Goal: Task Accomplishment & Management: Complete application form

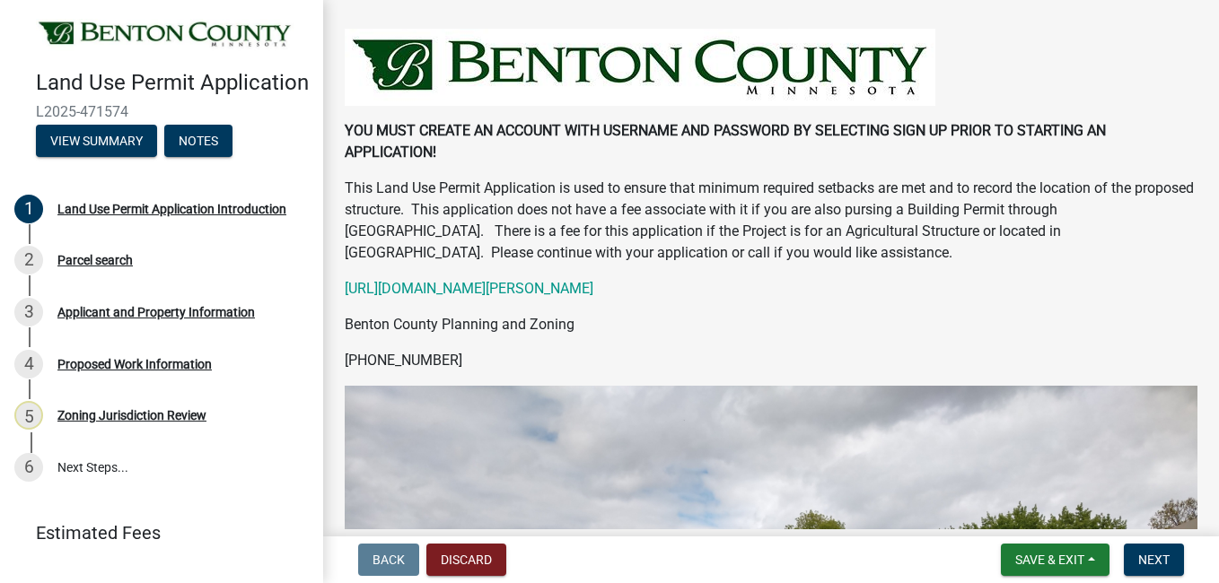
scroll to position [108, 0]
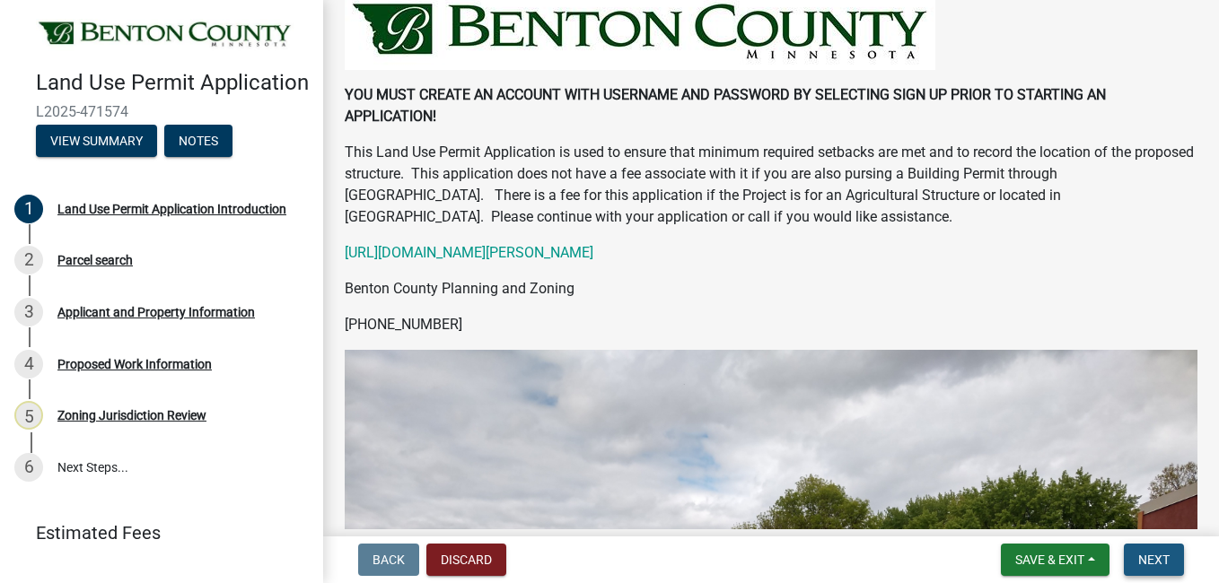
click at [1152, 556] on span "Next" at bounding box center [1153, 560] width 31 height 14
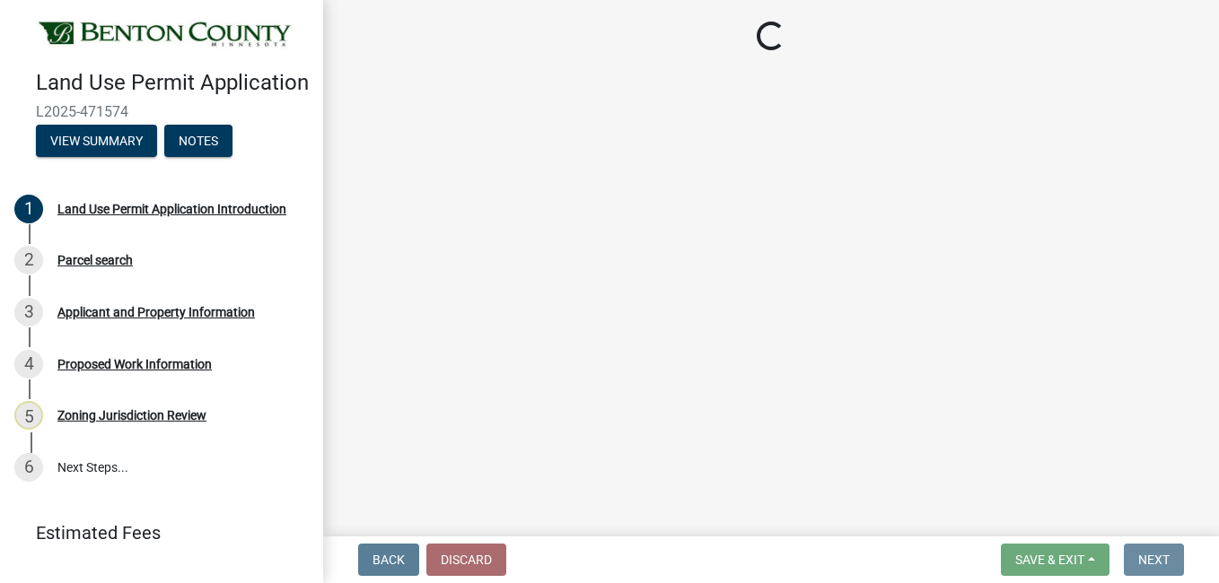
scroll to position [0, 0]
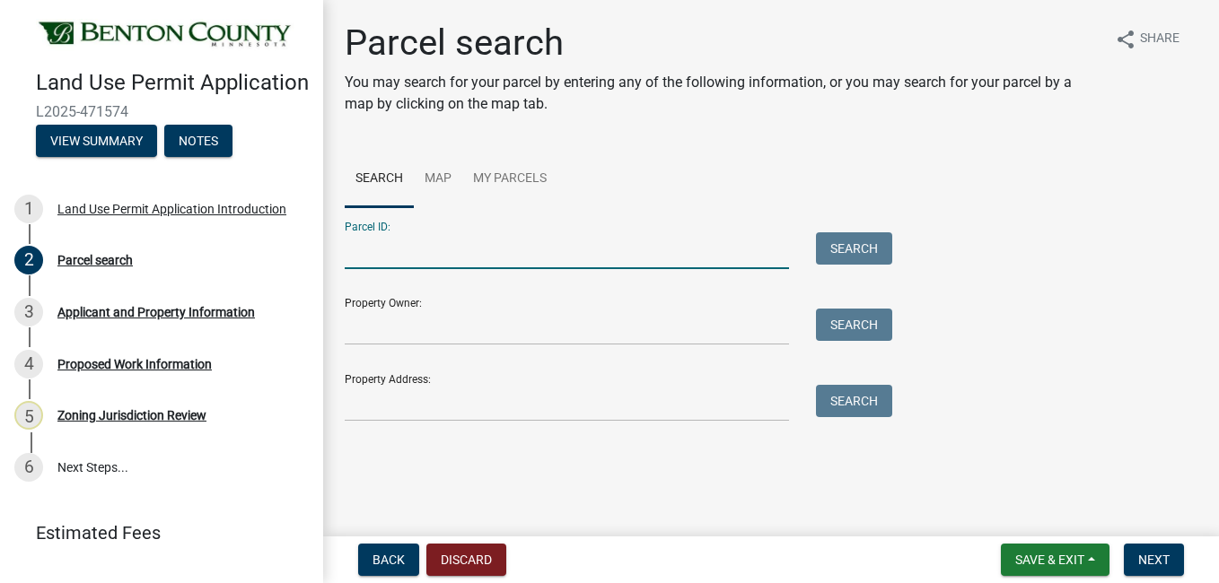
click at [550, 245] on input "Parcel ID:" at bounding box center [567, 250] width 444 height 37
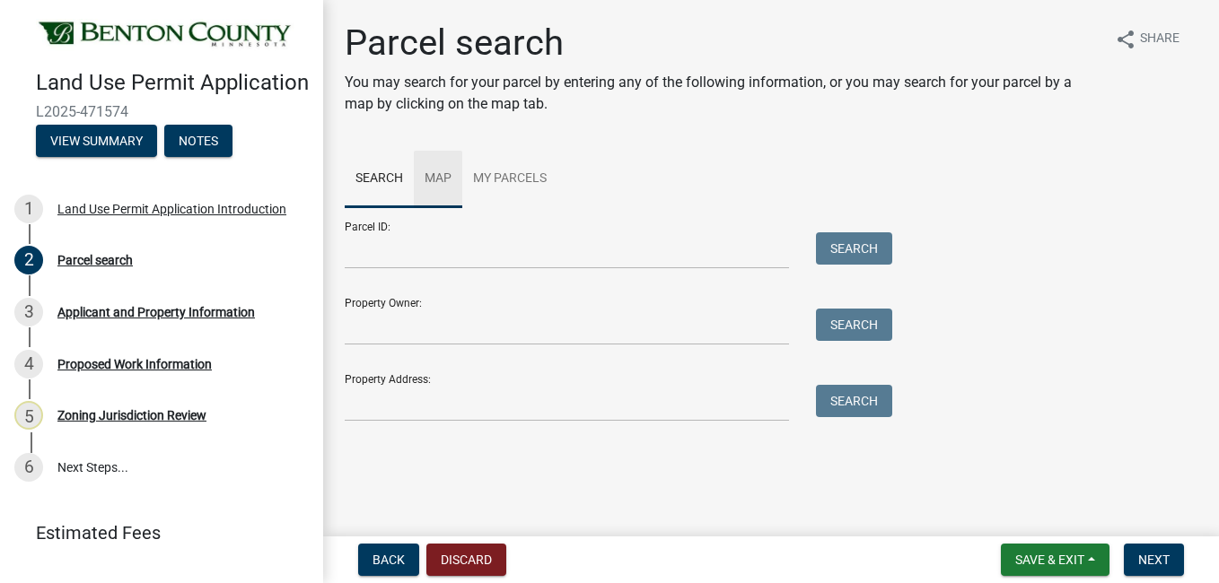
click at [440, 177] on link "Map" at bounding box center [438, 179] width 48 height 57
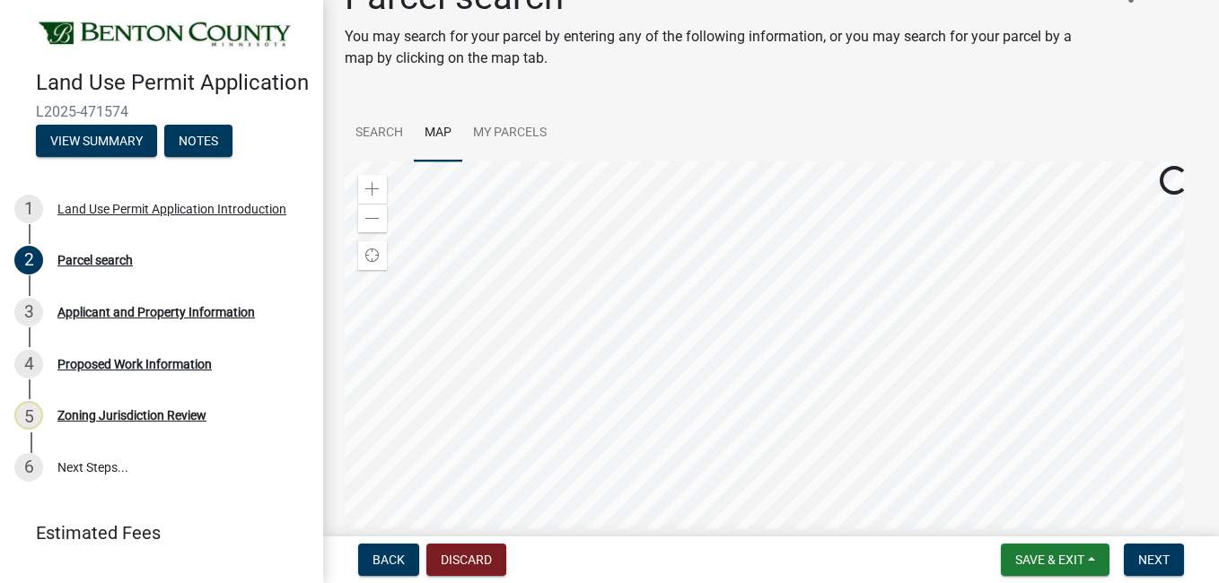
scroll to position [48, 0]
click at [878, 329] on div at bounding box center [771, 384] width 853 height 449
click at [875, 323] on div at bounding box center [771, 384] width 853 height 449
click at [408, 556] on button "Back" at bounding box center [388, 560] width 61 height 32
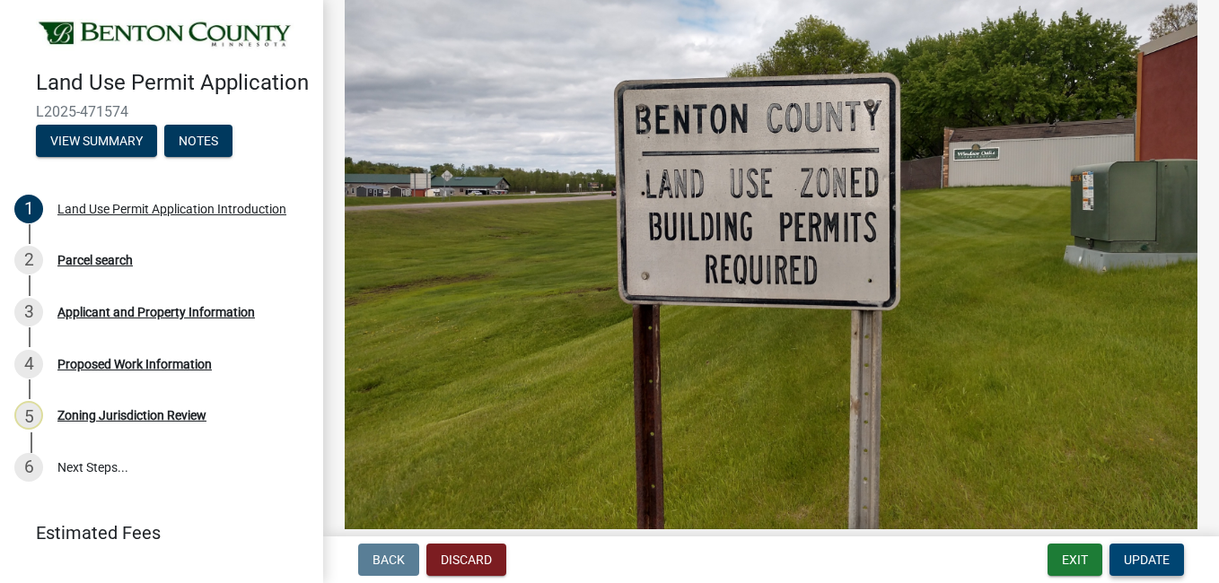
scroll to position [642, 0]
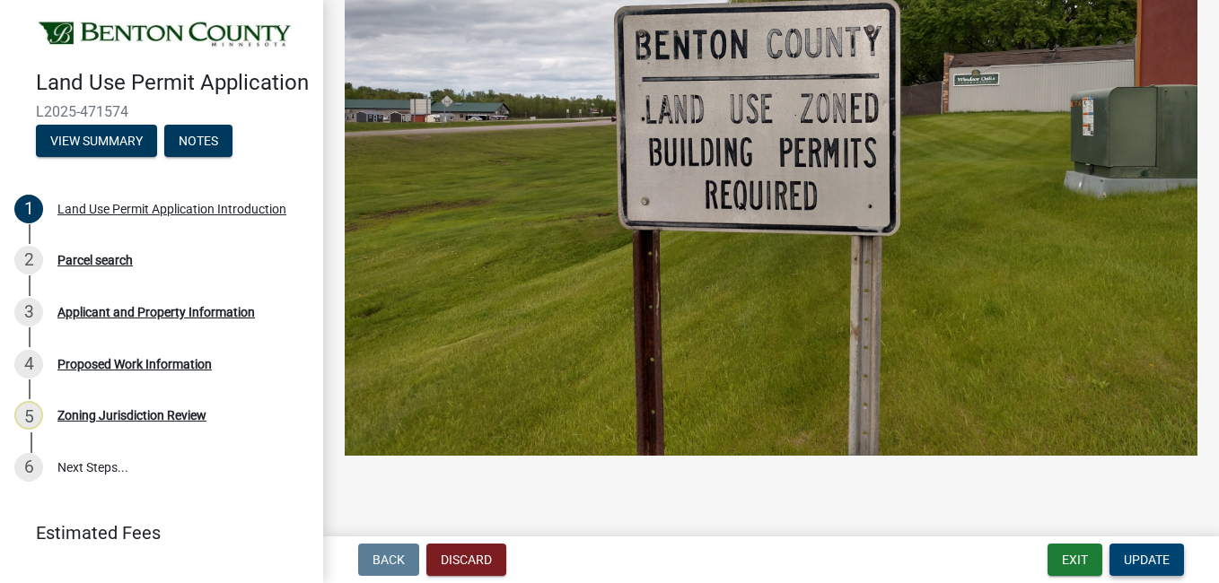
click at [1151, 554] on span "Update" at bounding box center [1147, 560] width 46 height 14
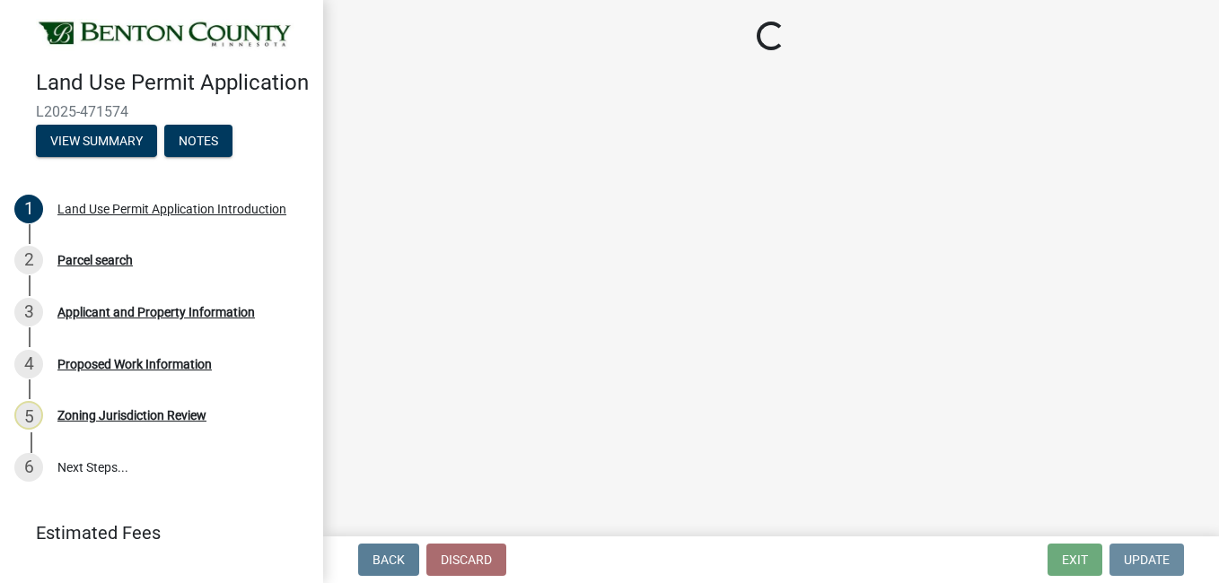
scroll to position [0, 0]
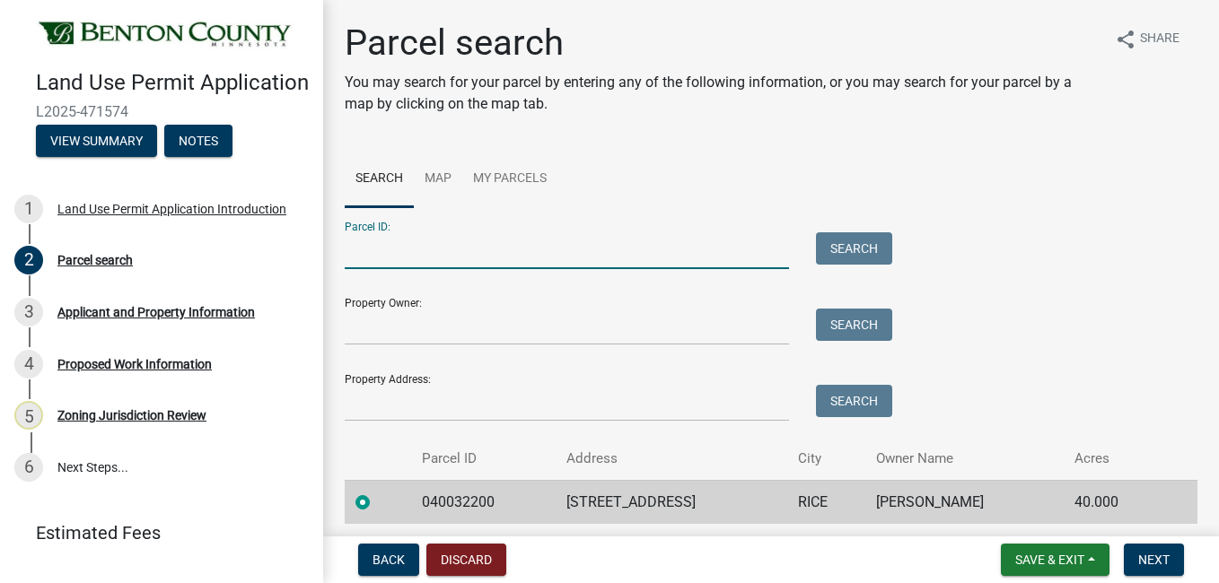
click at [388, 248] on input "Parcel ID:" at bounding box center [567, 250] width 444 height 37
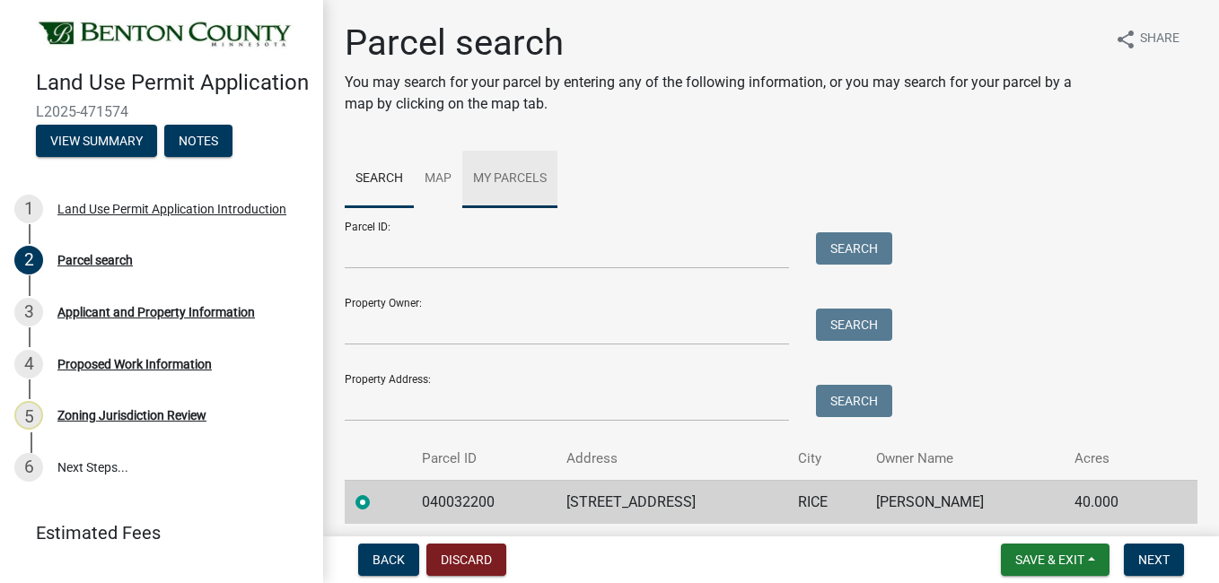
click at [507, 184] on link "My Parcels" at bounding box center [509, 179] width 95 height 57
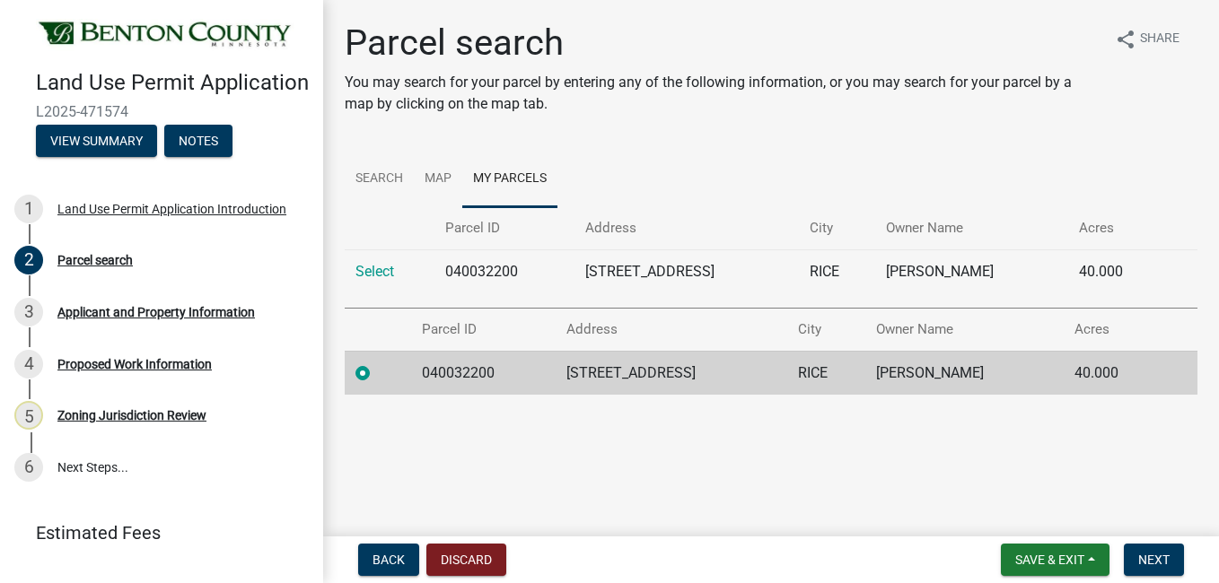
click at [495, 379] on td "040032200" at bounding box center [483, 373] width 144 height 44
click at [1164, 559] on span "Next" at bounding box center [1153, 560] width 31 height 14
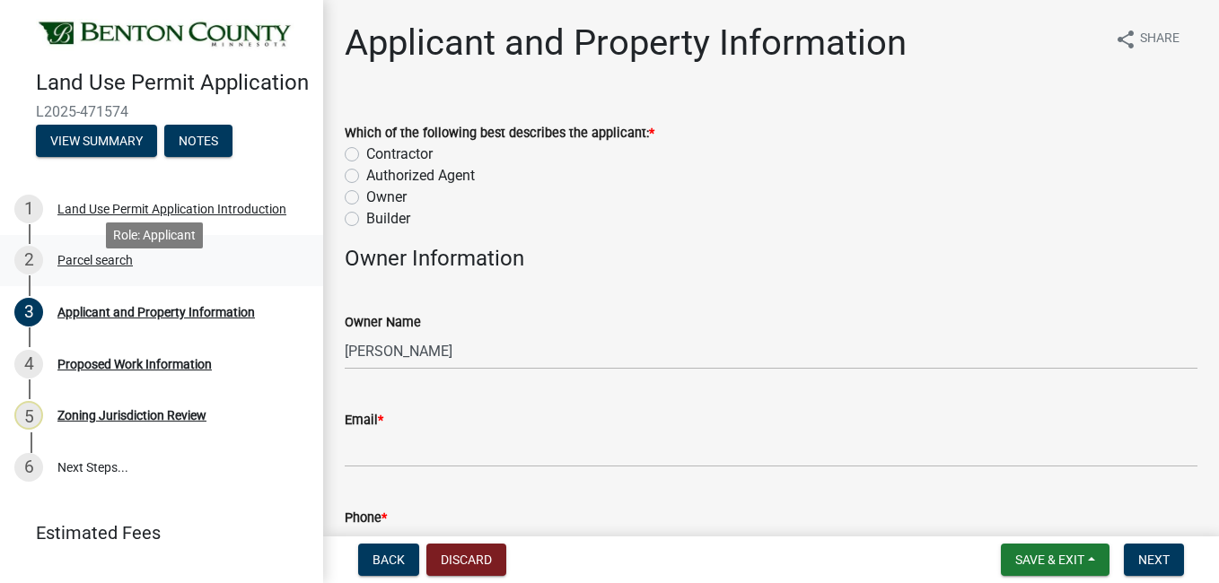
click at [86, 275] on div "2 Parcel search" at bounding box center [154, 260] width 280 height 29
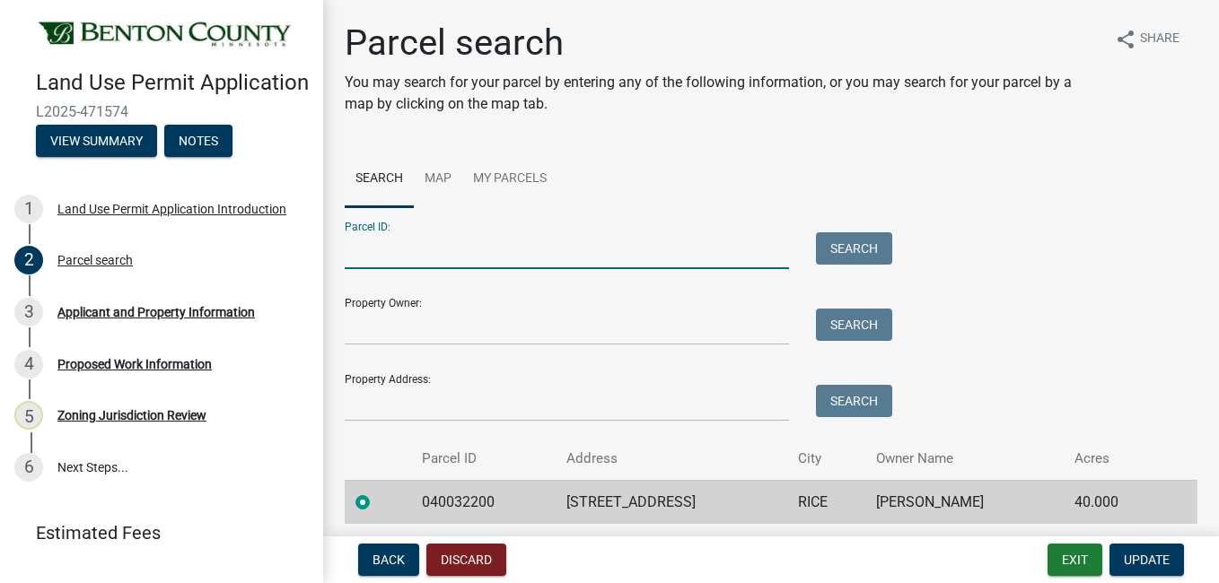
click at [426, 258] on input "Parcel ID:" at bounding box center [567, 250] width 444 height 37
type input "040032200"
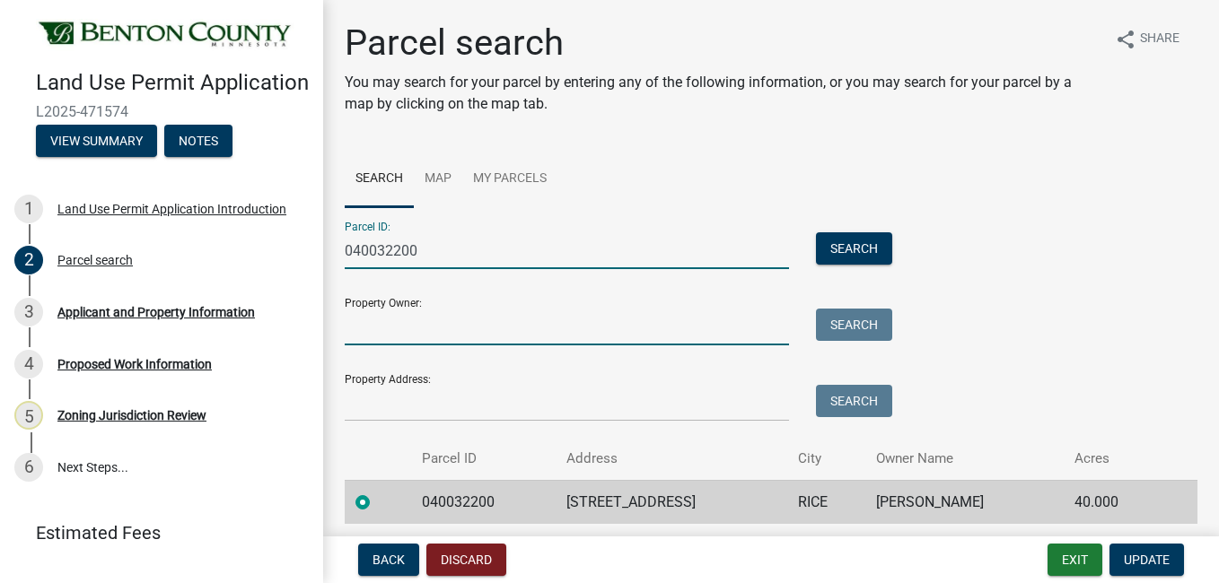
click at [408, 339] on input "Property Owner:" at bounding box center [567, 327] width 444 height 37
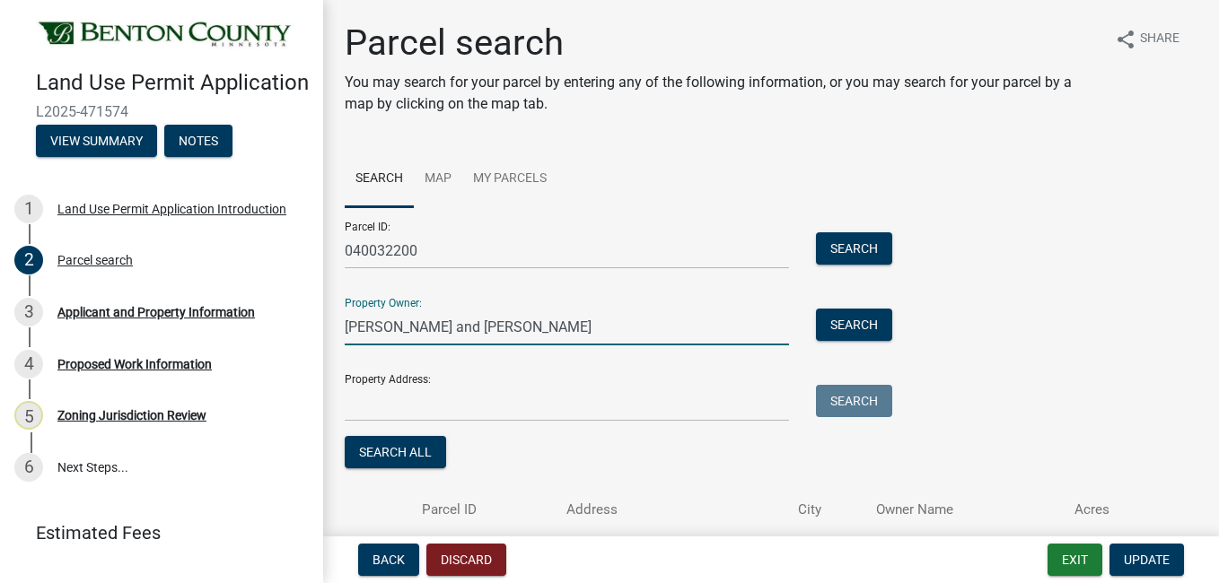
type input "[PERSON_NAME] and [PERSON_NAME]"
click at [413, 403] on input "Property Address:" at bounding box center [567, 403] width 444 height 37
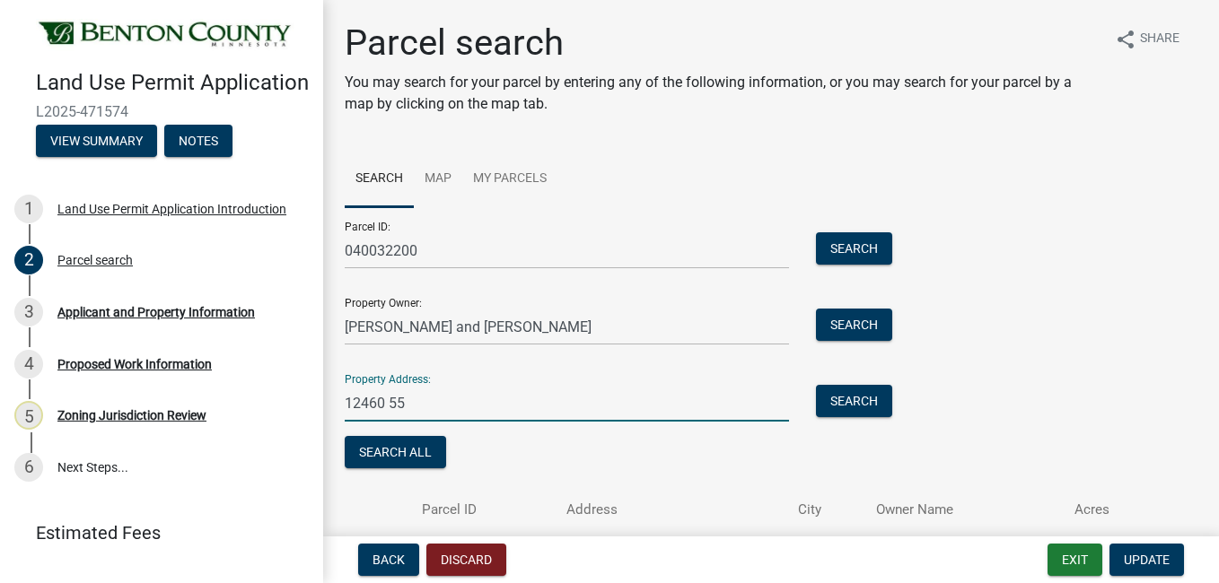
type input "[STREET_ADDRESS]"
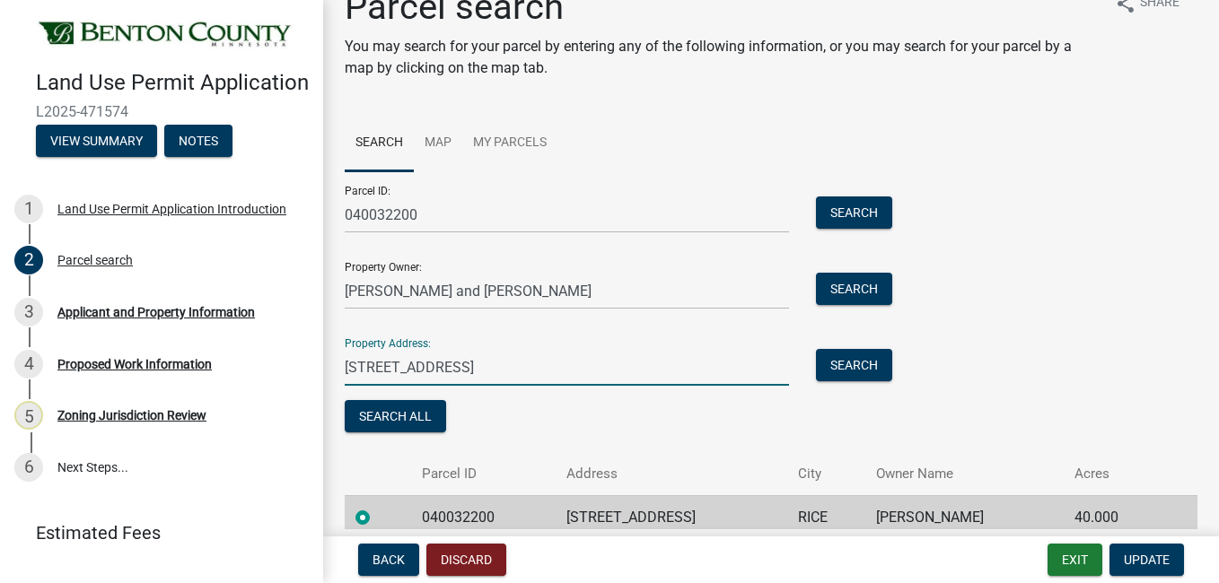
scroll to position [116, 0]
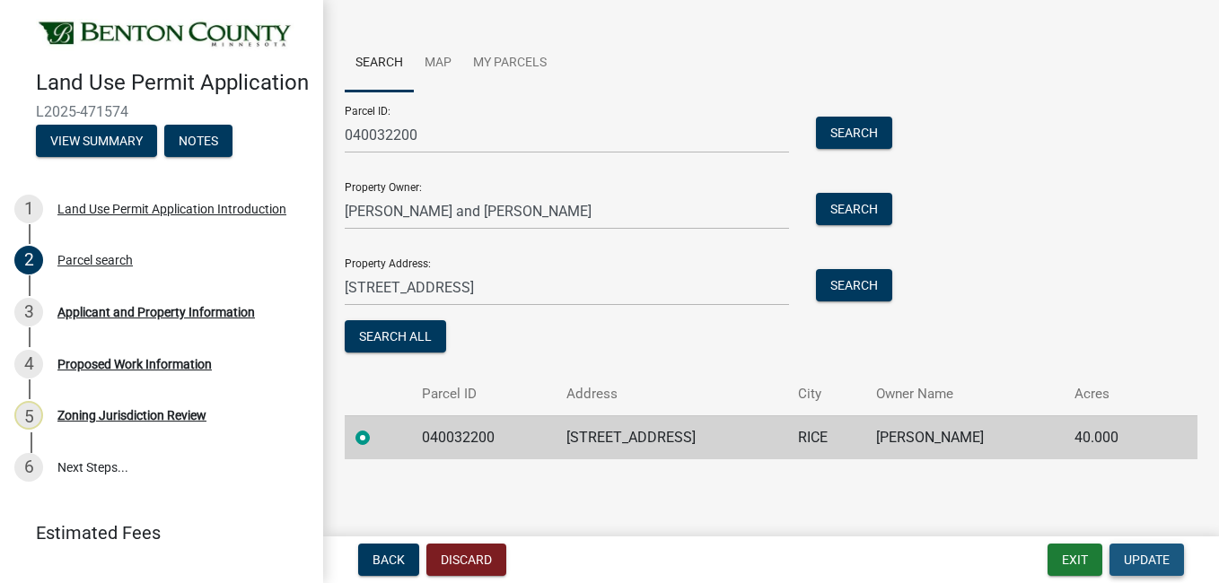
click at [1152, 550] on button "Update" at bounding box center [1146, 560] width 74 height 32
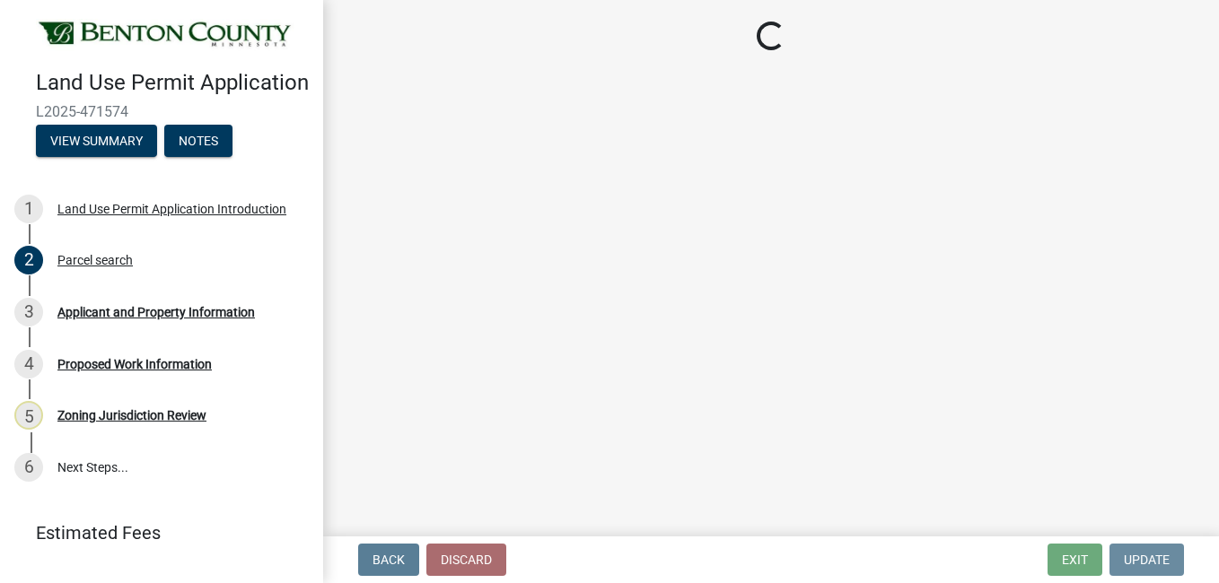
scroll to position [0, 0]
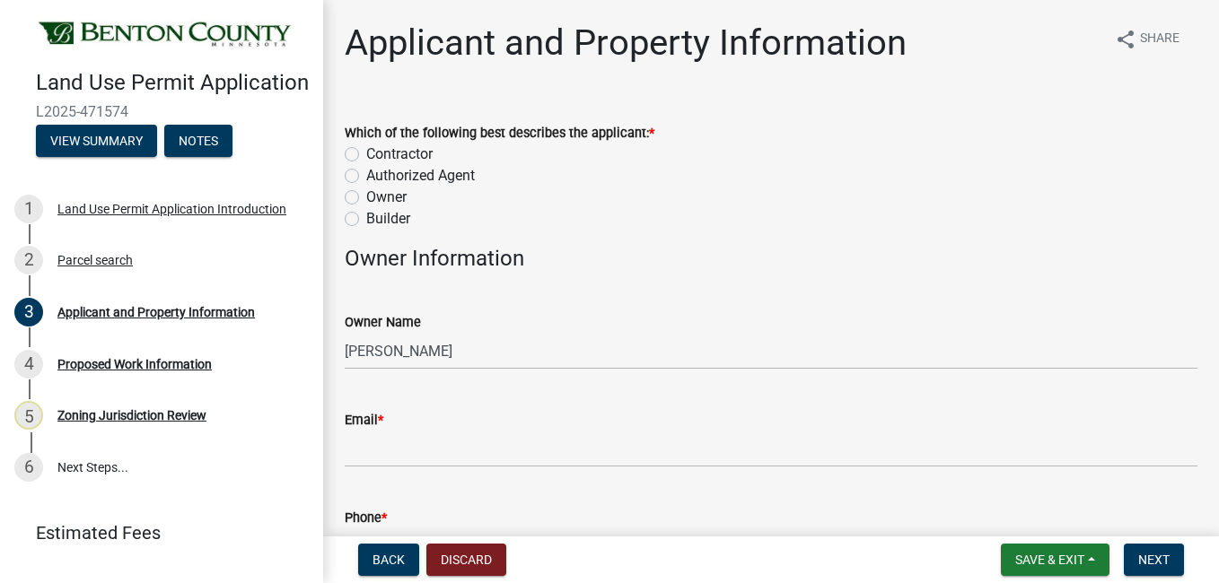
click at [366, 197] on label "Owner" at bounding box center [386, 198] width 40 height 22
click at [366, 197] on input "Owner" at bounding box center [372, 193] width 12 height 12
radio input "true"
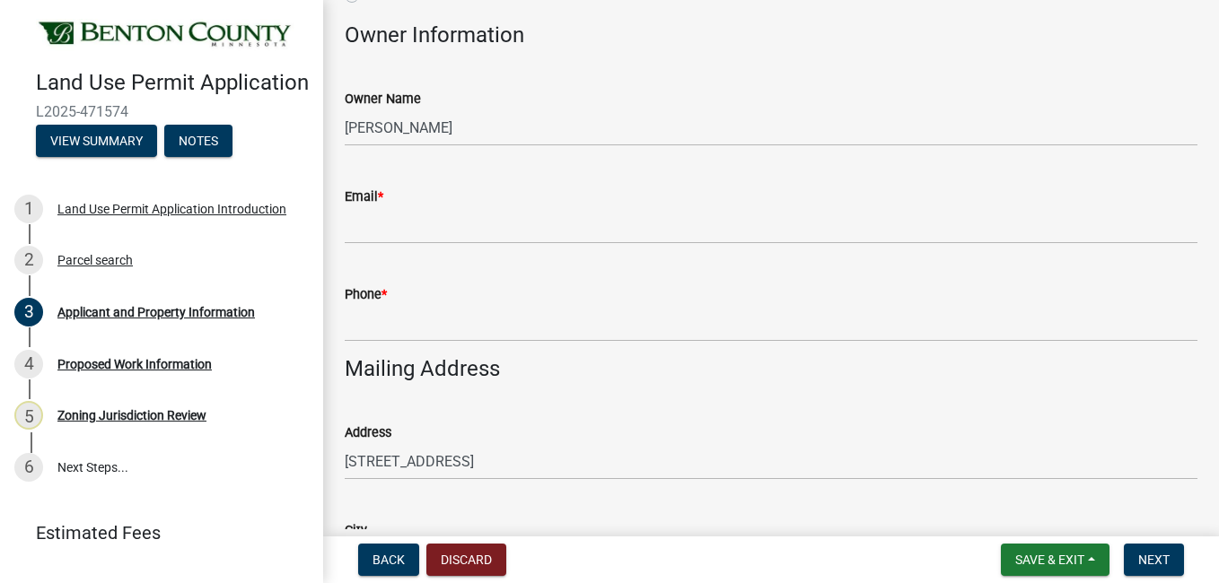
scroll to position [251, 0]
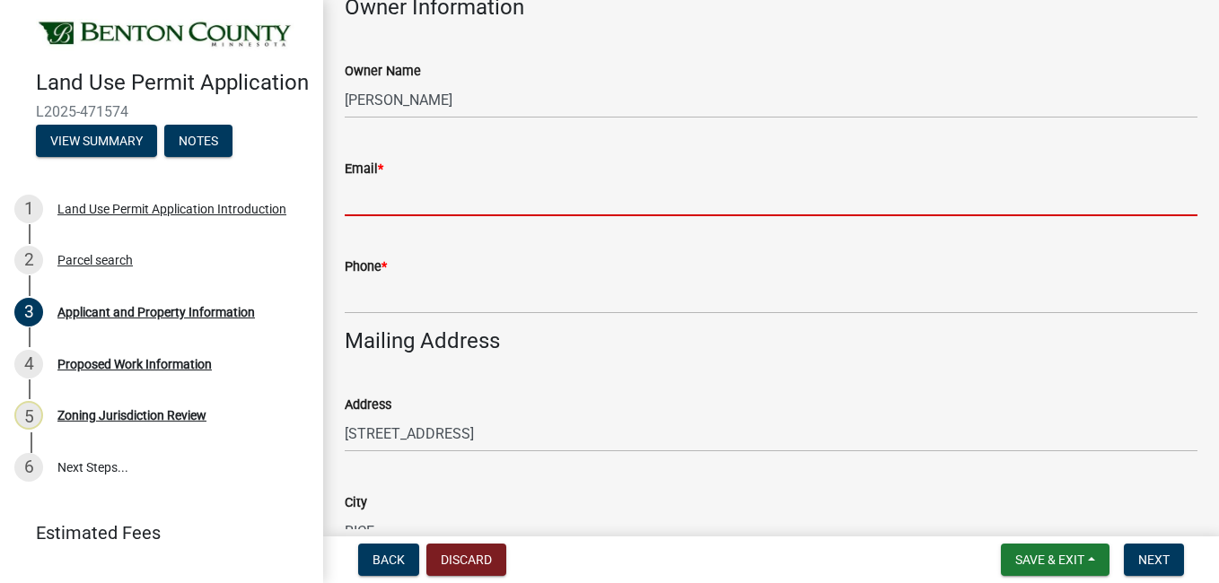
click at [808, 193] on input "Email *" at bounding box center [771, 197] width 853 height 37
type input "[PERSON_NAME][EMAIL_ADDRESS][PERSON_NAME][DOMAIN_NAME]"
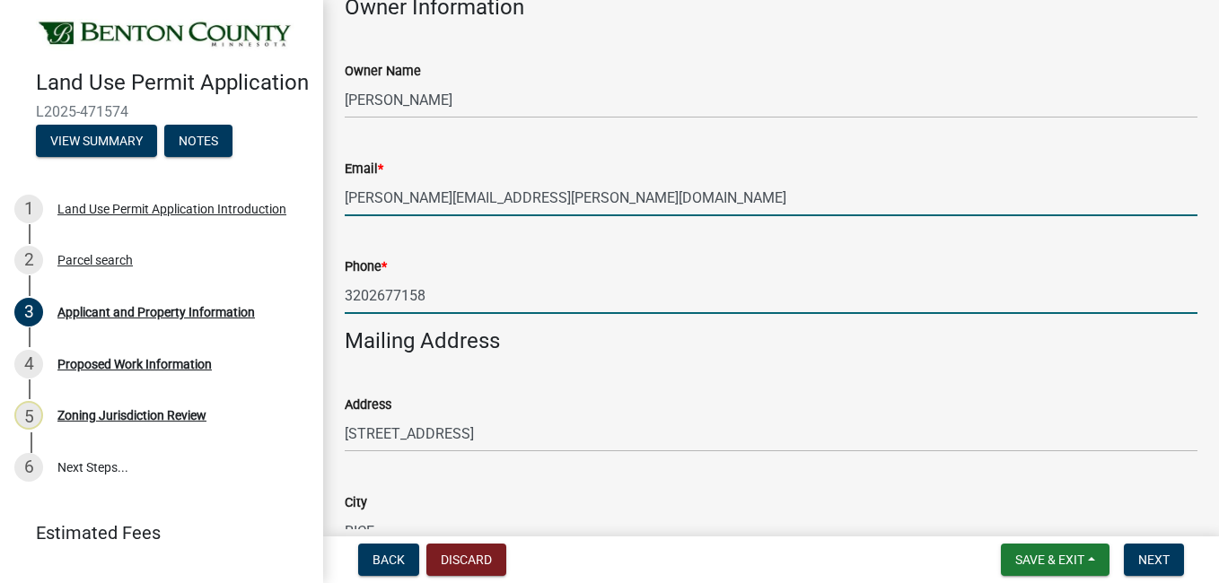
click at [367, 297] on input "3202677158" at bounding box center [771, 295] width 853 height 37
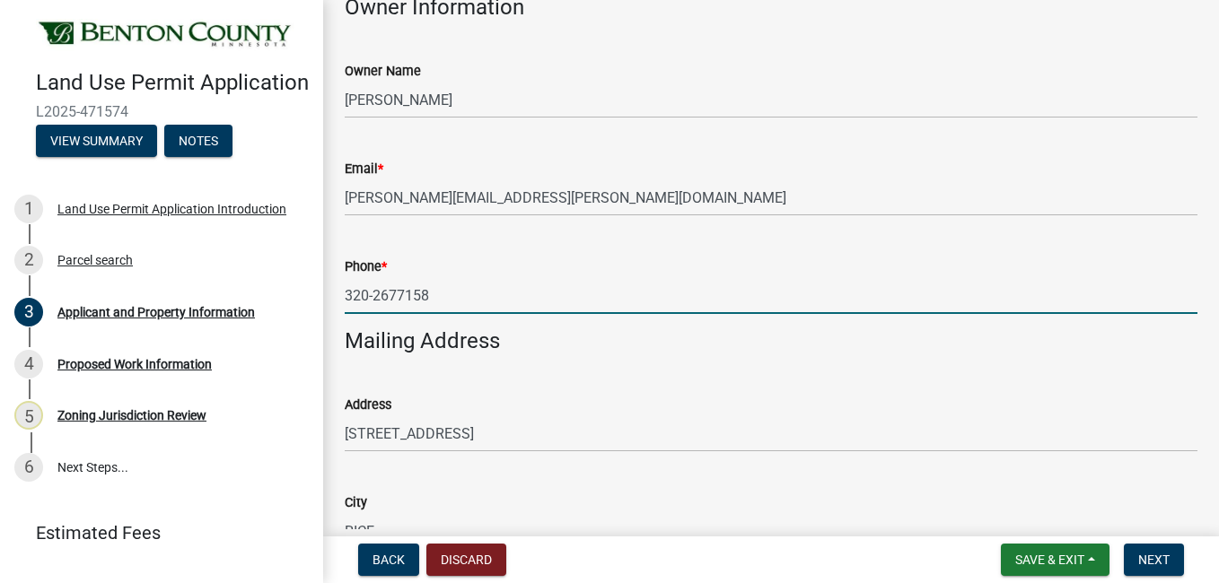
click at [399, 293] on input "320-2677158" at bounding box center [771, 295] width 853 height 37
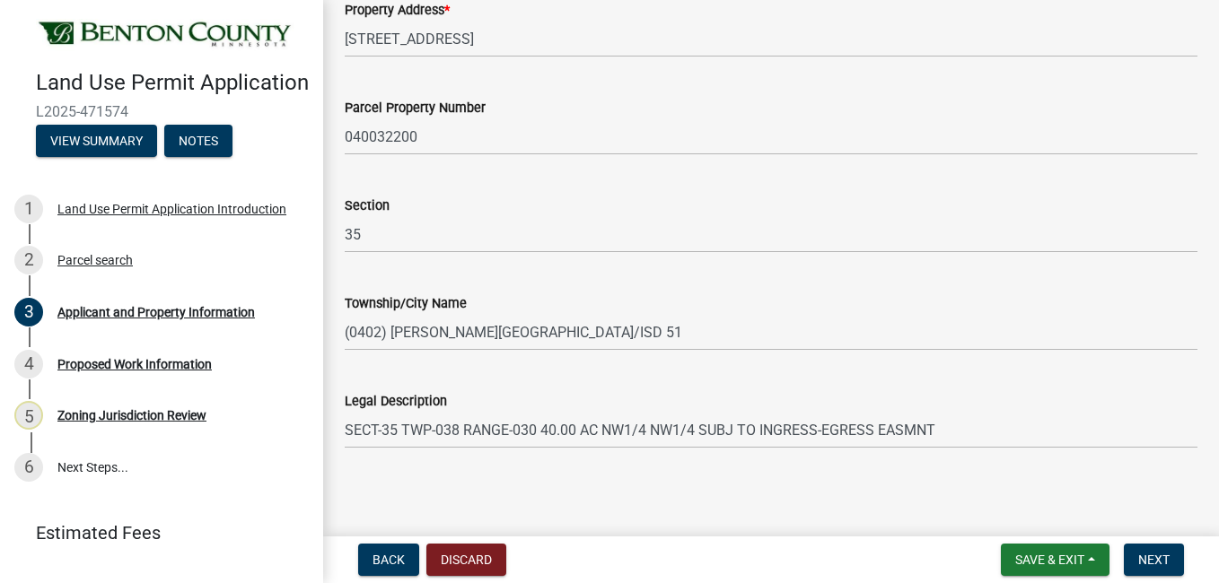
scroll to position [1081, 0]
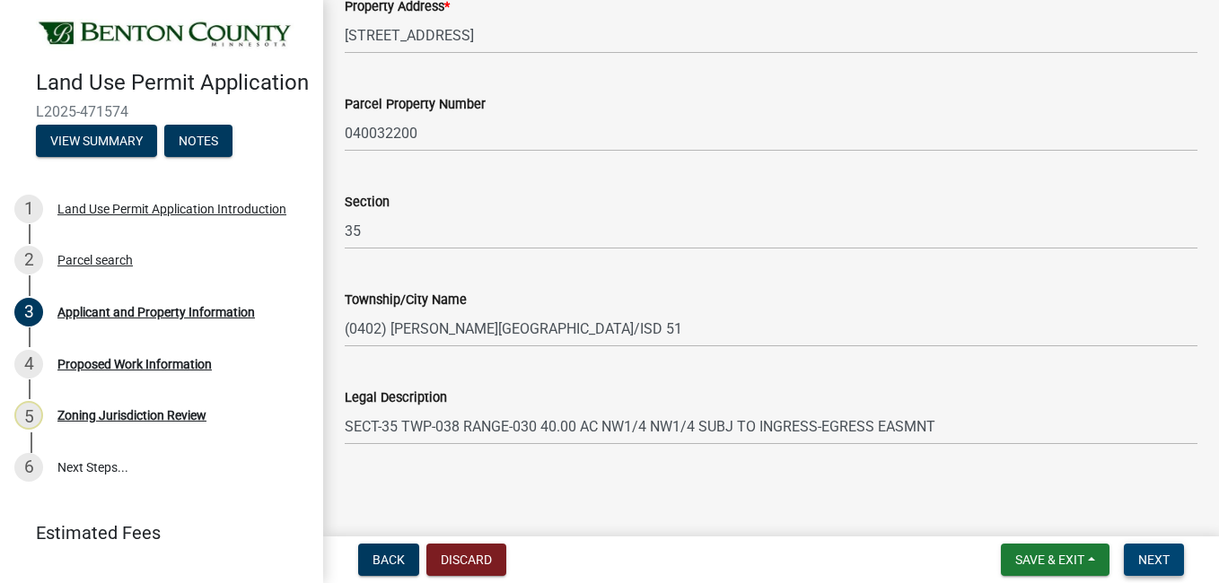
type input "[PHONE_NUMBER]"
click at [1159, 561] on span "Next" at bounding box center [1153, 560] width 31 height 14
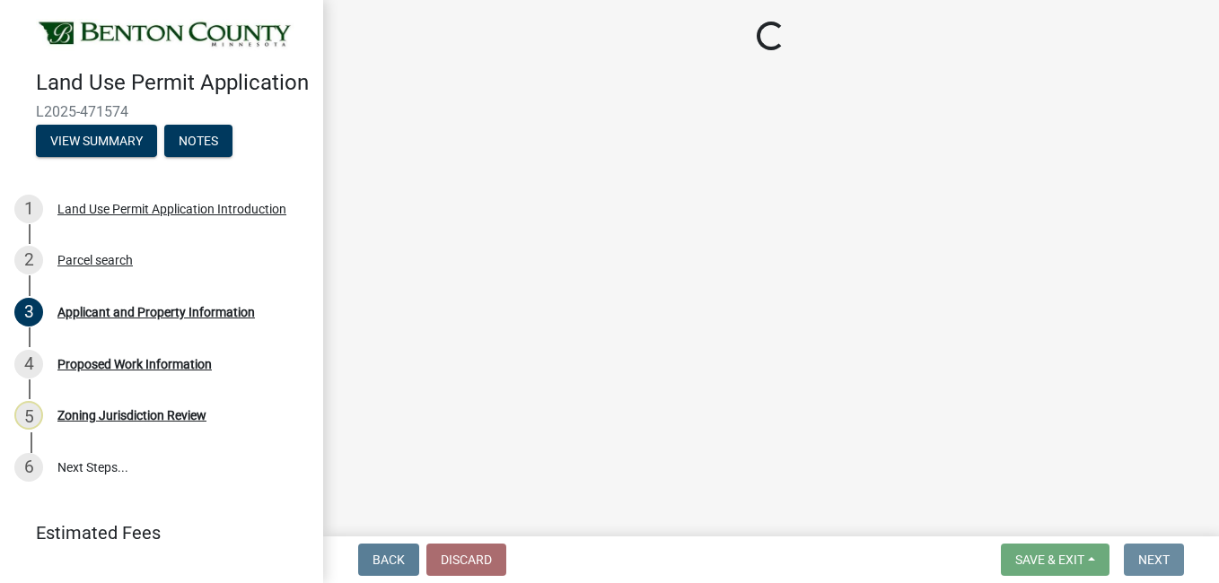
scroll to position [0, 0]
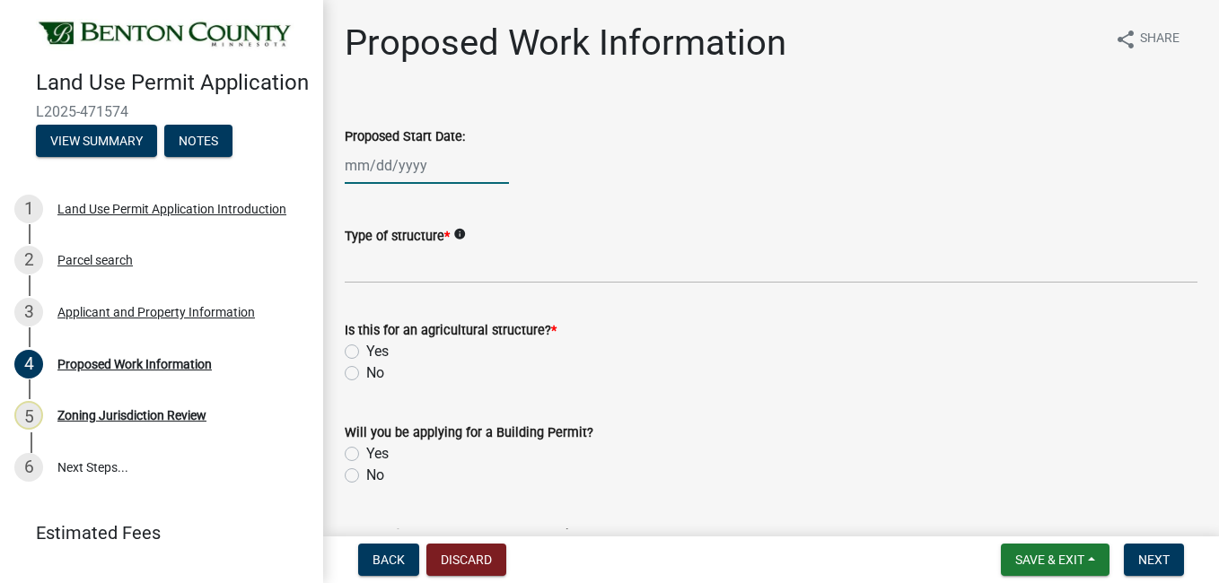
click at [379, 164] on div at bounding box center [427, 165] width 164 height 37
select select "9"
select select "2025"
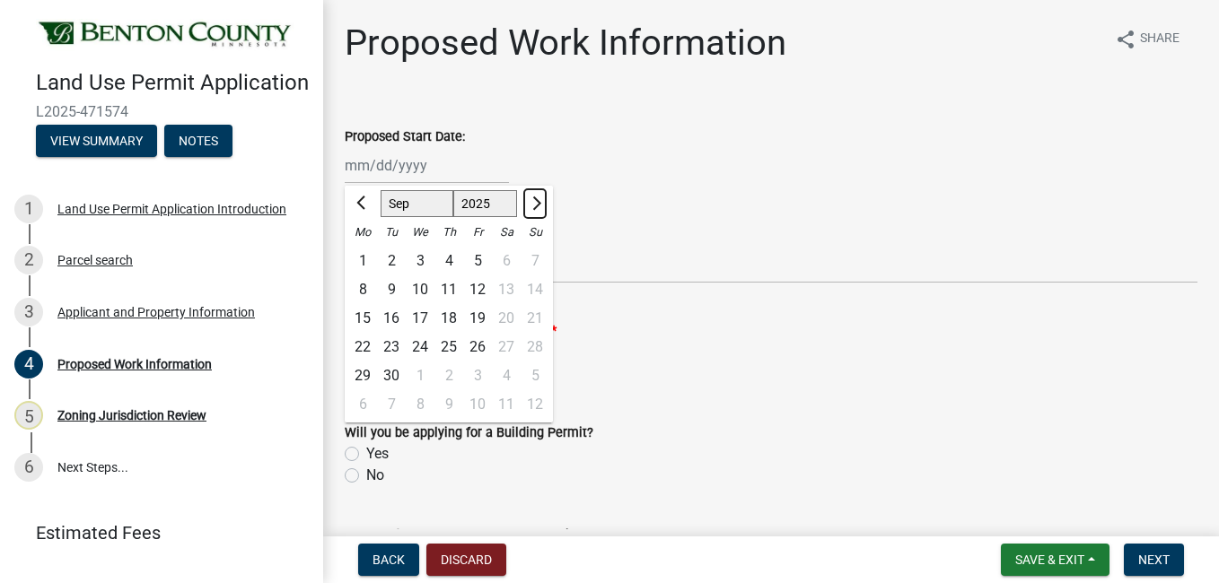
click at [539, 206] on button "Next month" at bounding box center [535, 203] width 22 height 29
click at [363, 199] on span "Previous month" at bounding box center [362, 203] width 13 height 13
select select "9"
click at [365, 372] on div "29" at bounding box center [362, 376] width 29 height 29
type input "[DATE]"
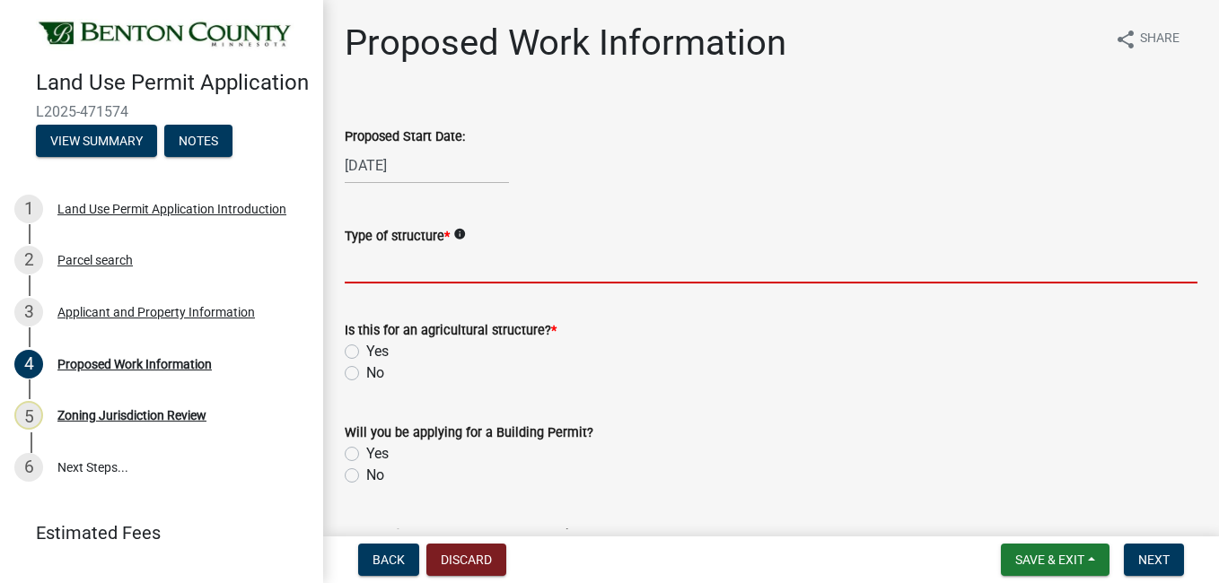
click at [521, 254] on input "Type of structure *" at bounding box center [771, 265] width 853 height 37
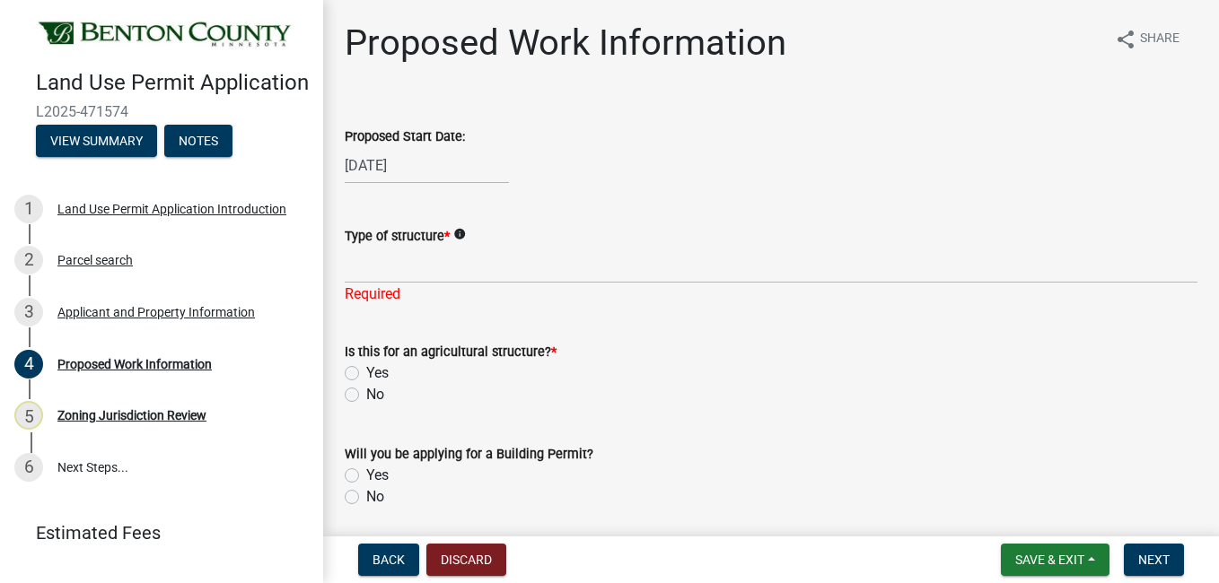
click at [461, 232] on icon "info" at bounding box center [459, 234] width 13 height 13
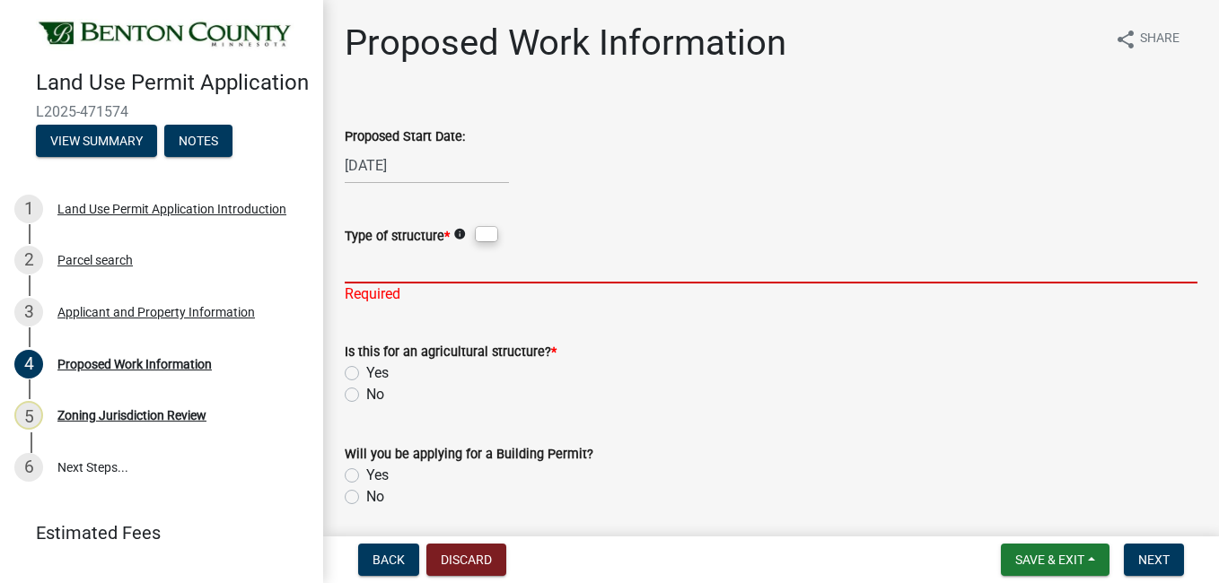
click at [422, 267] on input "Type of structure *" at bounding box center [771, 265] width 853 height 37
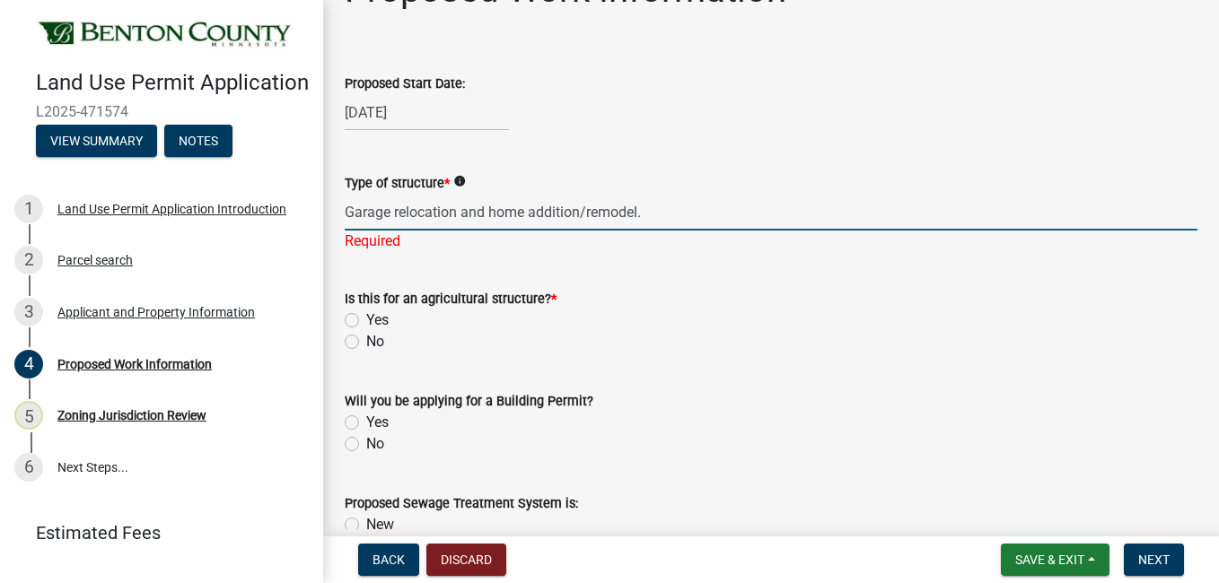
scroll to position [54, 0]
type input "Garage relocation and home addition/remodel."
click at [353, 339] on wm-data-entity-input "Is this for an agricultural structure? * Yes No" at bounding box center [771, 317] width 853 height 102
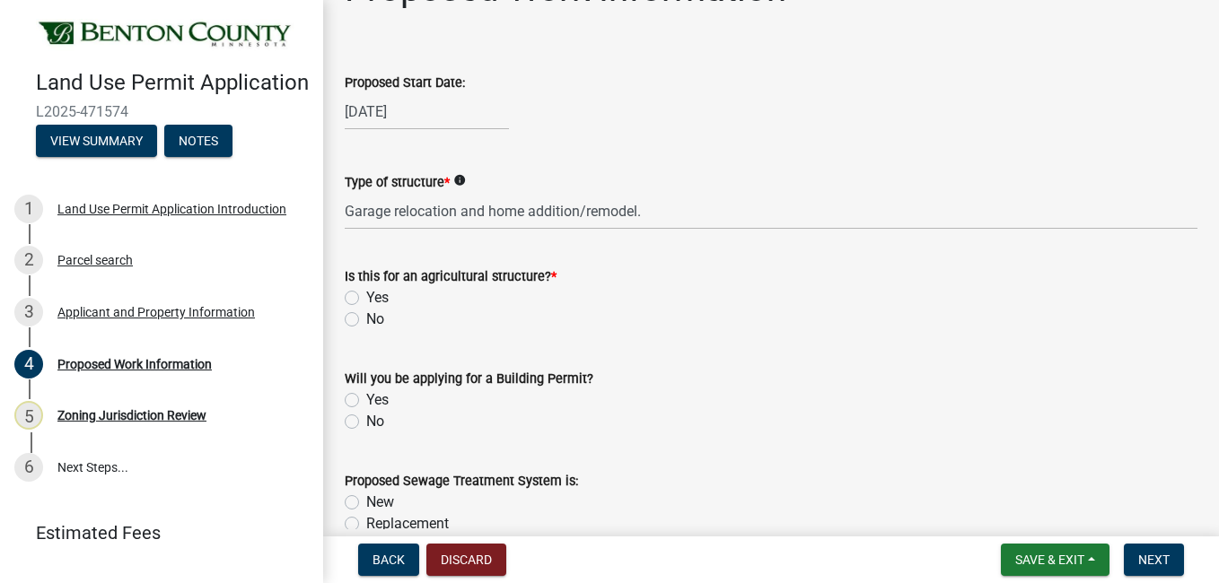
click at [366, 400] on label "Yes" at bounding box center [377, 400] width 22 height 22
click at [366, 400] on input "Yes" at bounding box center [372, 395] width 12 height 12
radio input "true"
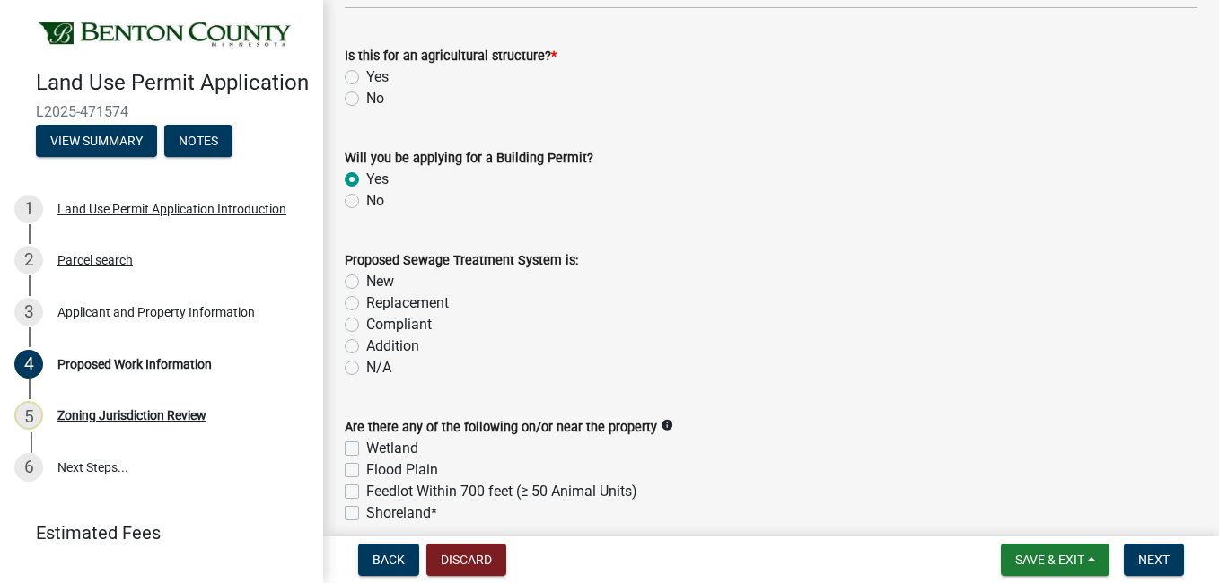
scroll to position [276, 0]
click at [366, 278] on label "New" at bounding box center [380, 281] width 28 height 22
click at [366, 278] on input "New" at bounding box center [372, 276] width 12 height 12
radio input "true"
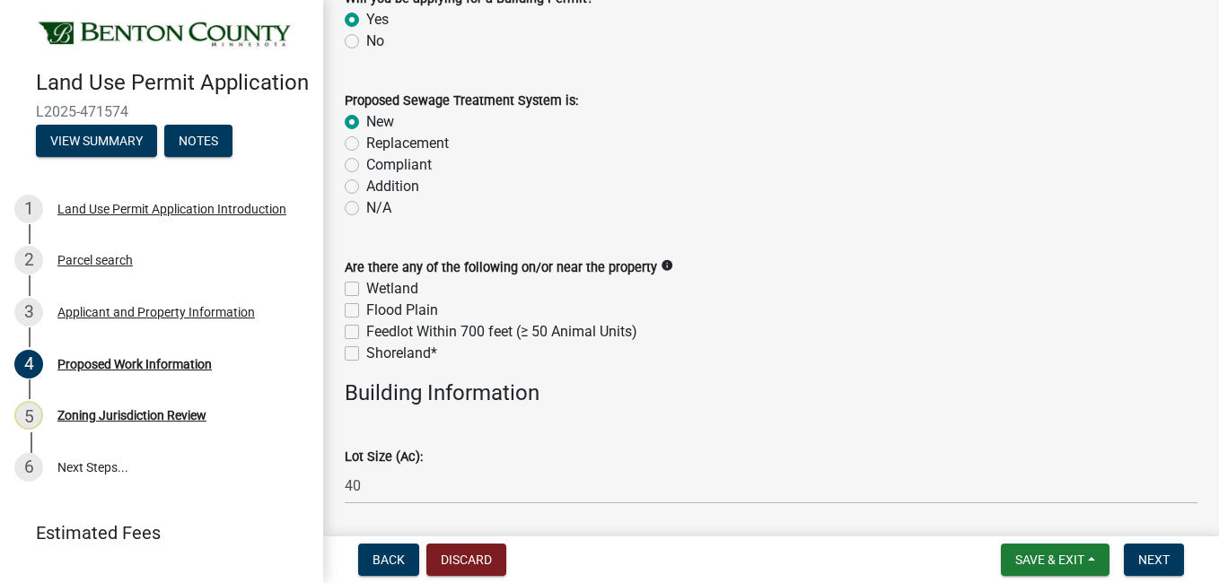
scroll to position [436, 0]
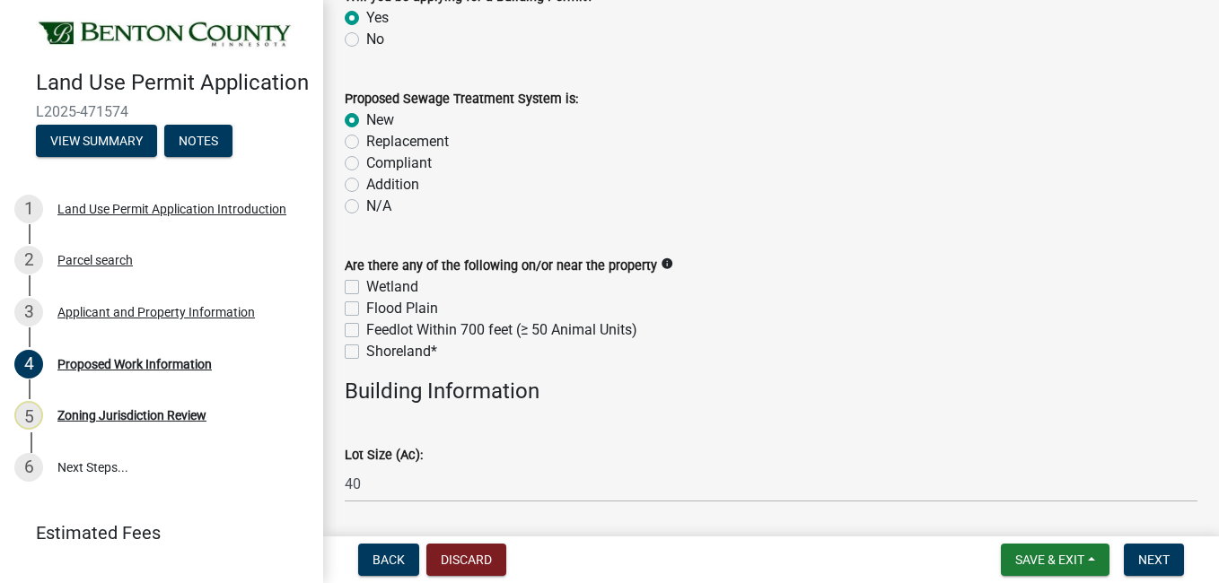
click at [366, 144] on label "Replacement" at bounding box center [407, 142] width 83 height 22
click at [366, 143] on input "Replacement" at bounding box center [372, 137] width 12 height 12
radio input "true"
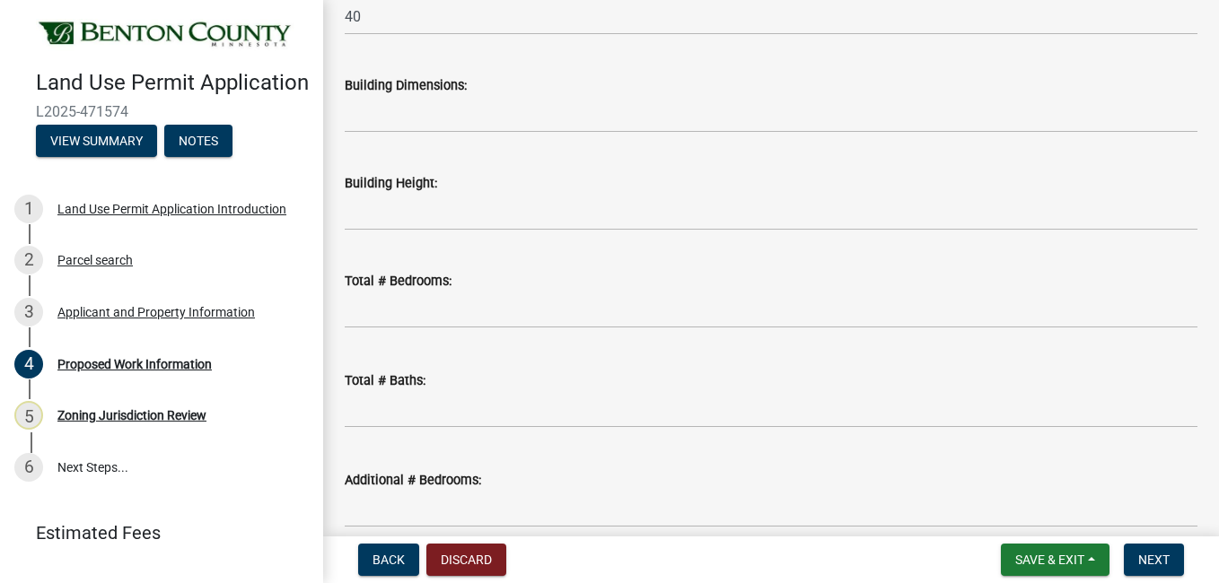
scroll to position [908, 0]
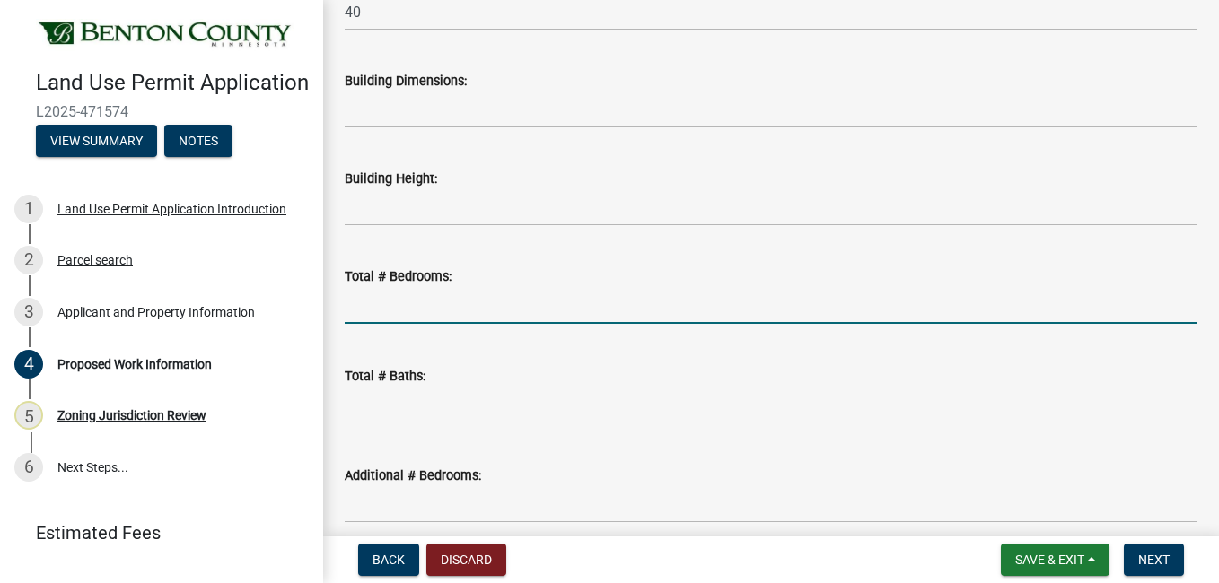
click at [408, 309] on input "text" at bounding box center [771, 305] width 853 height 37
type input "5"
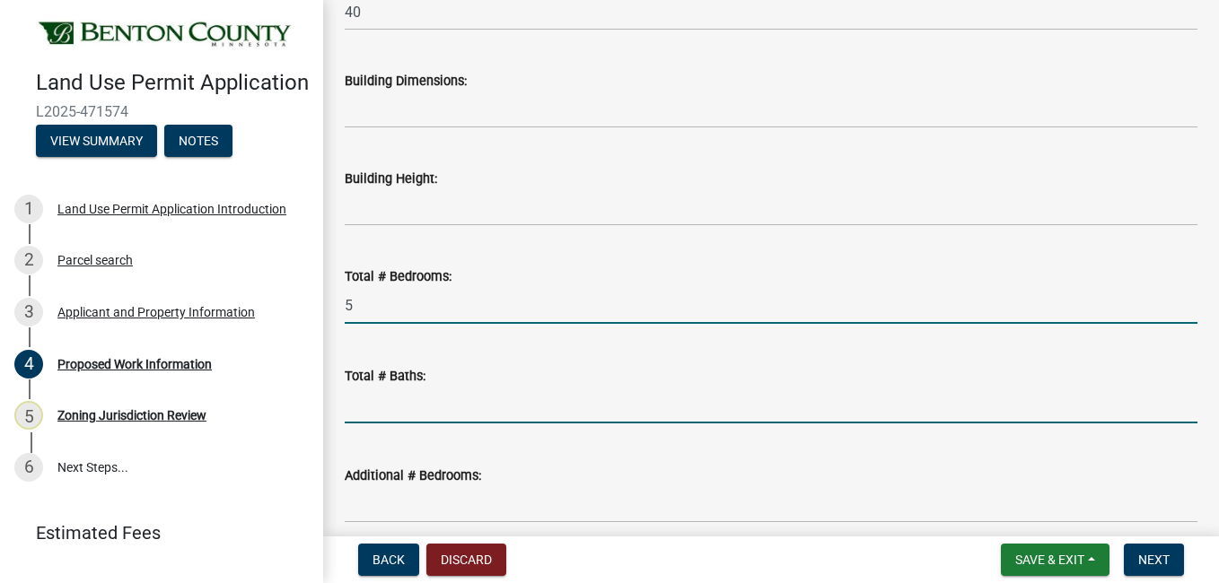
click at [388, 413] on input "text" at bounding box center [771, 405] width 853 height 37
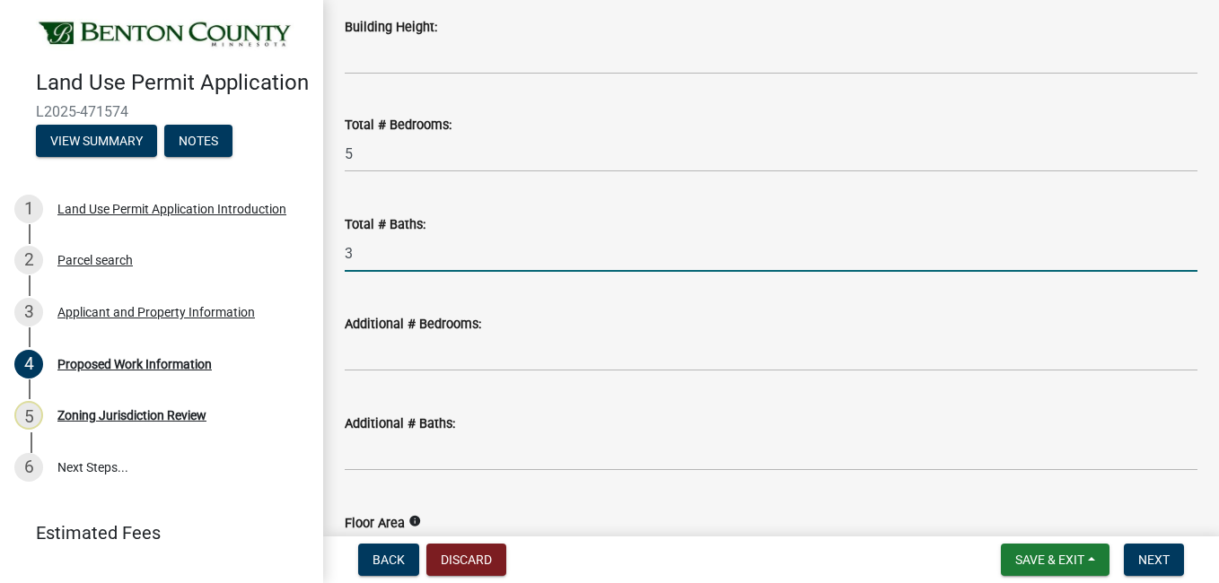
scroll to position [1063, 0]
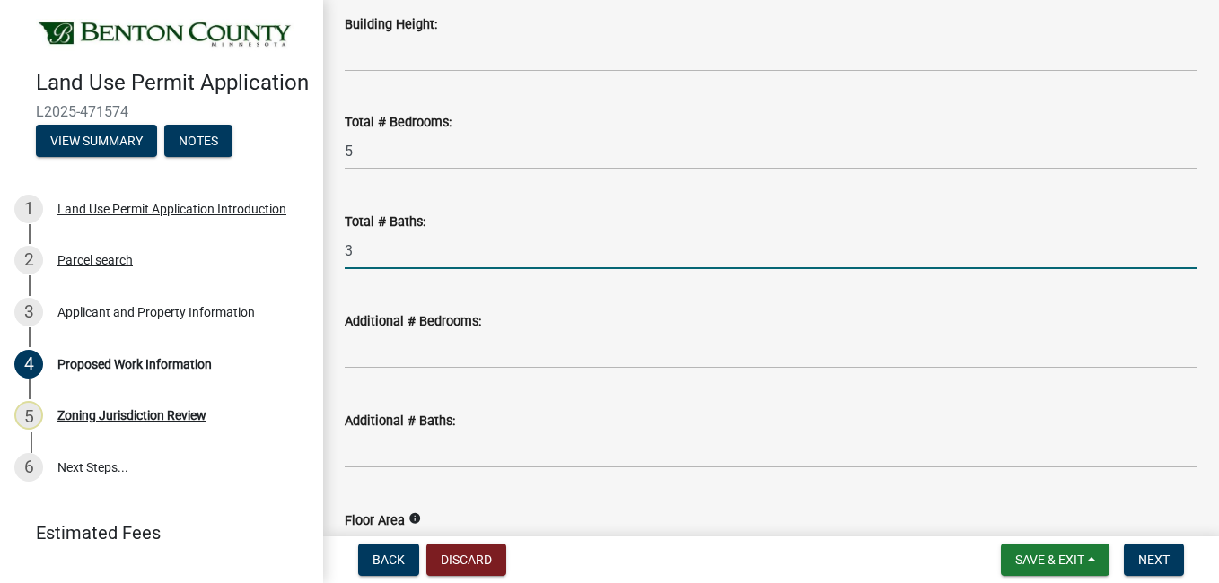
type input "3"
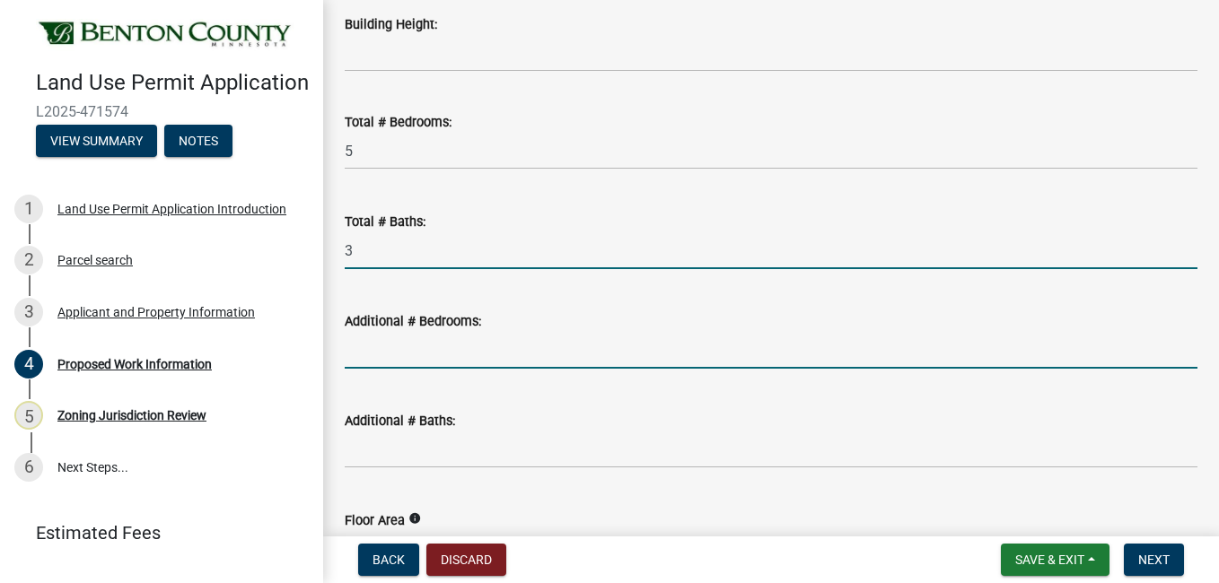
click at [361, 349] on input "text" at bounding box center [771, 350] width 853 height 37
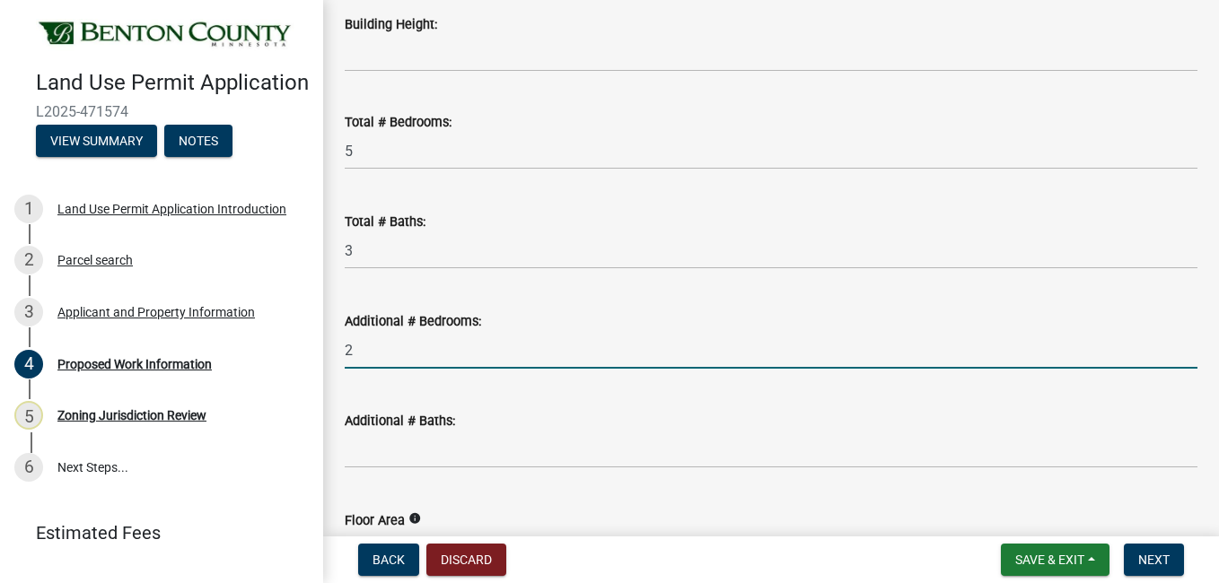
type input "2"
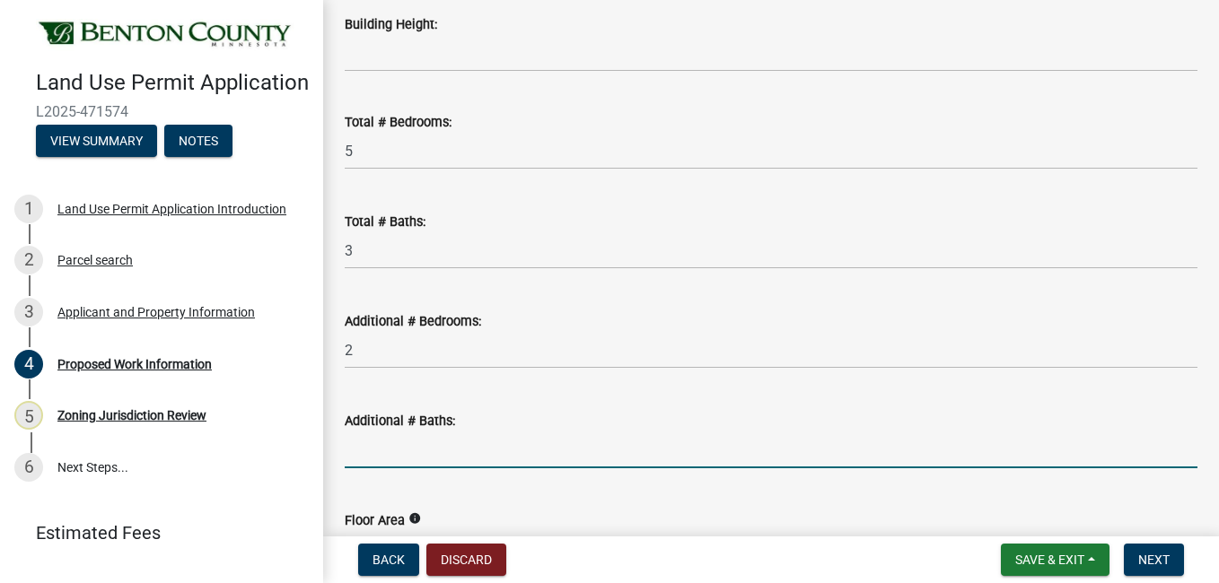
click at [350, 444] on input "text" at bounding box center [771, 450] width 853 height 37
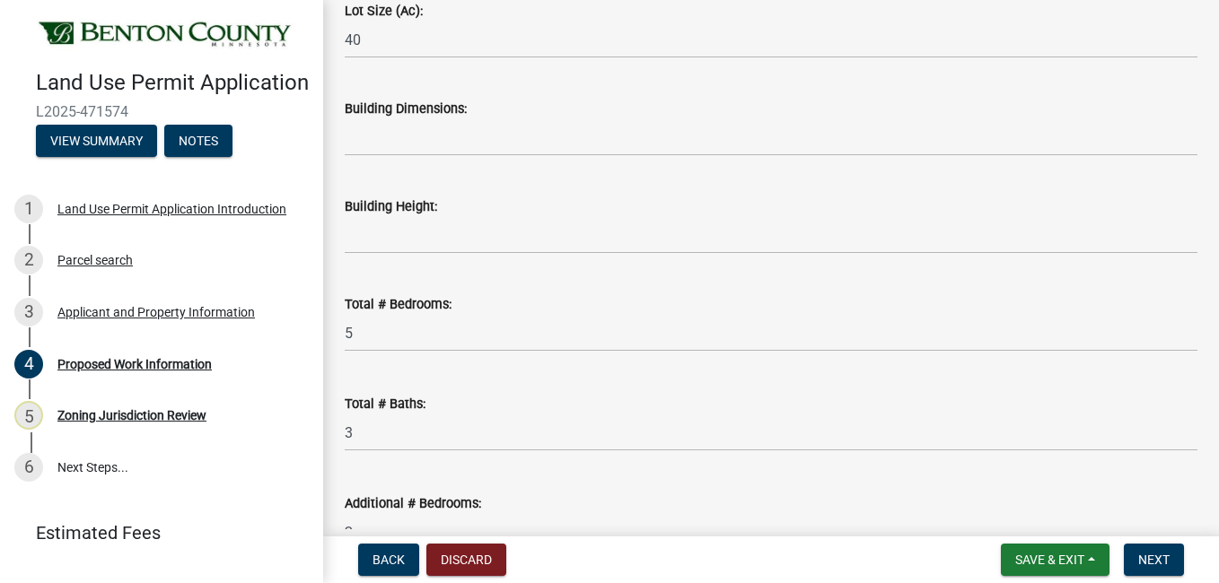
scroll to position [873, 0]
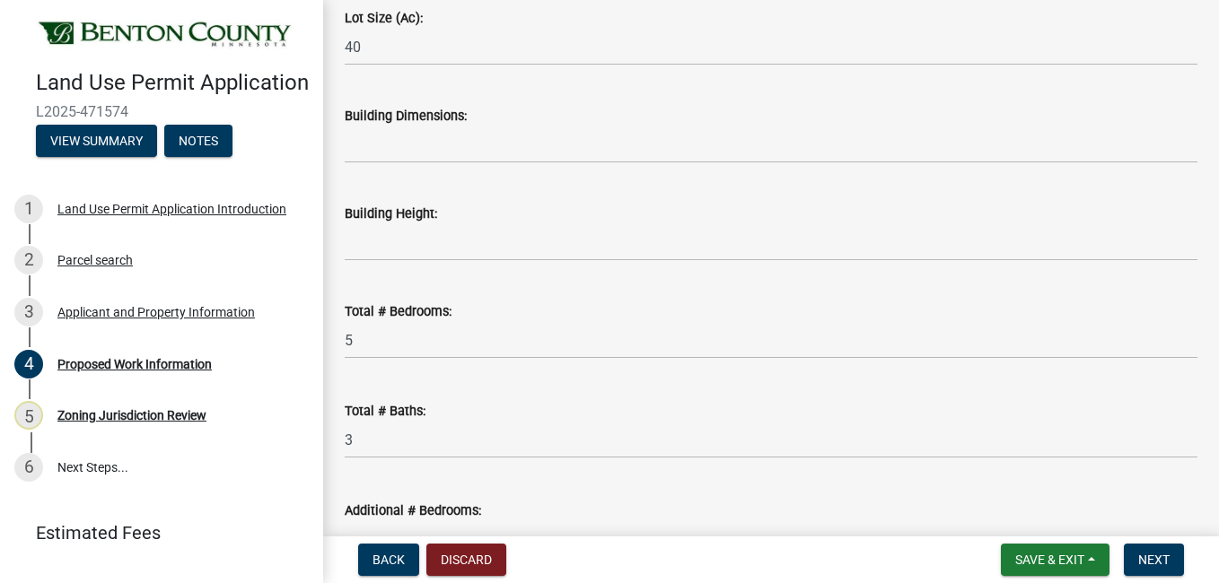
type input "2"
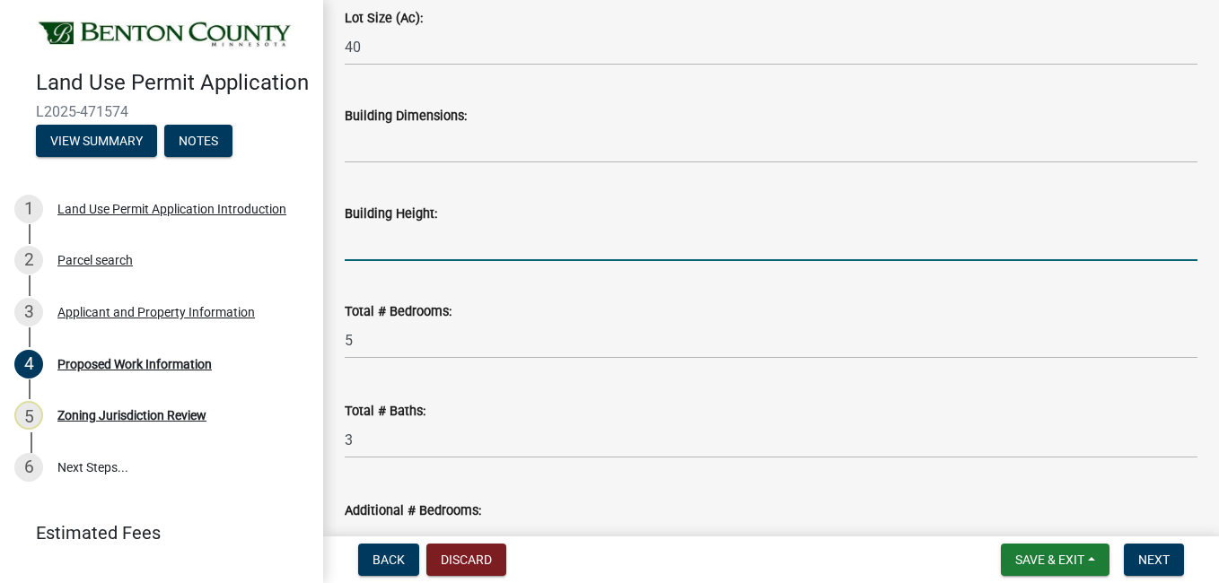
click at [378, 256] on input "Building Height:" at bounding box center [771, 242] width 853 height 37
type input "27'"
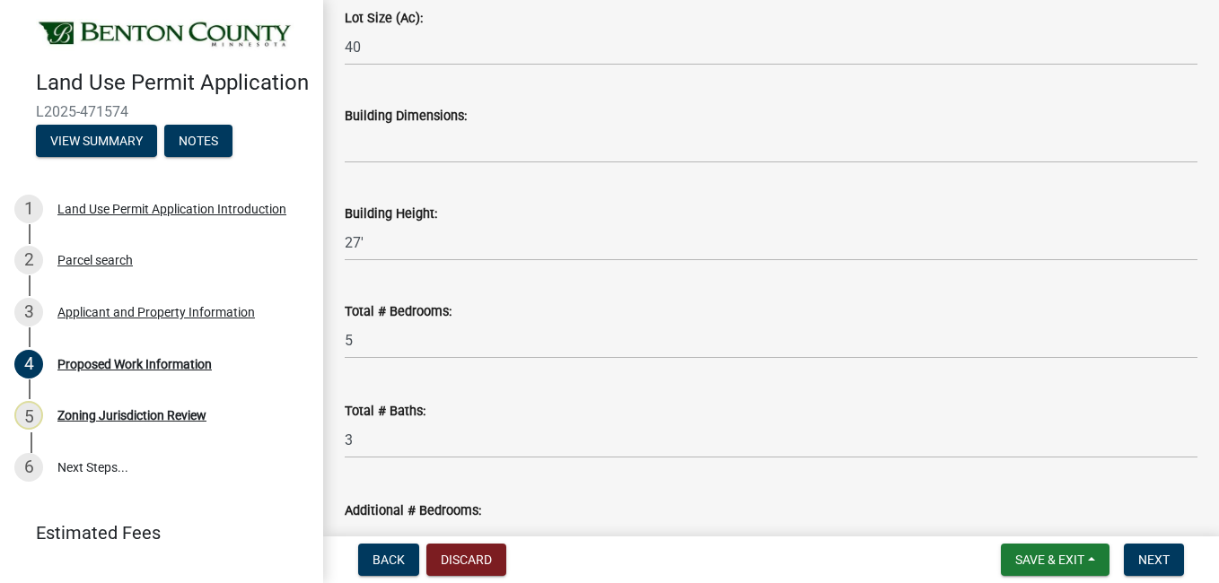
click at [402, 125] on div "Building Dimensions:" at bounding box center [771, 116] width 853 height 22
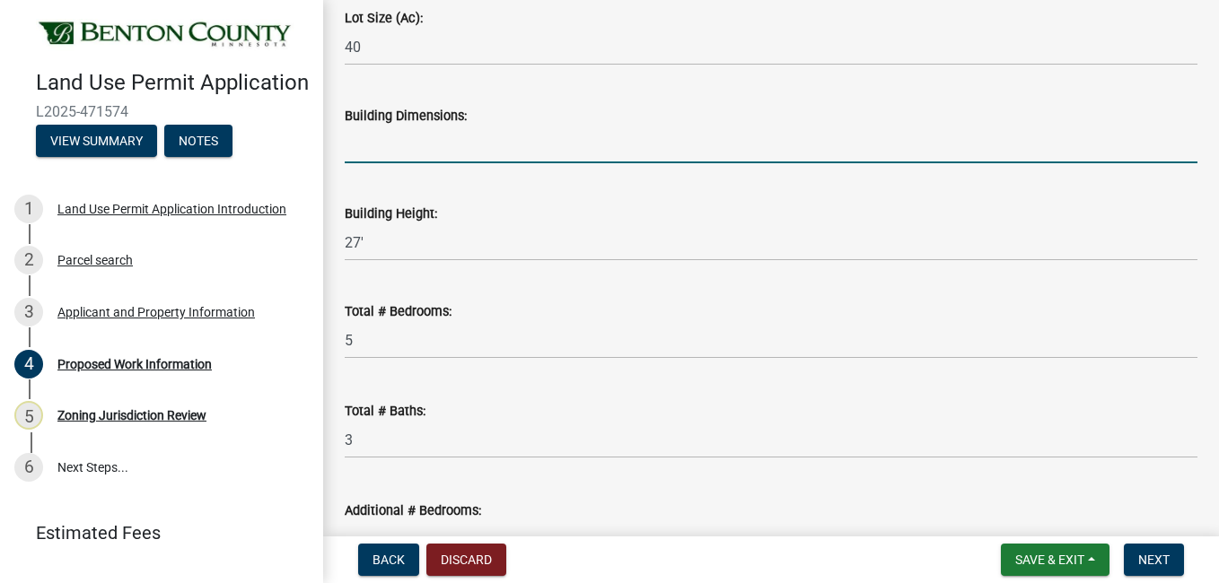
click at [395, 147] on input "Building Dimensions:" at bounding box center [771, 145] width 853 height 37
type input "G"
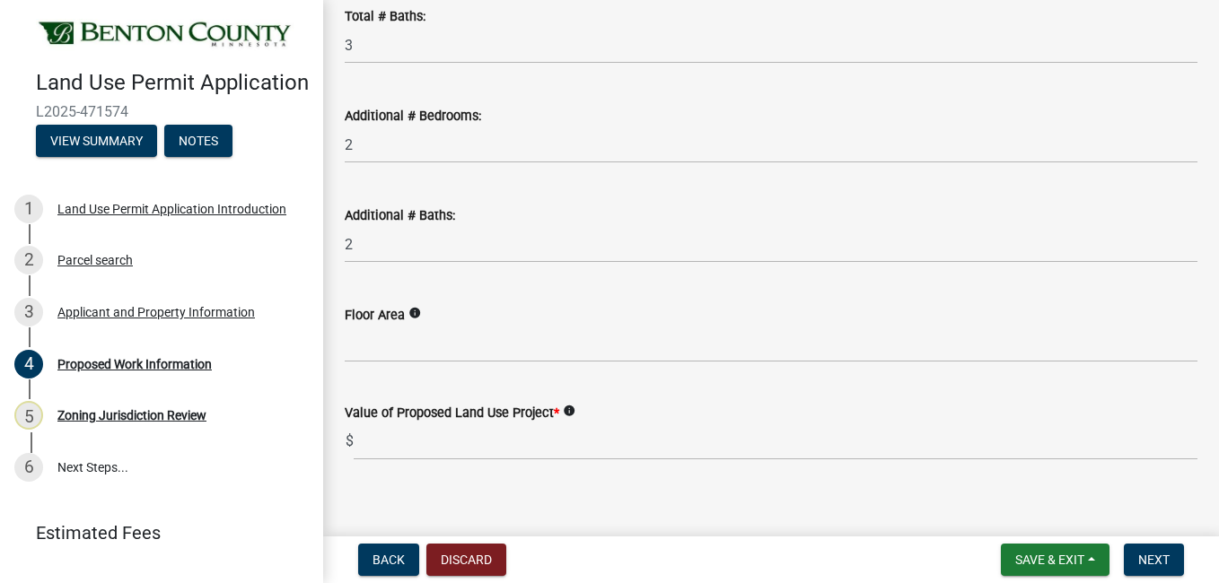
scroll to position [1285, 0]
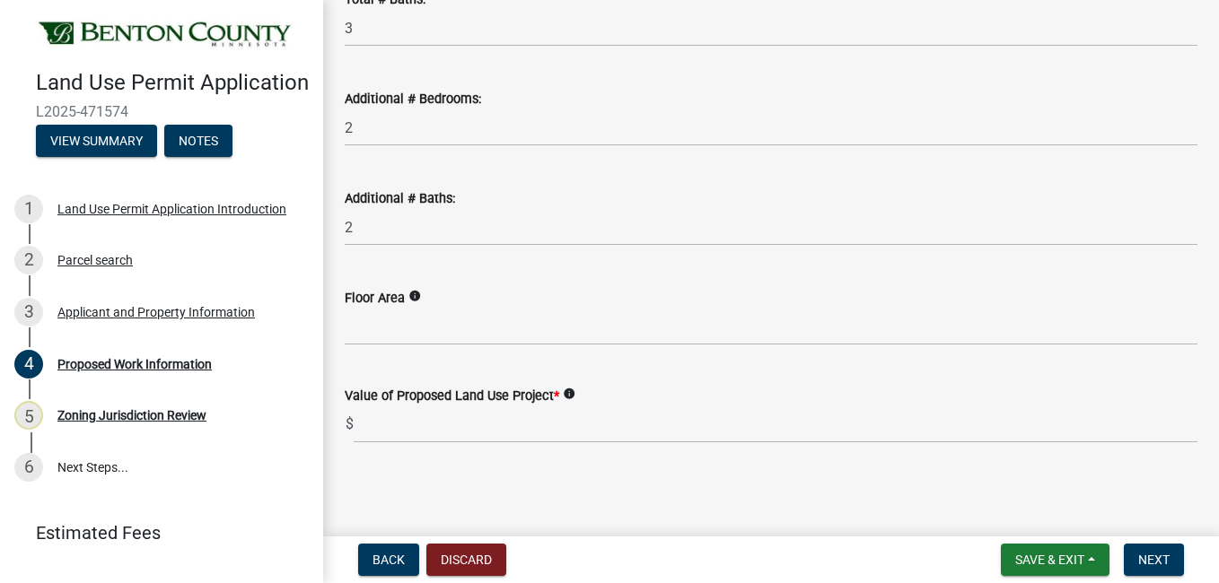
type input "Relocated garage is 24x32, house footprint is 89'6"x51'"
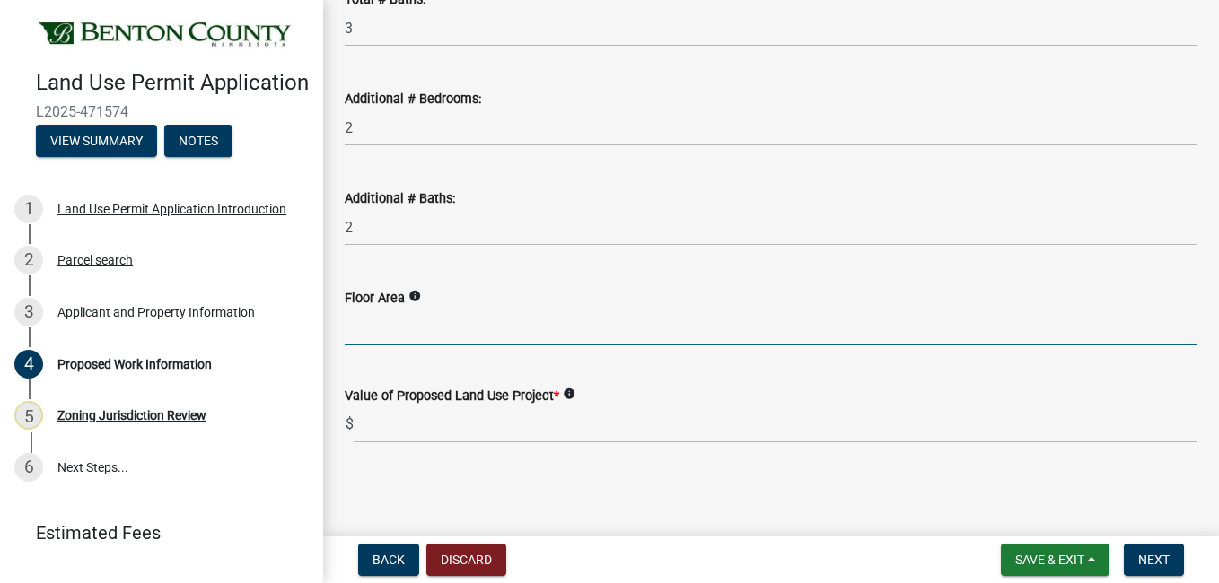
click at [431, 330] on input "Floor Area" at bounding box center [771, 327] width 853 height 37
click at [414, 293] on icon "info" at bounding box center [414, 296] width 13 height 13
click at [421, 328] on input "3,00" at bounding box center [771, 327] width 853 height 37
type input "3"
type input "2075"
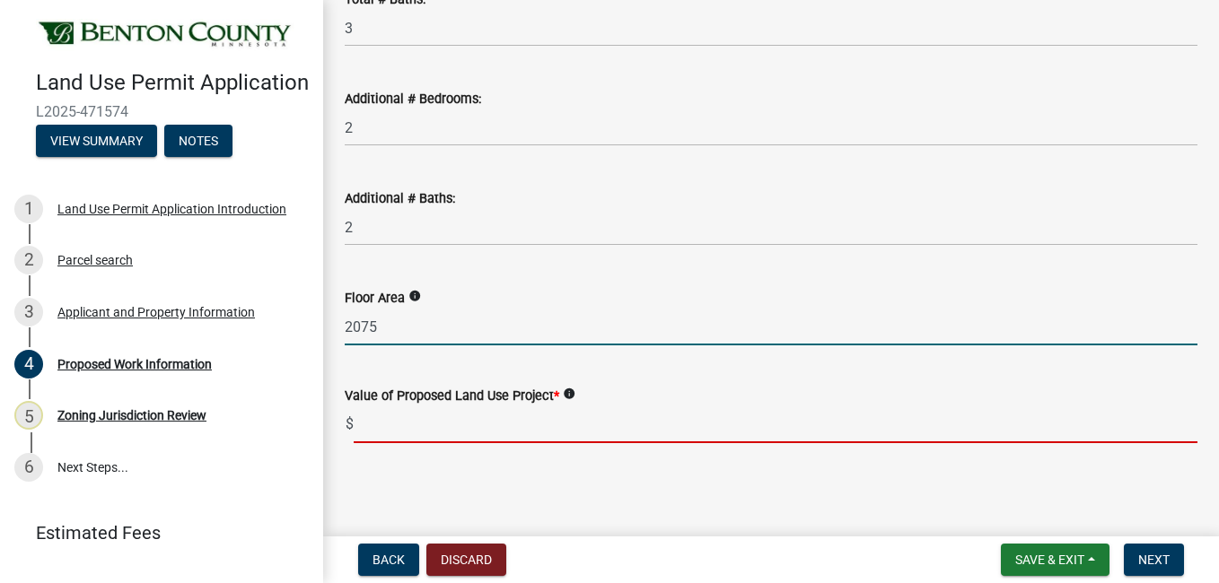
click at [407, 423] on input "text" at bounding box center [776, 425] width 844 height 37
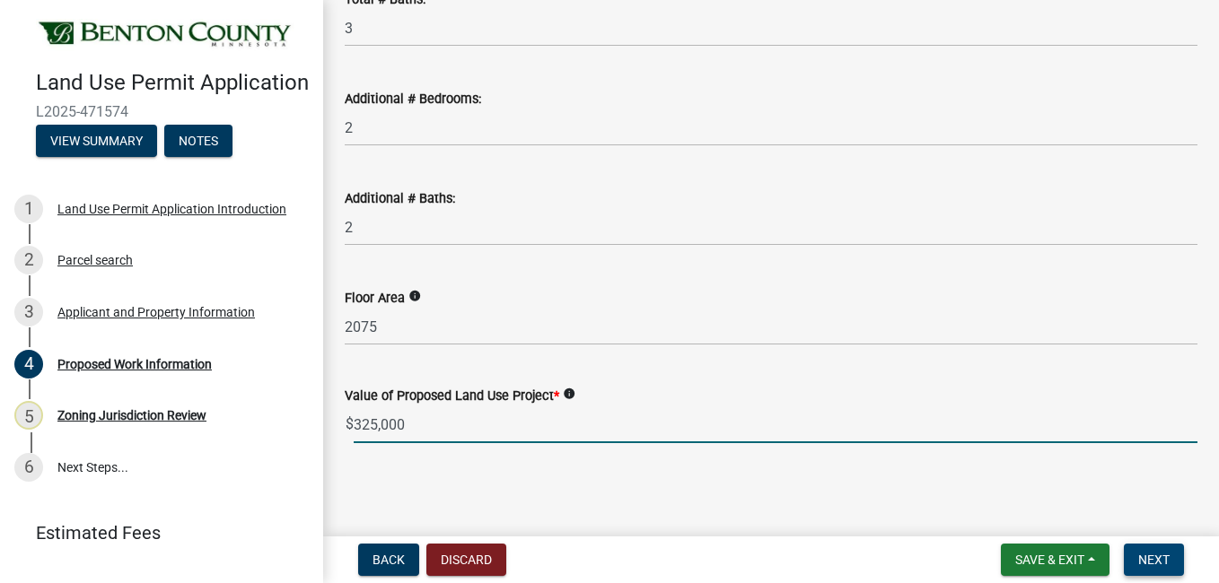
type input "325000"
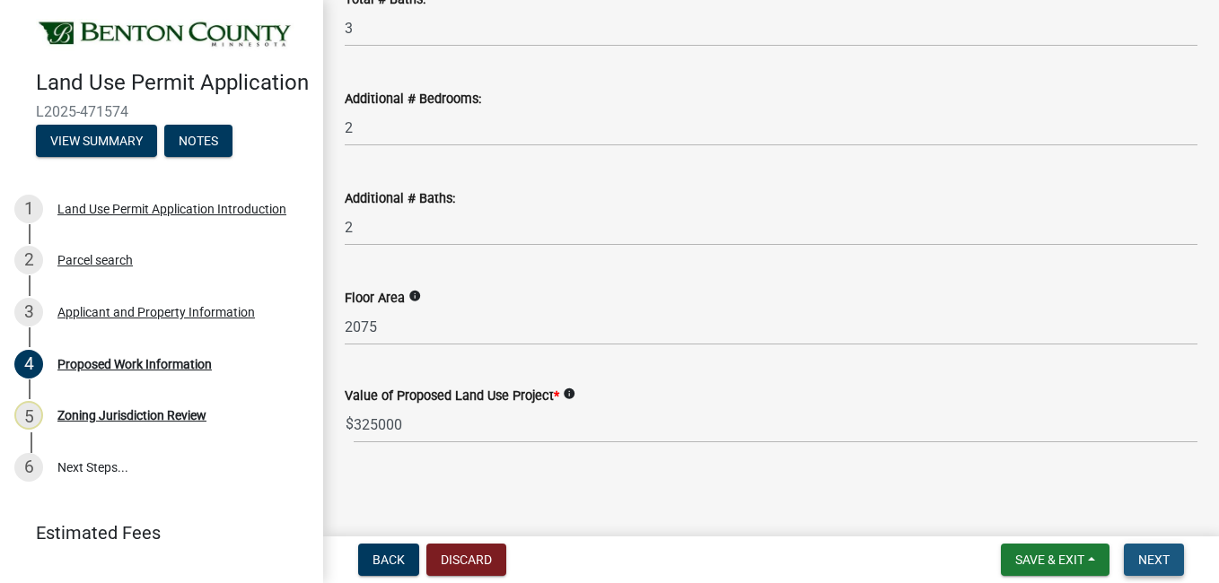
click at [1150, 556] on span "Next" at bounding box center [1153, 560] width 31 height 14
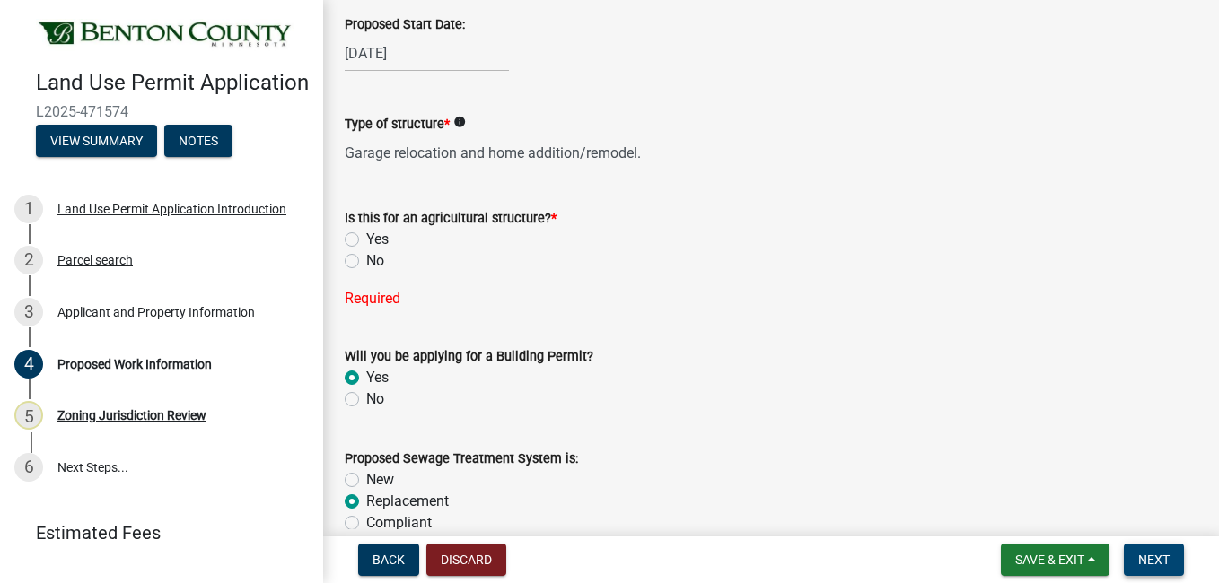
scroll to position [100, 0]
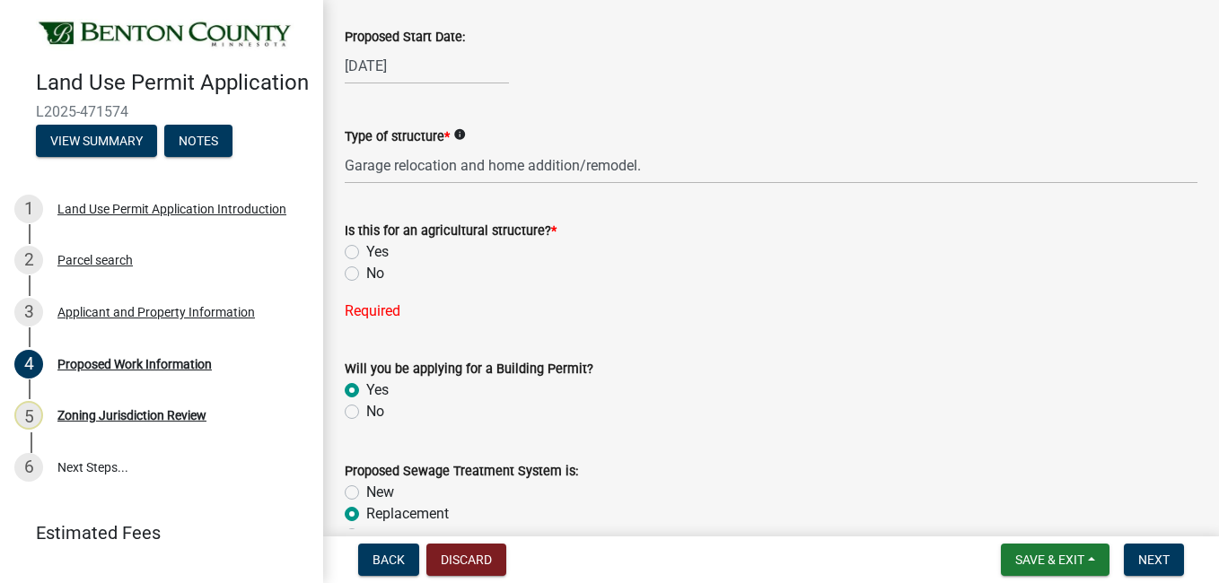
click at [366, 276] on label "No" at bounding box center [375, 274] width 18 height 22
click at [366, 275] on input "No" at bounding box center [372, 269] width 12 height 12
radio input "true"
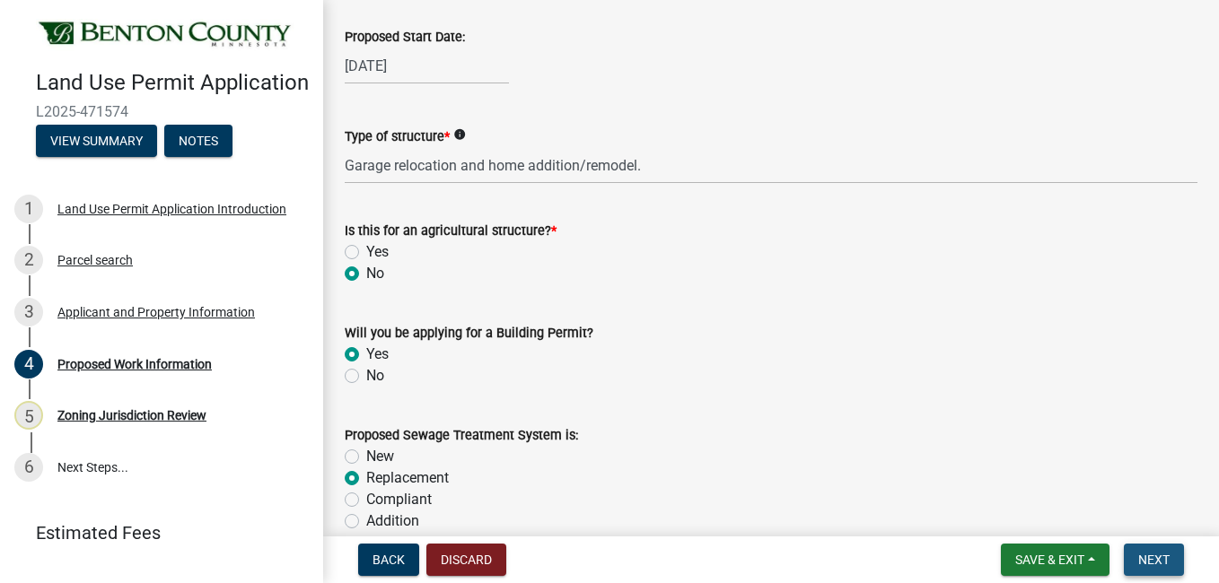
click at [1159, 559] on span "Next" at bounding box center [1153, 560] width 31 height 14
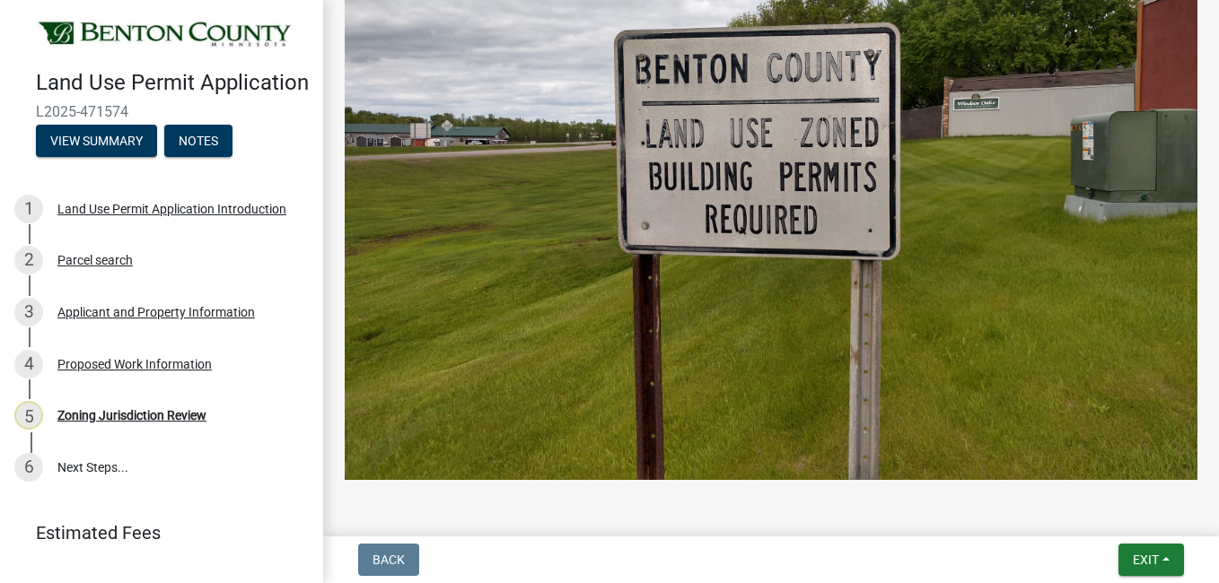
scroll to position [834, 0]
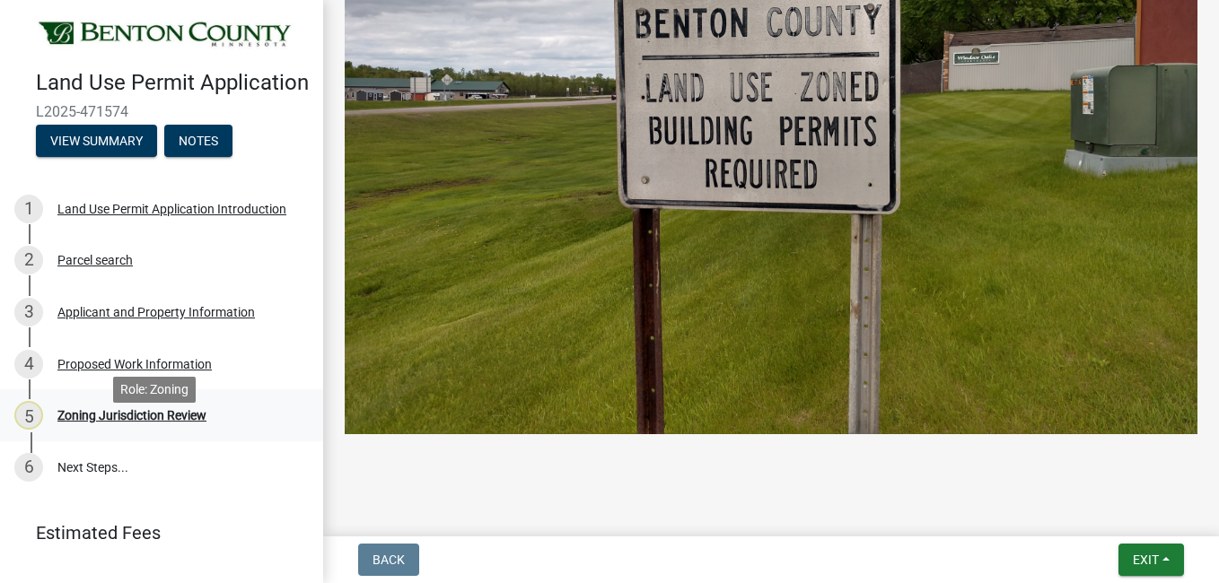
click at [153, 422] on div "Zoning Jurisdiction Review" at bounding box center [131, 415] width 149 height 13
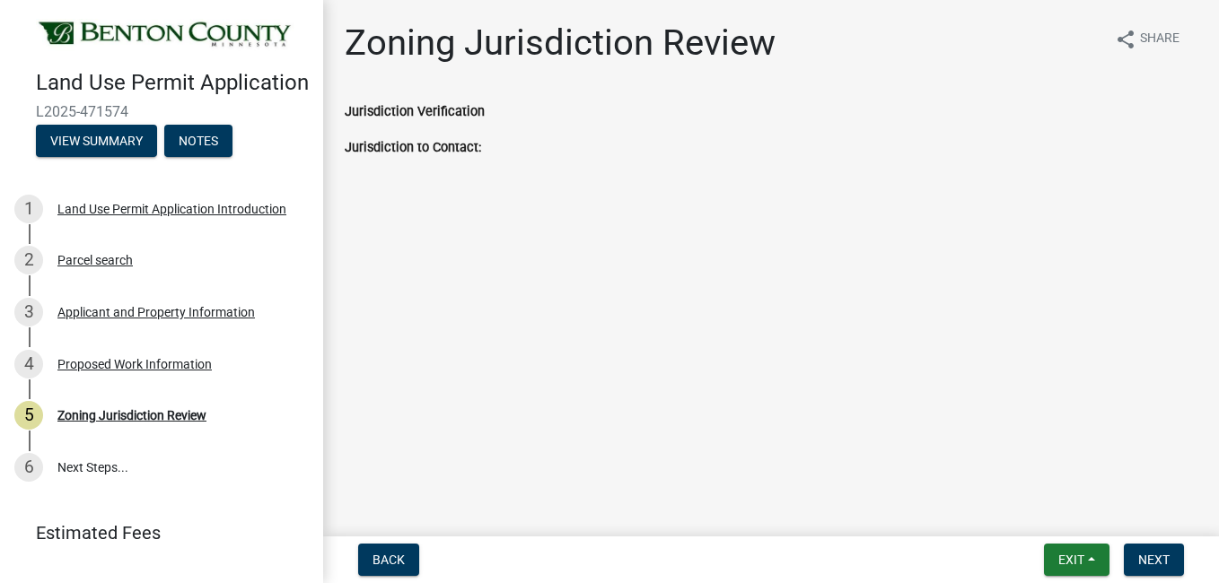
click at [486, 151] on div "Jurisdiction to Contact:" at bounding box center [771, 147] width 853 height 22
click at [1148, 547] on button "Next" at bounding box center [1154, 560] width 60 height 32
click at [1152, 561] on span "Next" at bounding box center [1153, 560] width 31 height 14
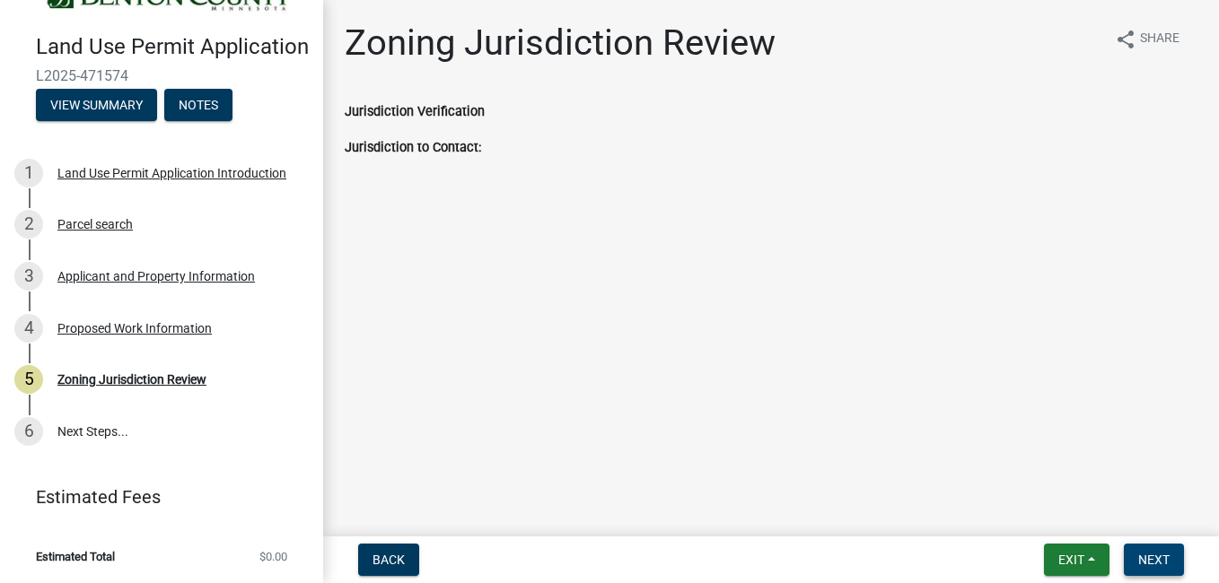
scroll to position [61, 0]
click at [98, 433] on link "6 Next Steps..." at bounding box center [161, 431] width 323 height 52
click at [93, 109] on button "View Summary" at bounding box center [96, 104] width 121 height 32
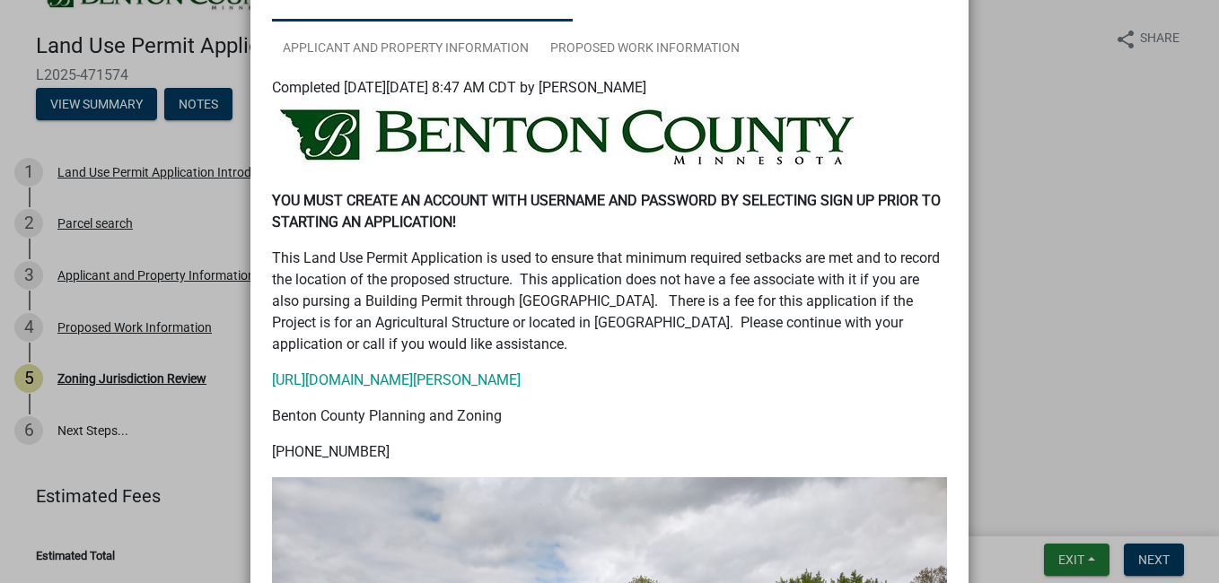
scroll to position [0, 0]
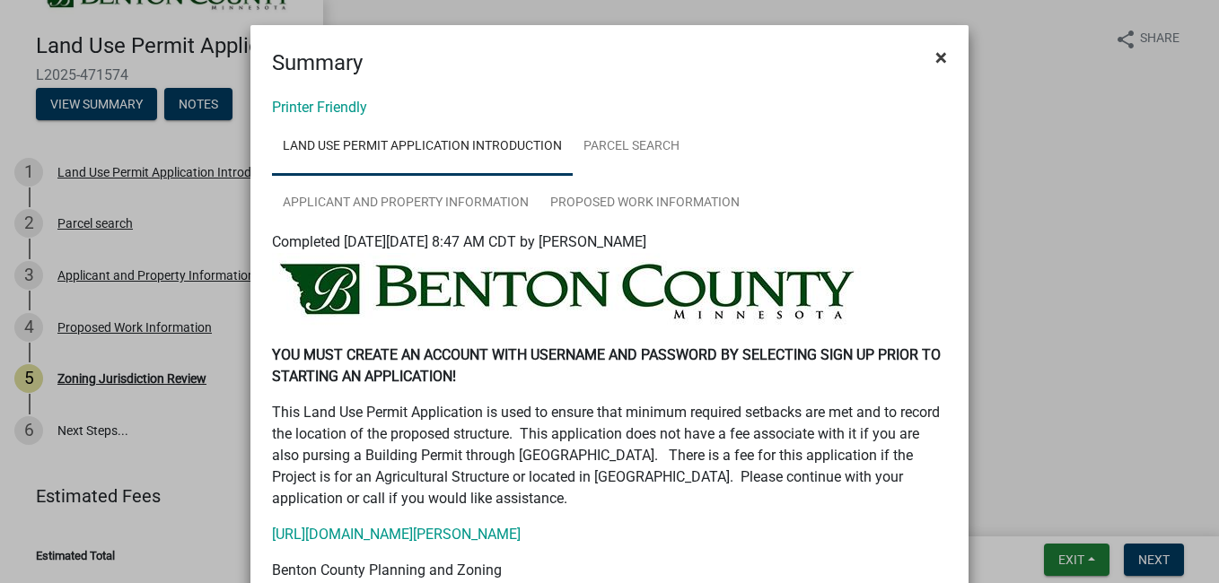
click at [938, 62] on span "×" at bounding box center [941, 57] width 12 height 25
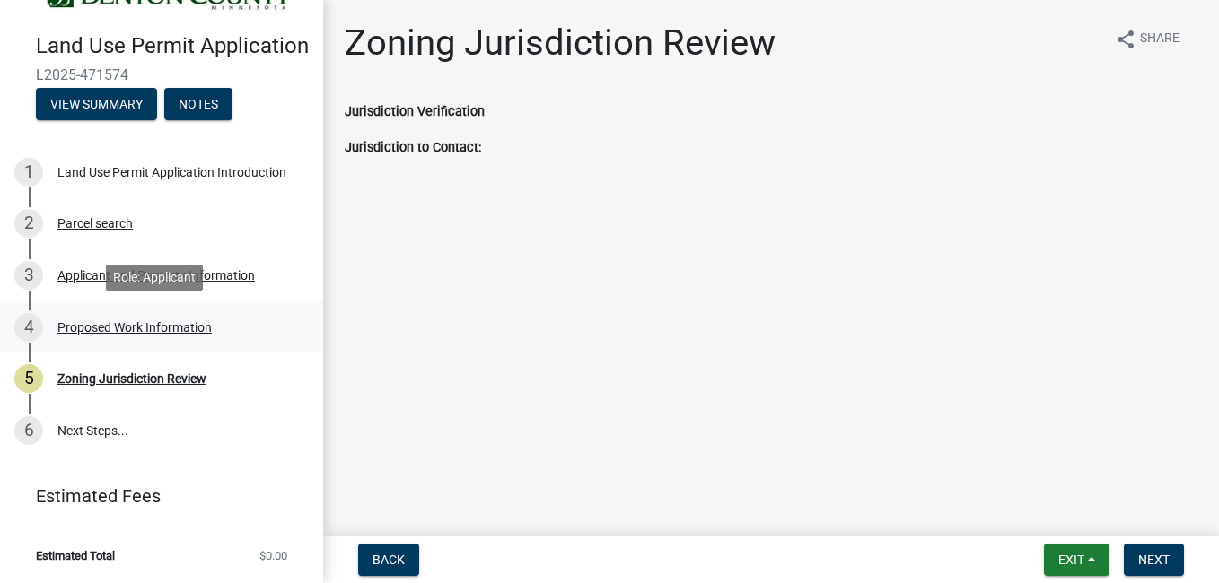
click at [99, 328] on div "Proposed Work Information" at bounding box center [134, 327] width 154 height 13
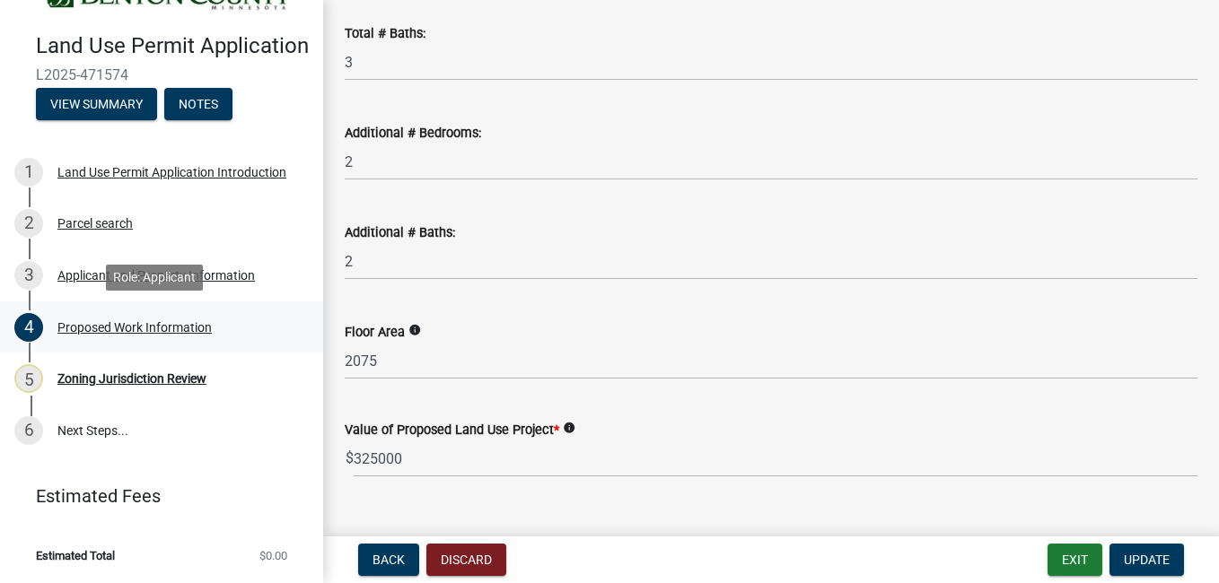
scroll to position [1285, 0]
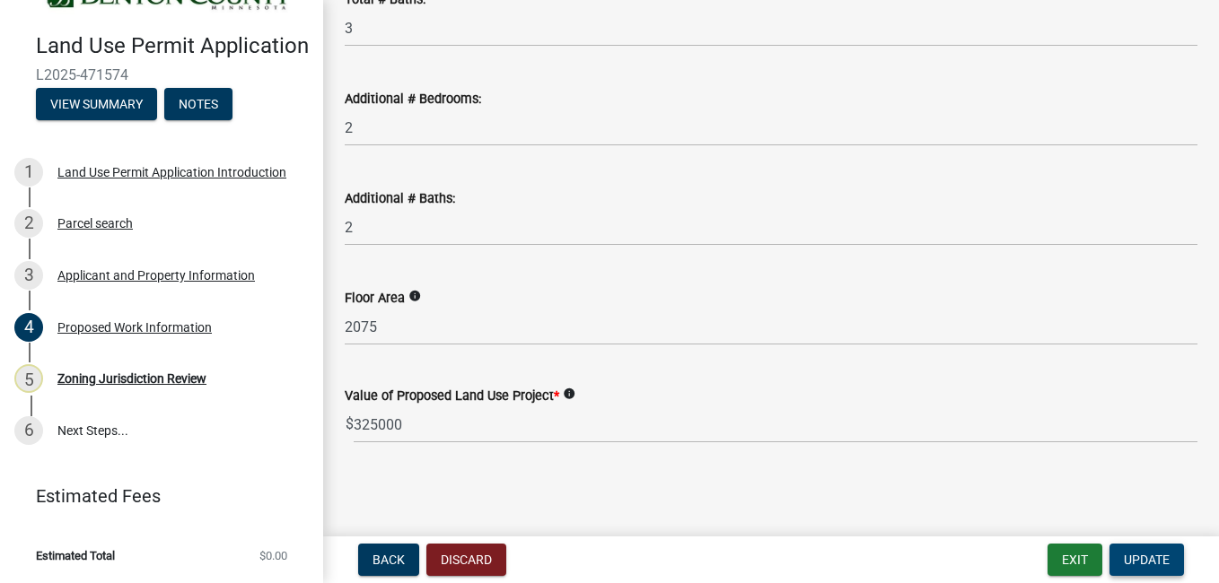
click at [1142, 560] on span "Update" at bounding box center [1147, 560] width 46 height 14
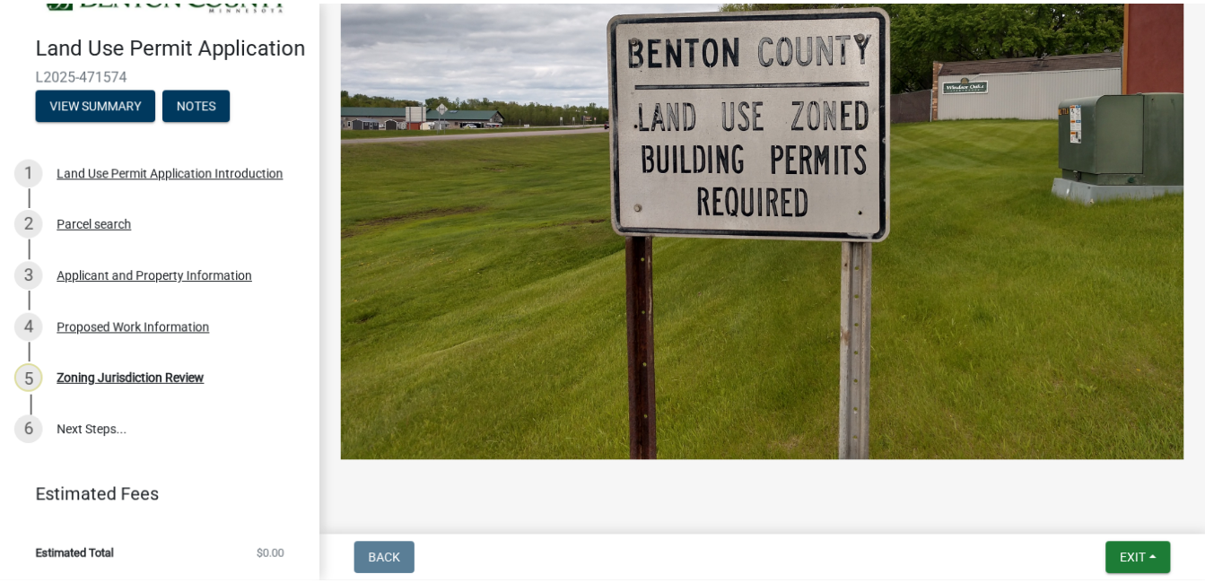
scroll to position [834, 0]
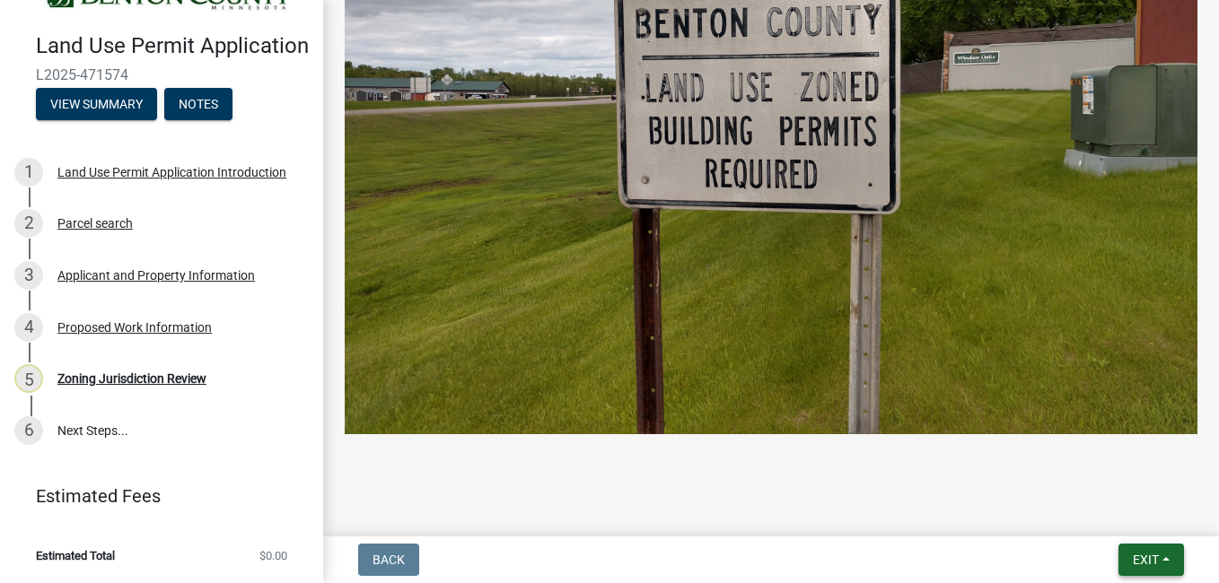
click at [1154, 557] on span "Exit" at bounding box center [1146, 560] width 26 height 14
click at [1132, 512] on button "Save & Exit" at bounding box center [1112, 513] width 144 height 43
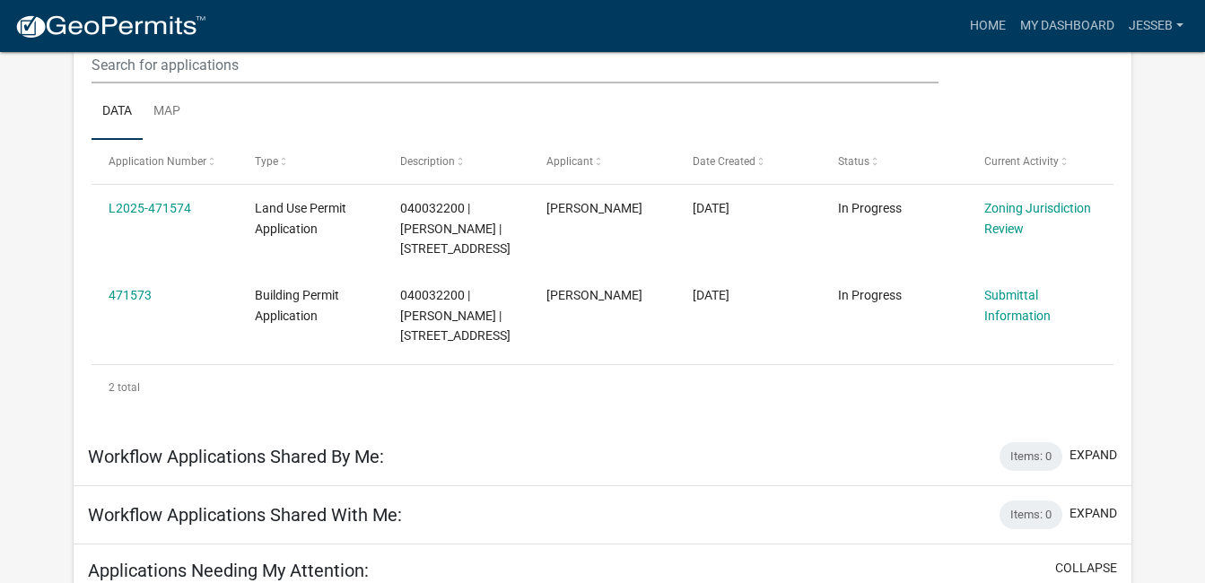
scroll to position [257, 0]
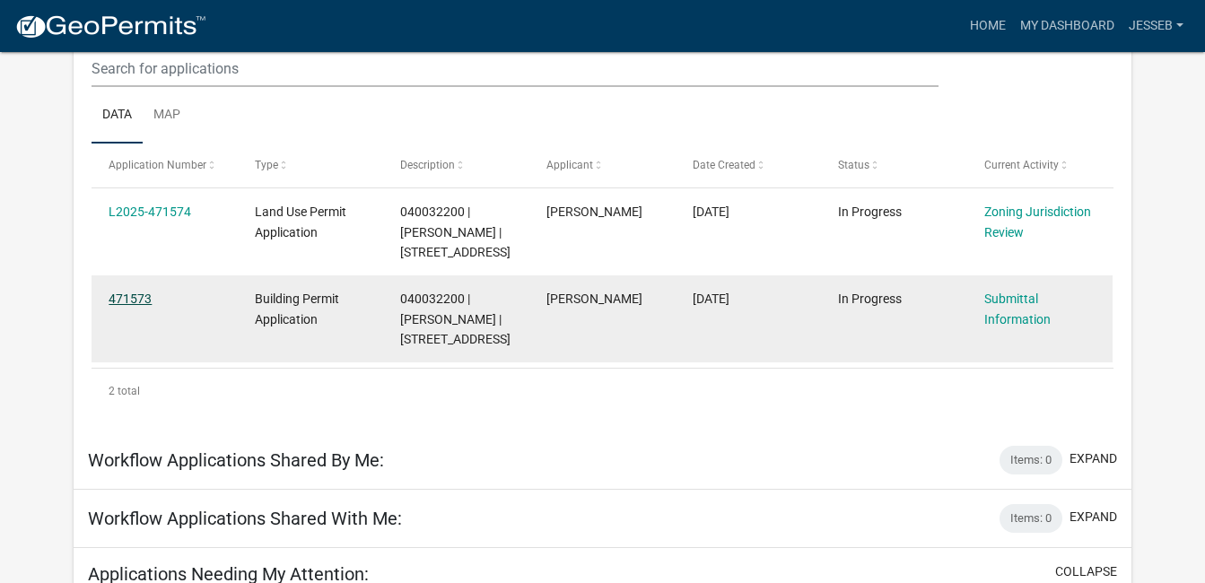
click at [127, 301] on link "471573" at bounding box center [130, 299] width 43 height 14
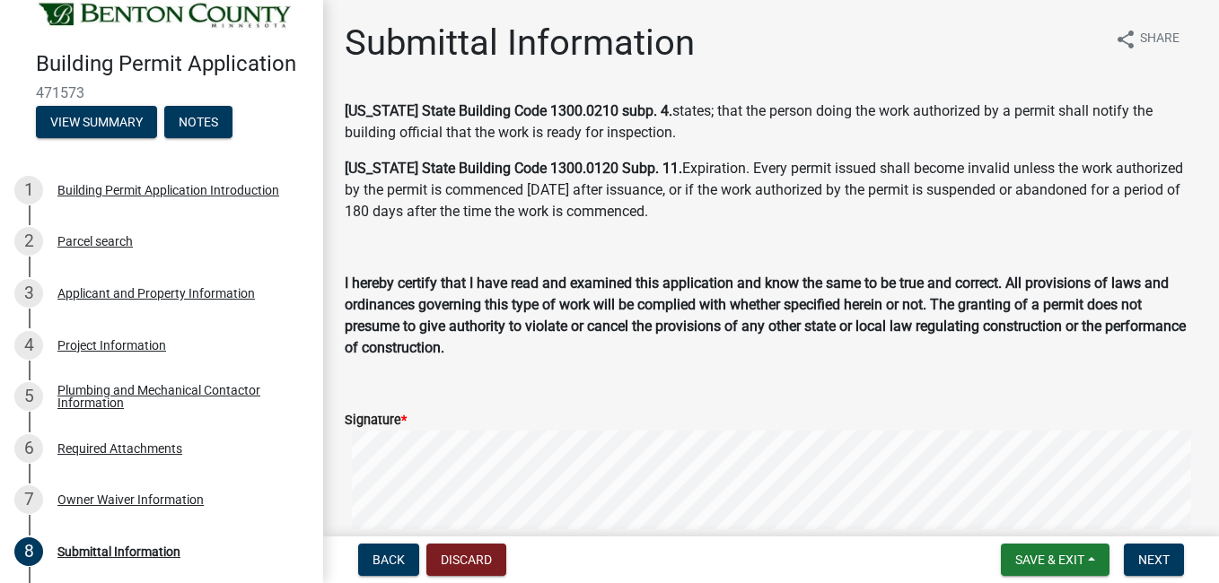
scroll to position [20, 0]
click at [135, 340] on div "Project Information" at bounding box center [111, 344] width 109 height 13
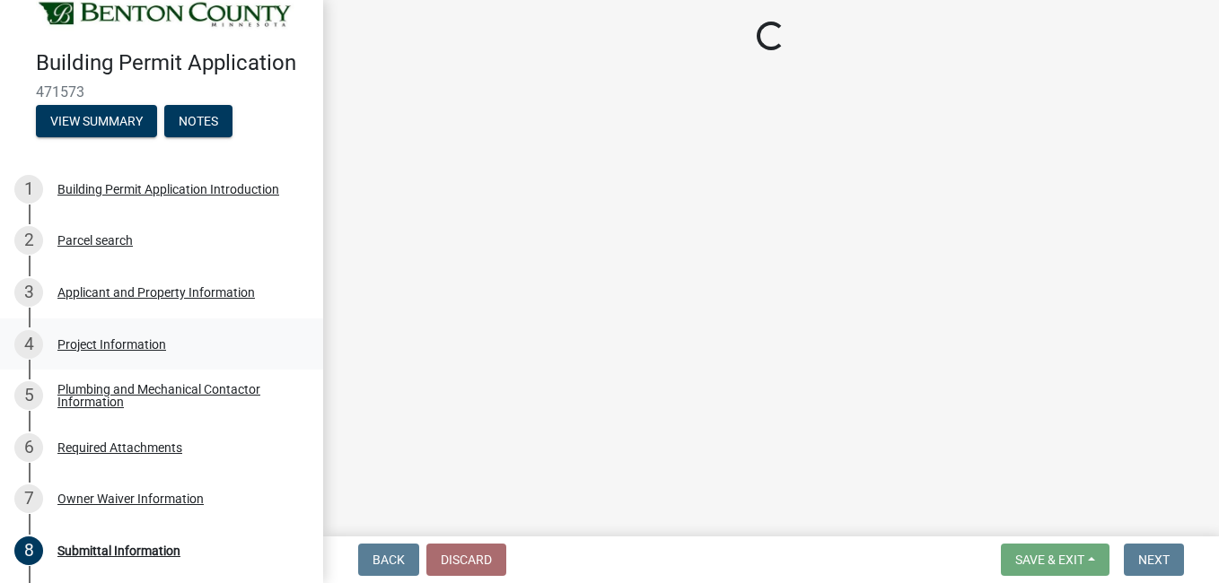
click at [135, 340] on div "Project Information" at bounding box center [111, 344] width 109 height 13
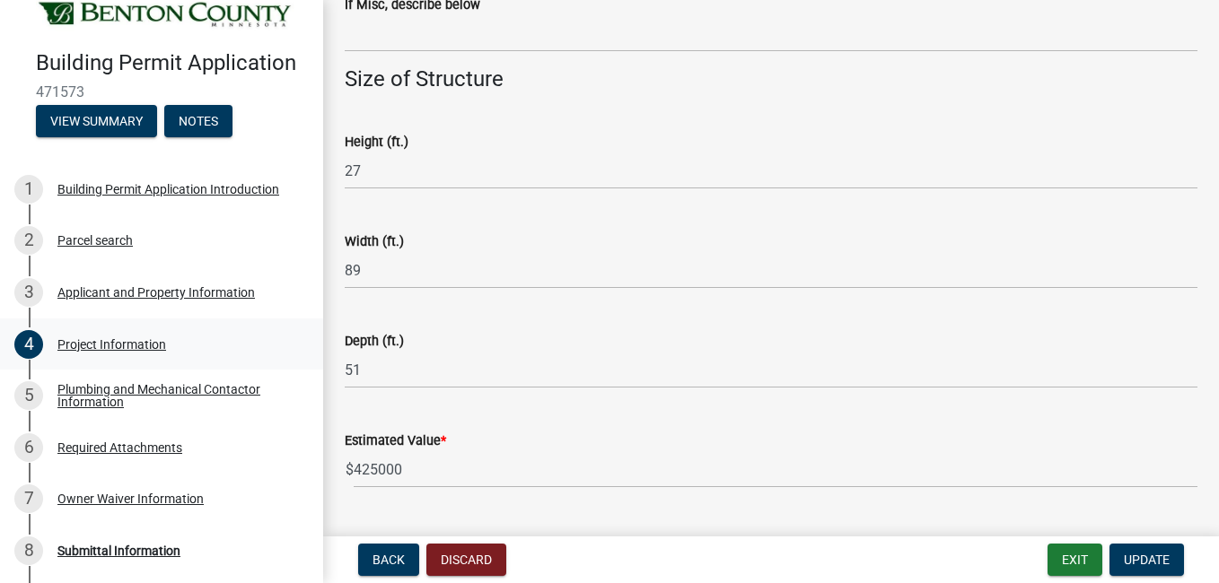
scroll to position [1309, 0]
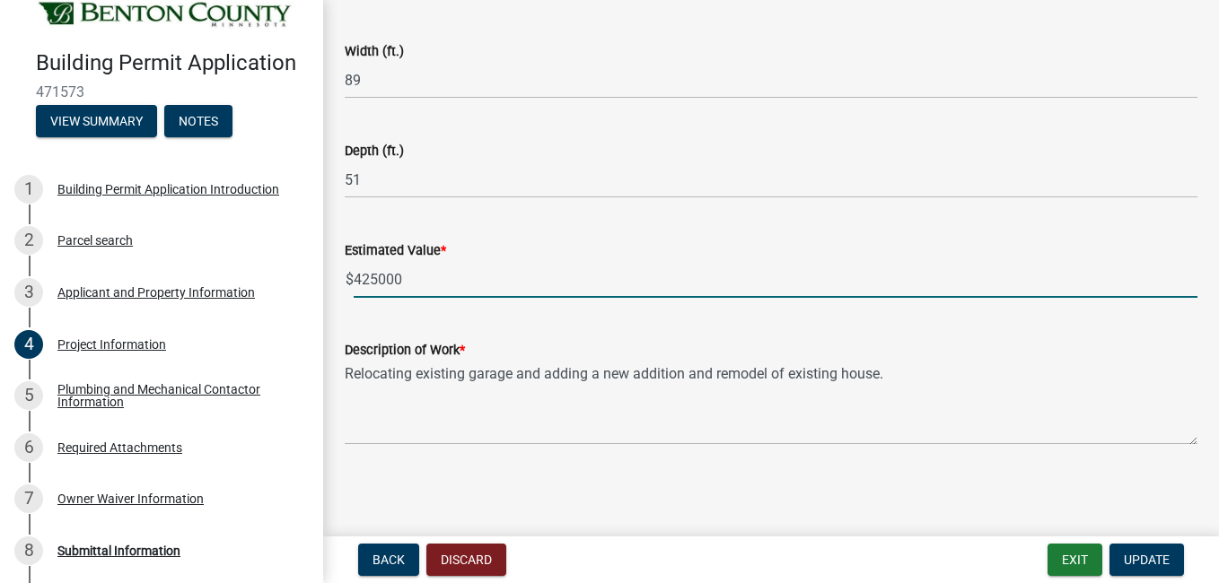
click at [357, 278] on input "425000" at bounding box center [776, 279] width 844 height 37
click at [363, 278] on input "425000" at bounding box center [776, 279] width 844 height 37
click at [473, 285] on input "325000" at bounding box center [776, 279] width 844 height 37
type input "325000"
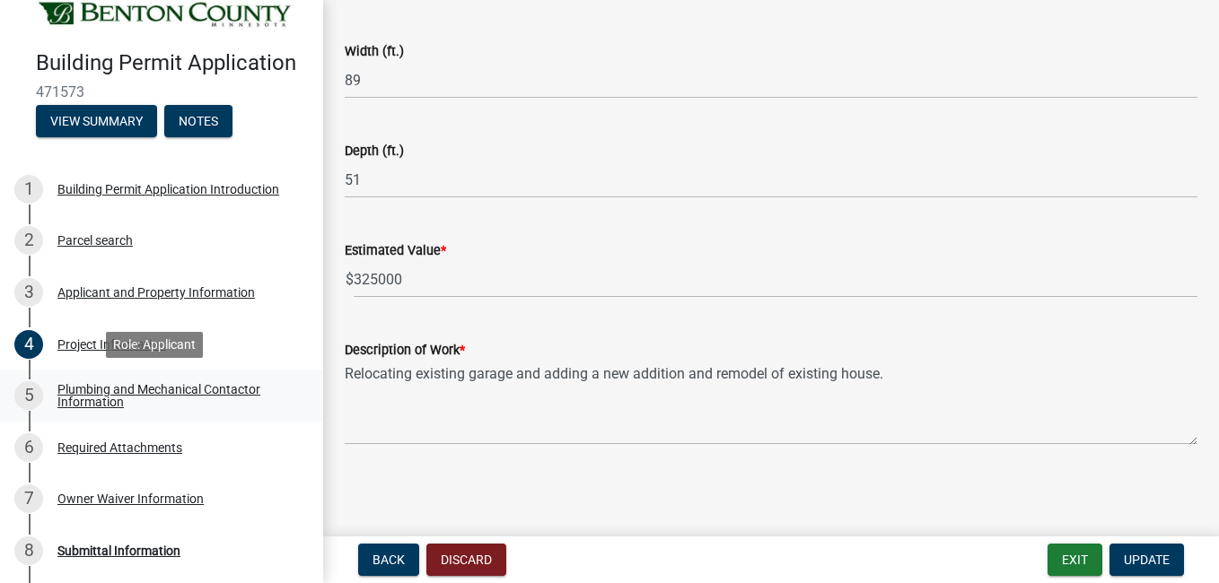
click at [205, 384] on div "Plumbing and Mechanical Contactor Information" at bounding box center [175, 395] width 237 height 25
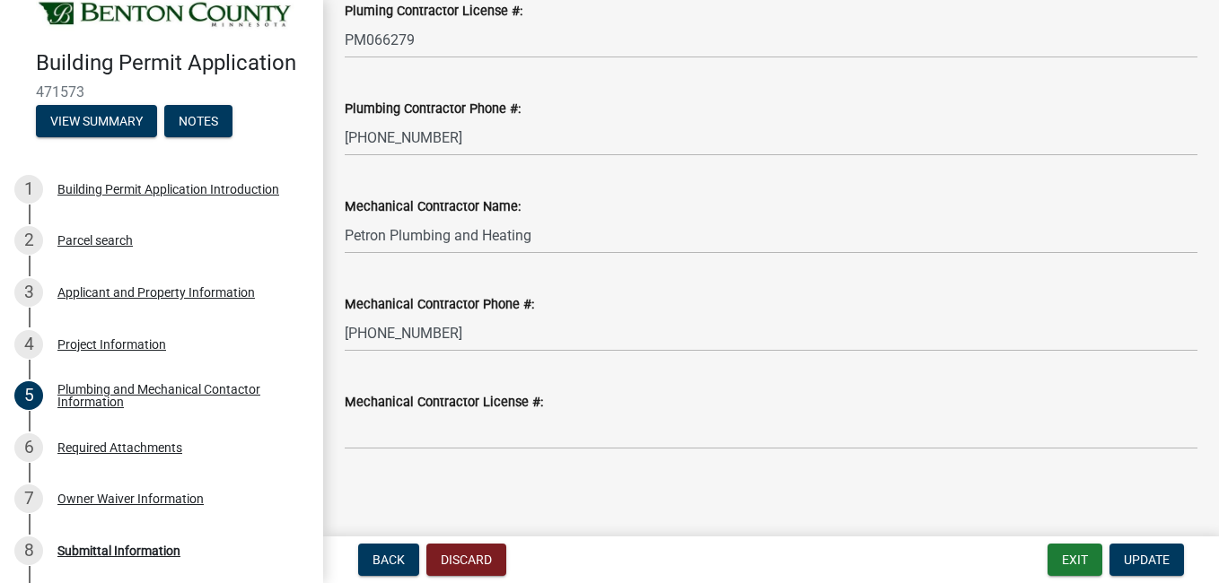
scroll to position [307, 0]
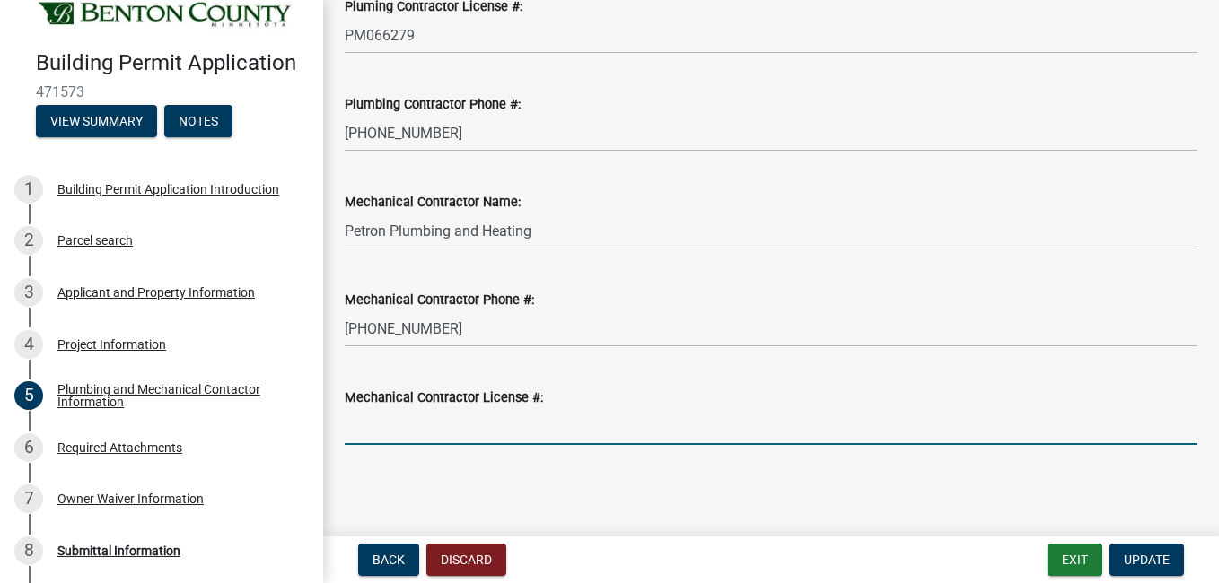
click at [639, 434] on input "Mechanical Contractor License #:" at bounding box center [771, 426] width 853 height 37
type input "MB004660"
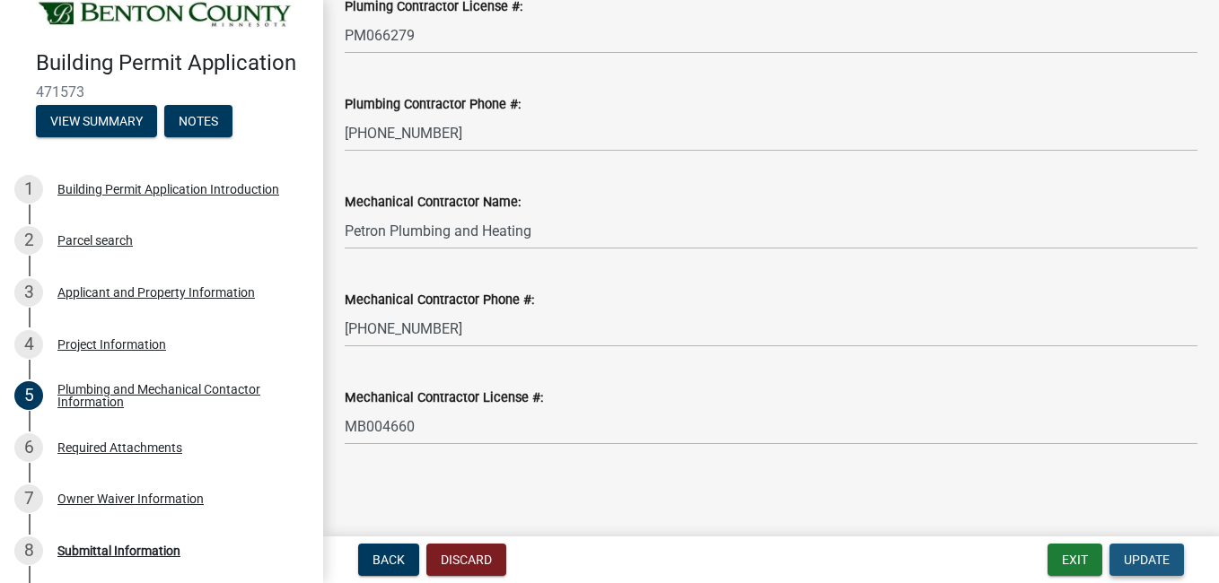
click at [1153, 549] on button "Update" at bounding box center [1146, 560] width 74 height 32
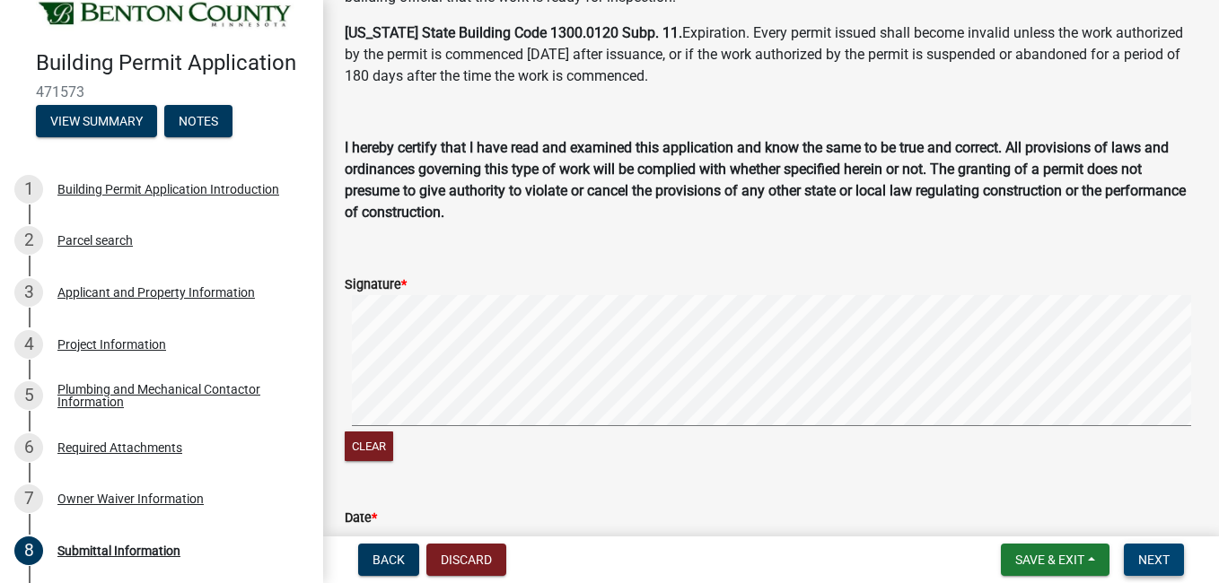
scroll to position [136, 0]
click at [105, 497] on div "Owner Waiver Information" at bounding box center [130, 499] width 146 height 13
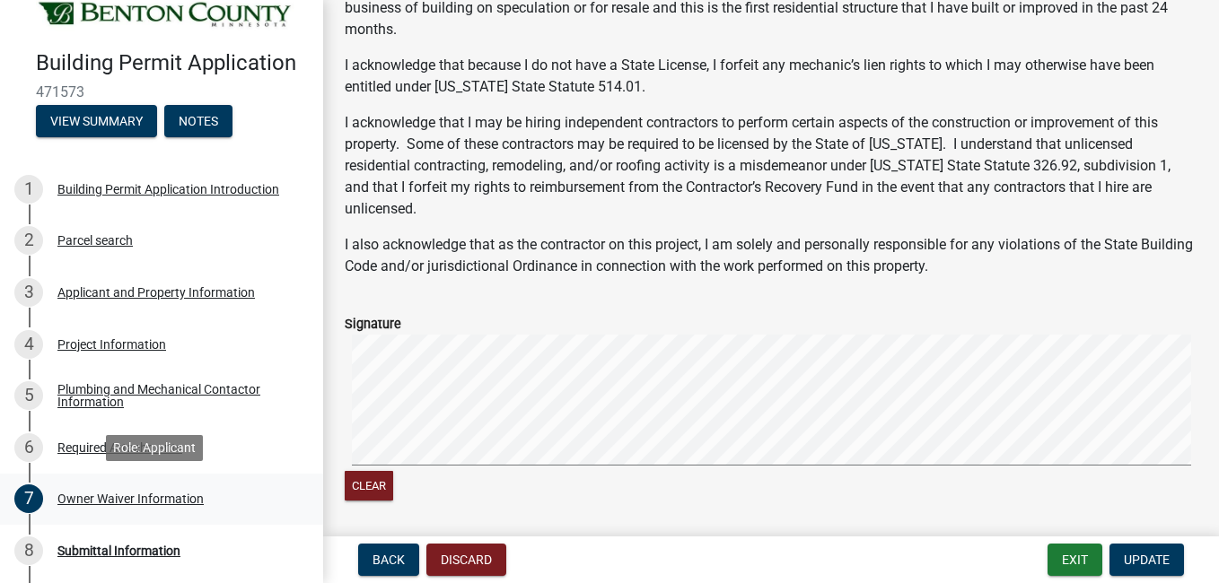
scroll to position [383, 0]
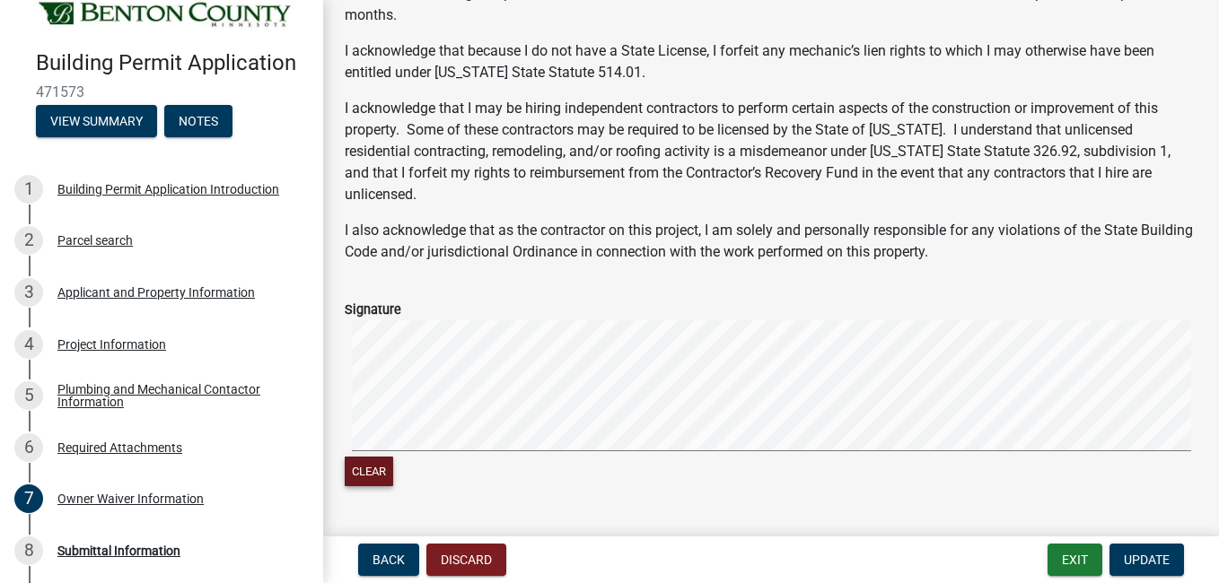
click at [374, 464] on button "Clear" at bounding box center [369, 472] width 48 height 30
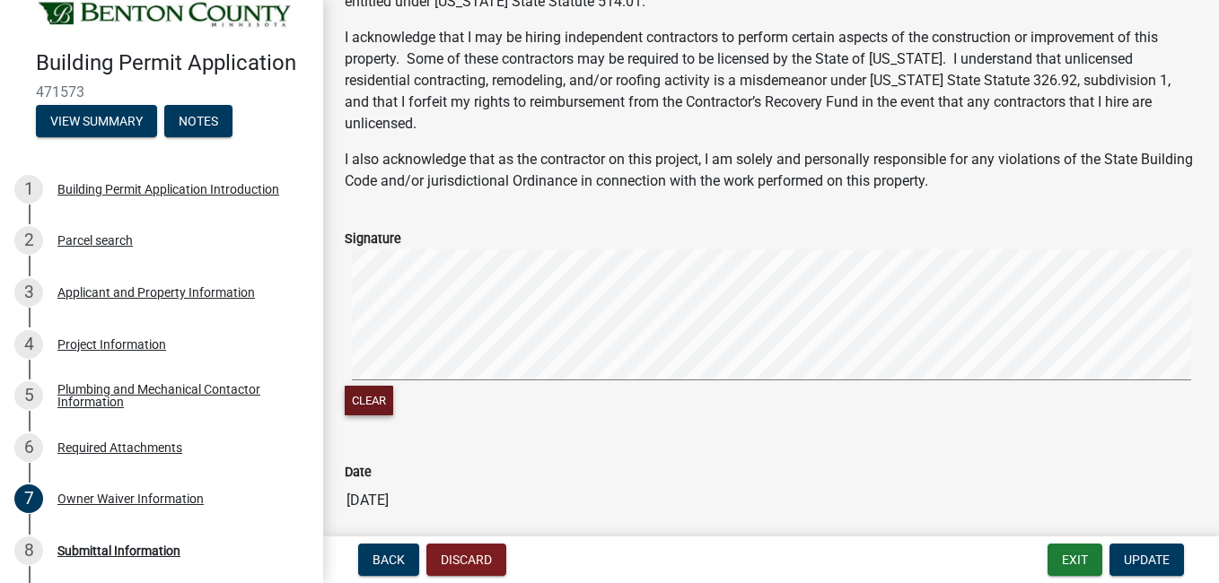
scroll to position [456, 0]
click at [372, 405] on button "Clear" at bounding box center [369, 399] width 48 height 30
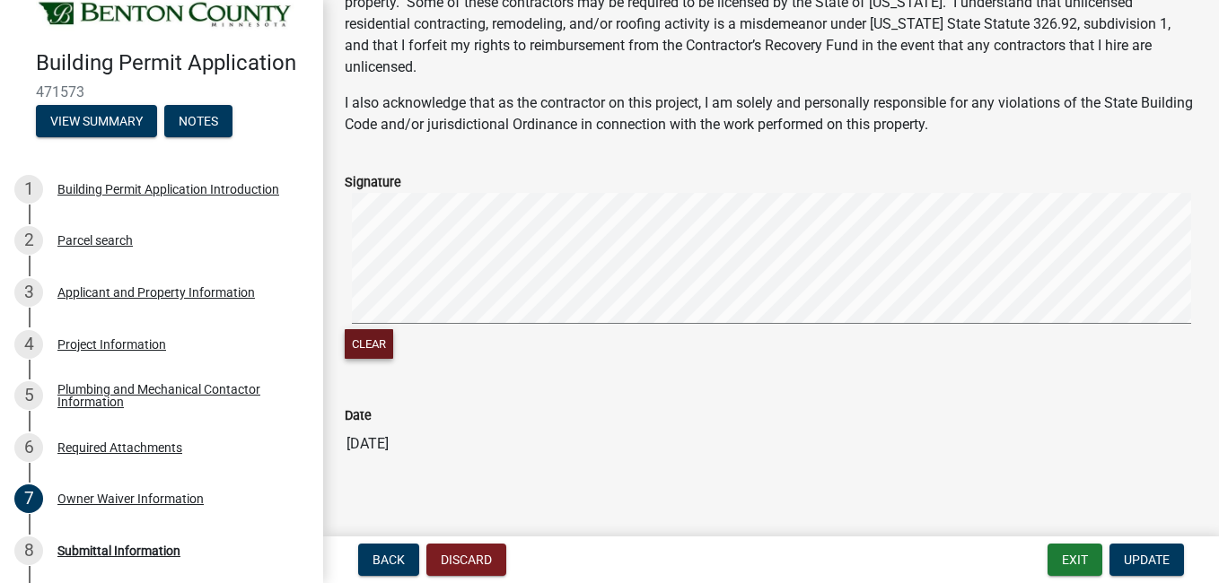
scroll to position [528, 0]
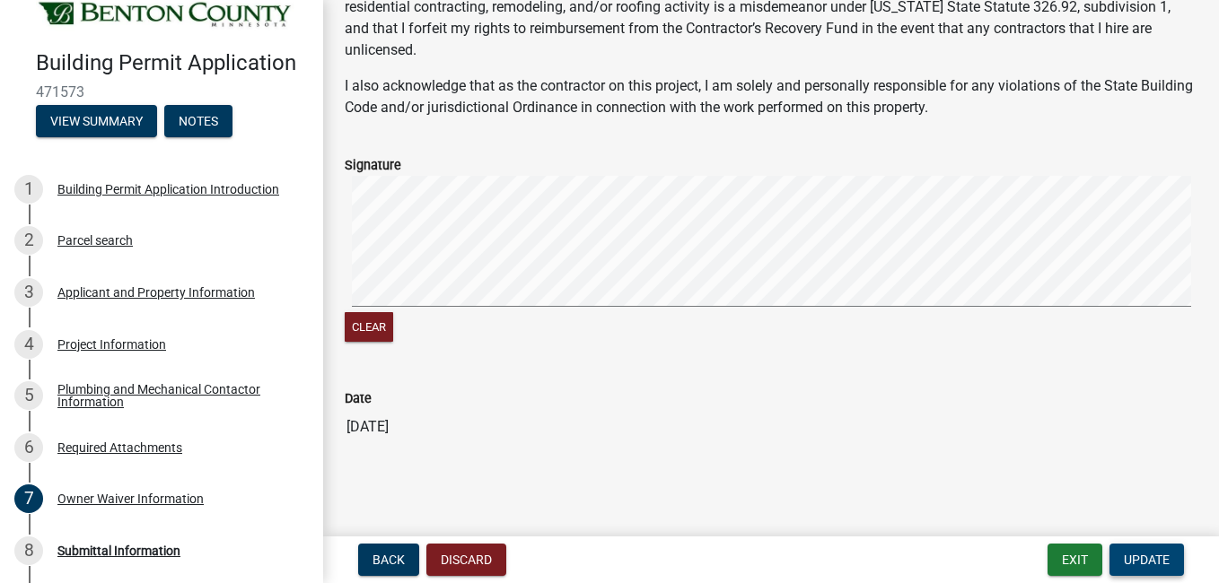
click at [1148, 561] on span "Update" at bounding box center [1147, 560] width 46 height 14
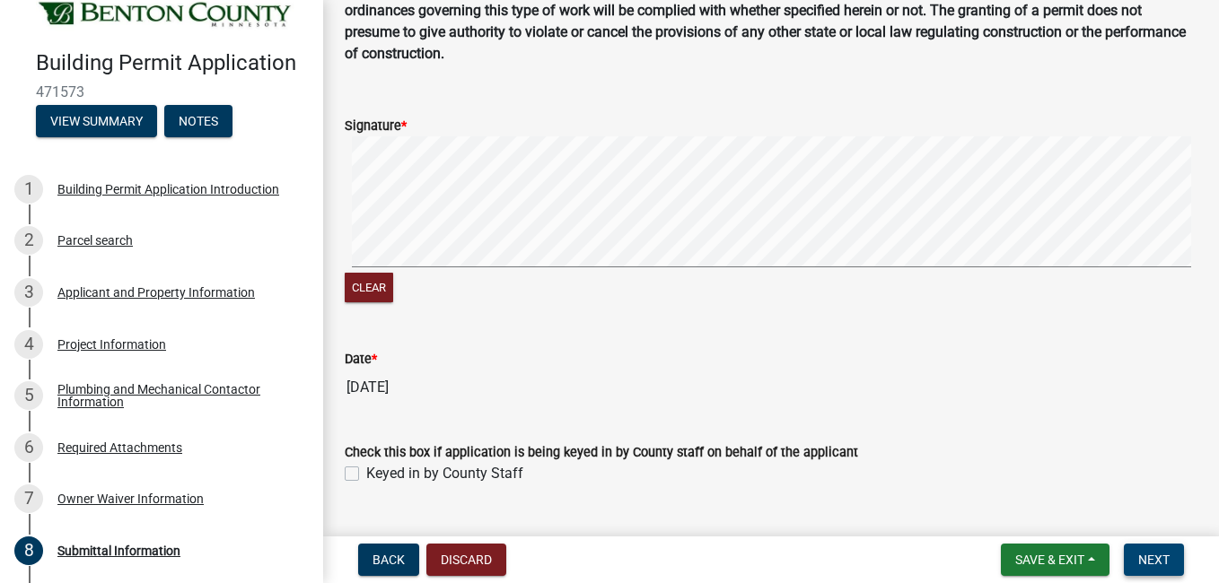
scroll to position [336, 0]
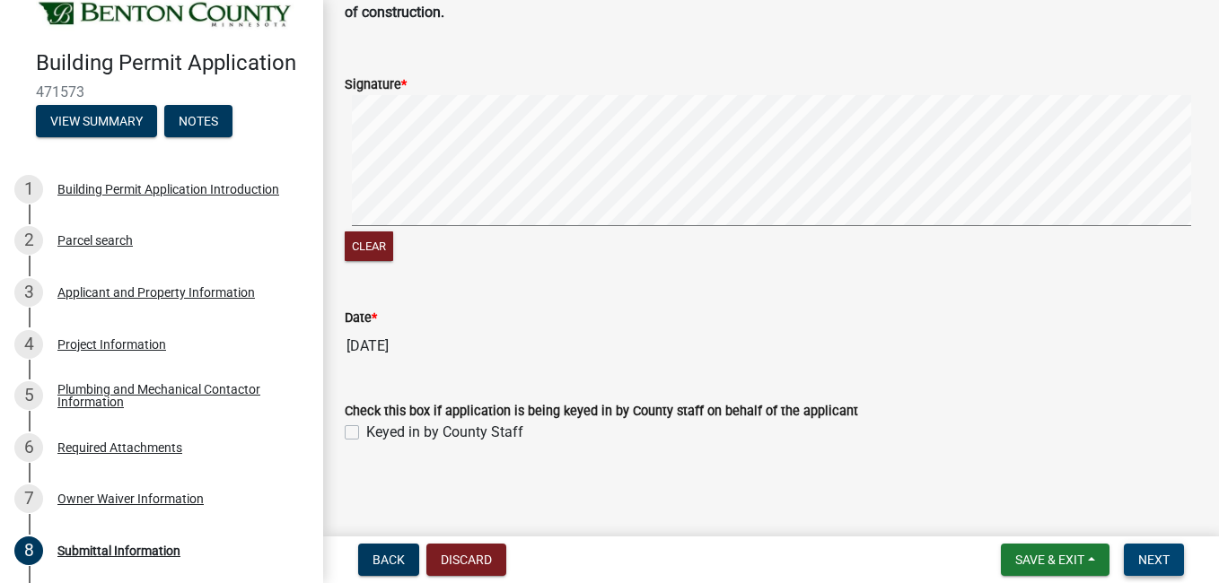
click at [1167, 563] on span "Next" at bounding box center [1153, 560] width 31 height 14
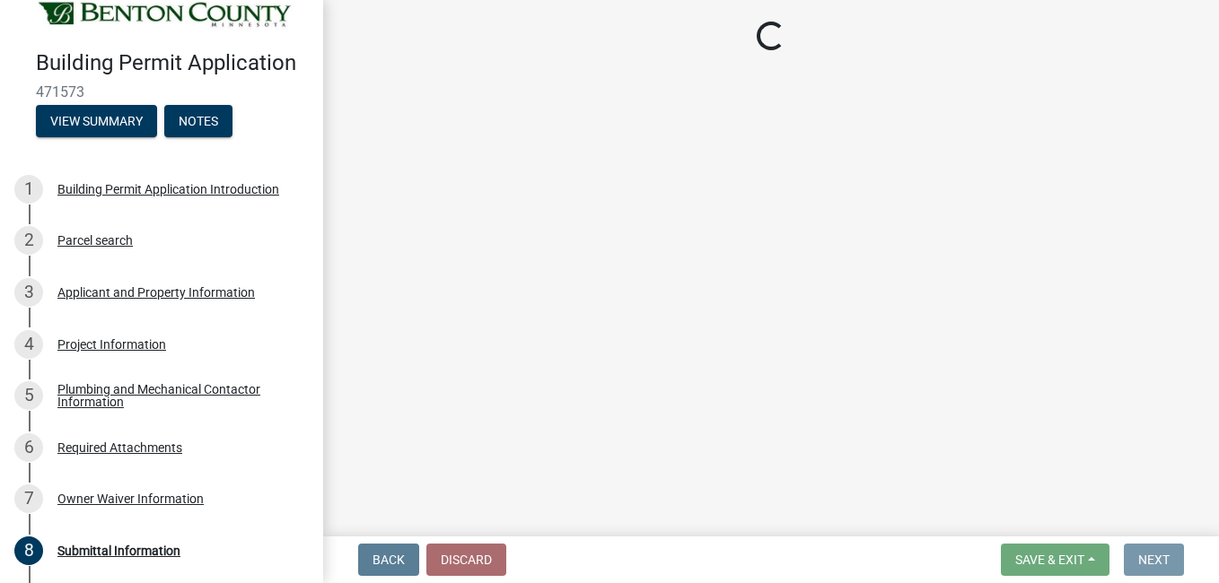
scroll to position [0, 0]
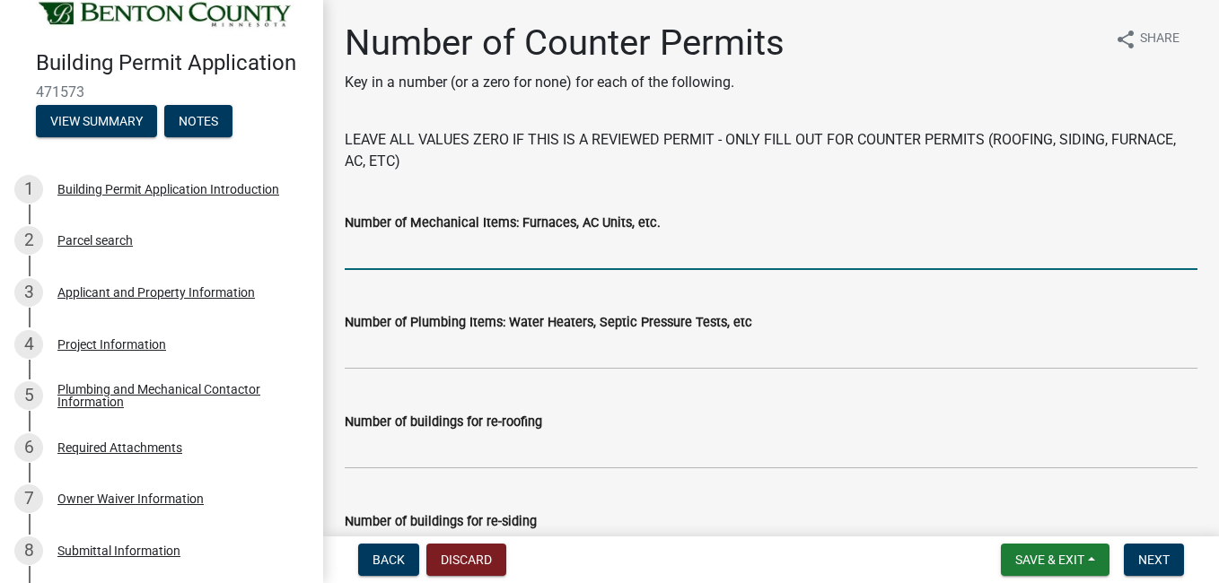
click at [424, 256] on input "text" at bounding box center [771, 251] width 853 height 37
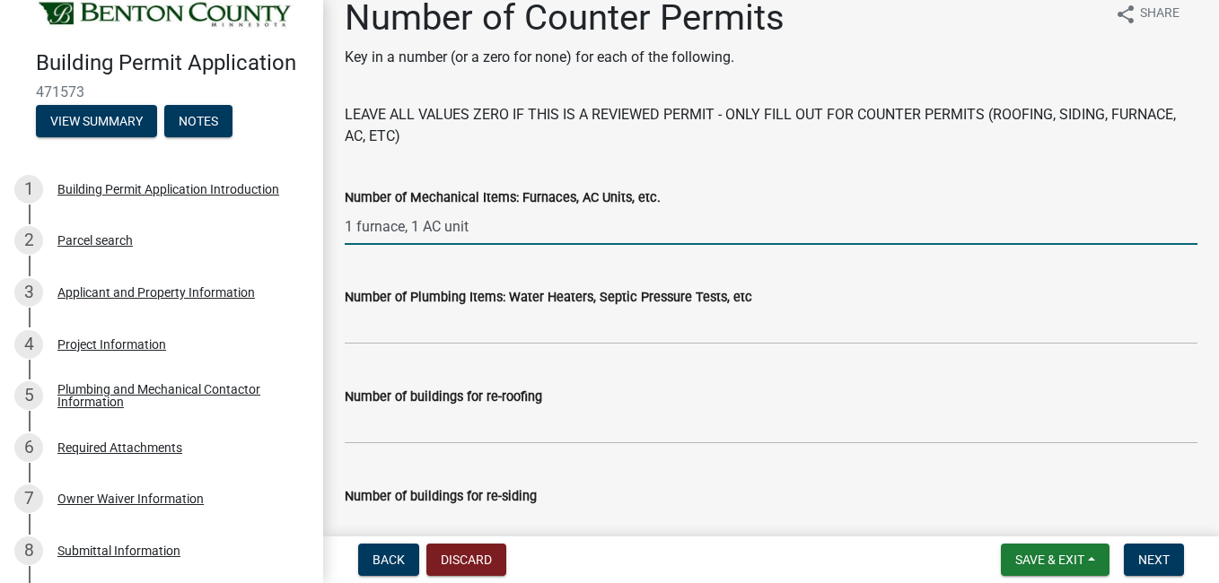
scroll to position [23, 0]
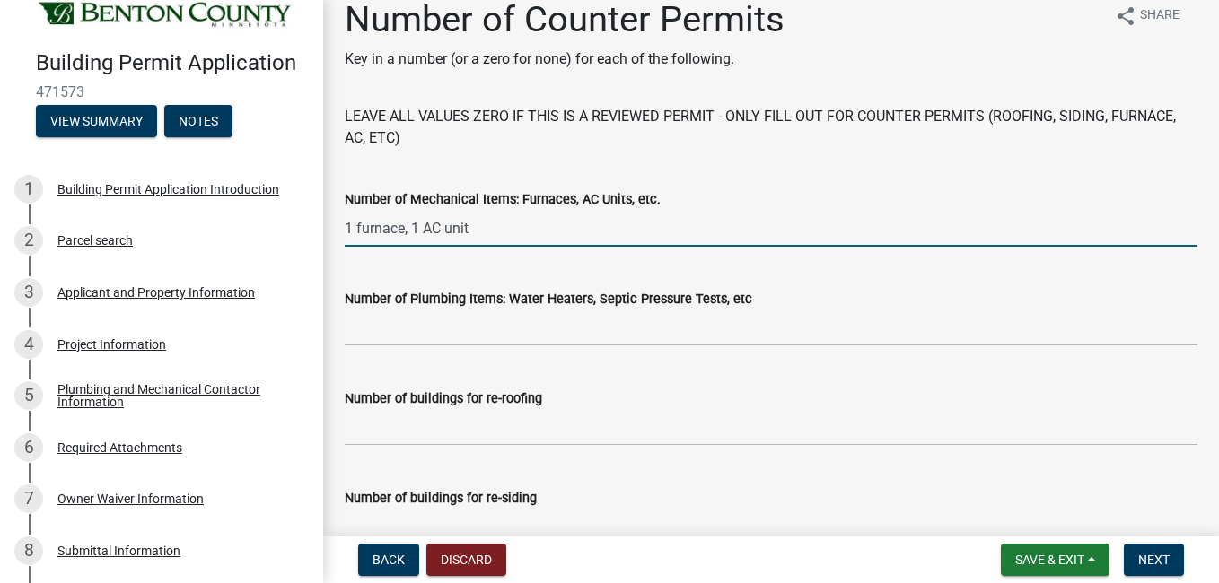
click at [414, 227] on input "1 furnace, 1 AC unit" at bounding box center [771, 228] width 853 height 37
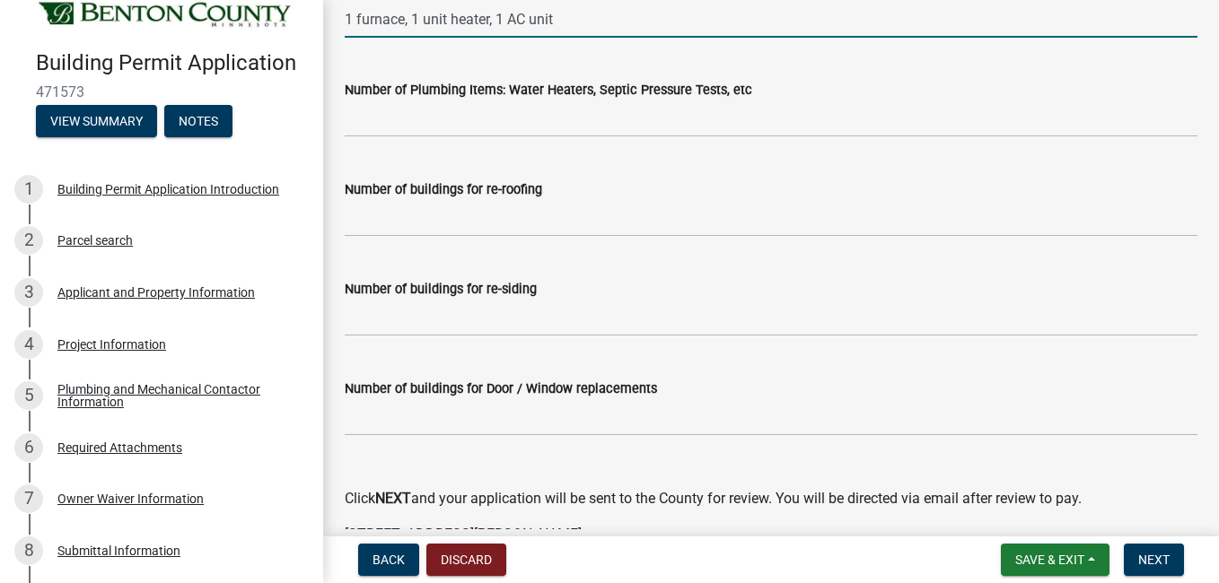
scroll to position [242, 0]
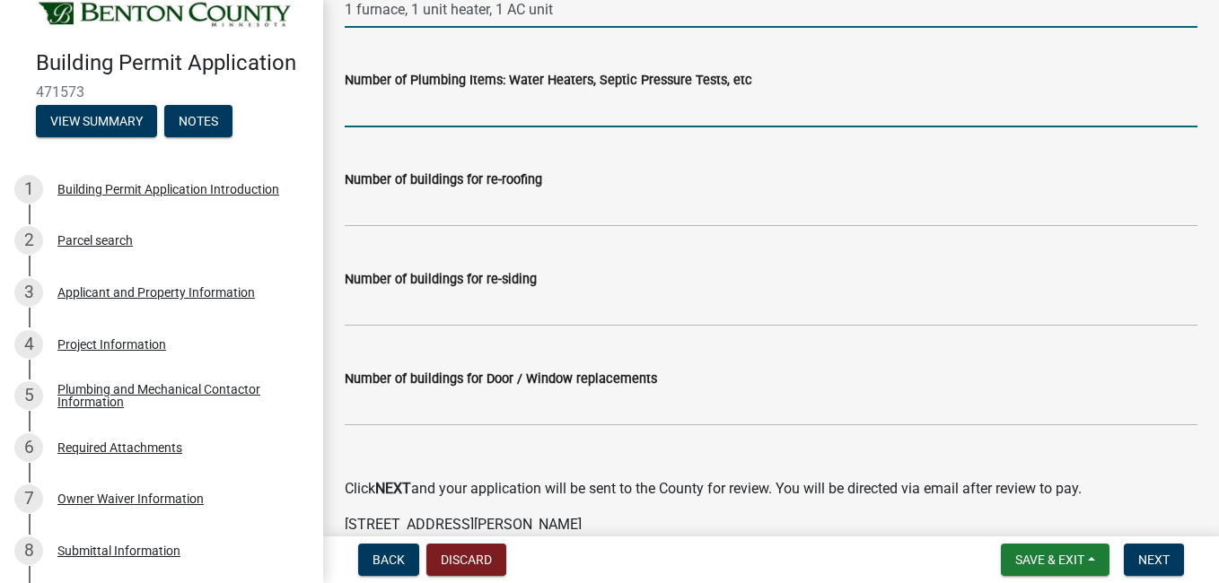
type input "111"
click at [378, 113] on input "text" at bounding box center [771, 109] width 853 height 37
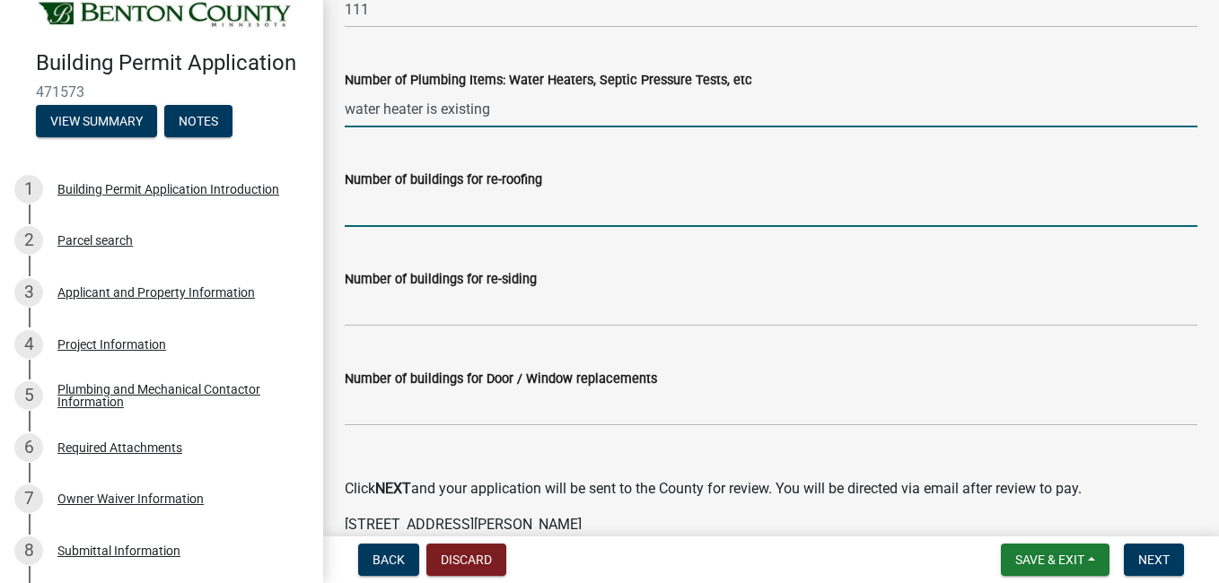
type input "0"
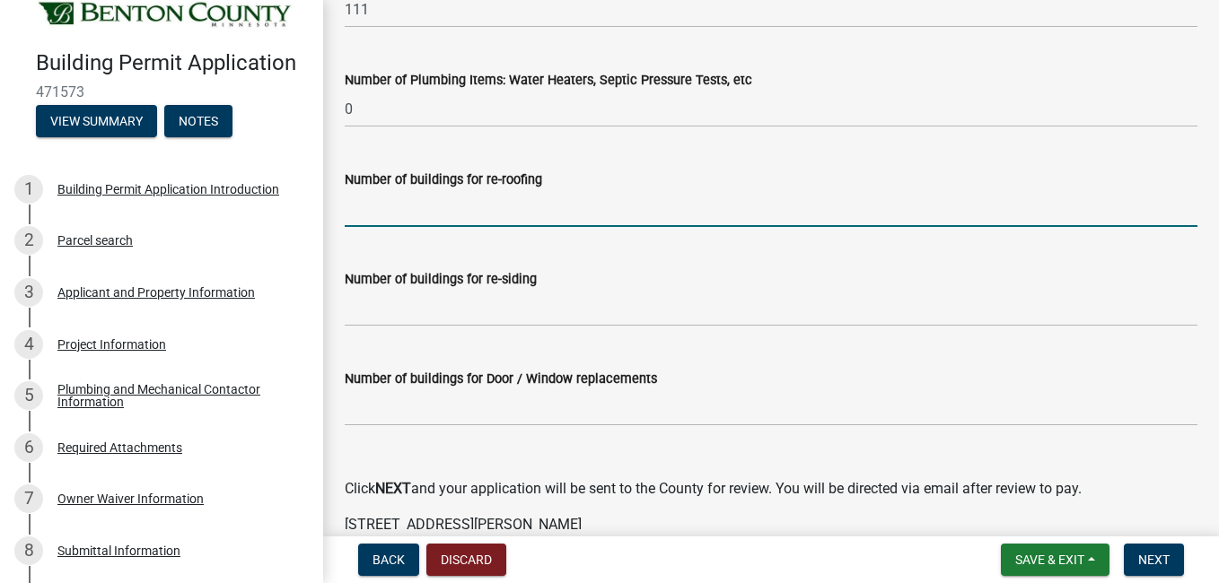
click at [356, 214] on input "text" at bounding box center [771, 208] width 853 height 37
type input "1"
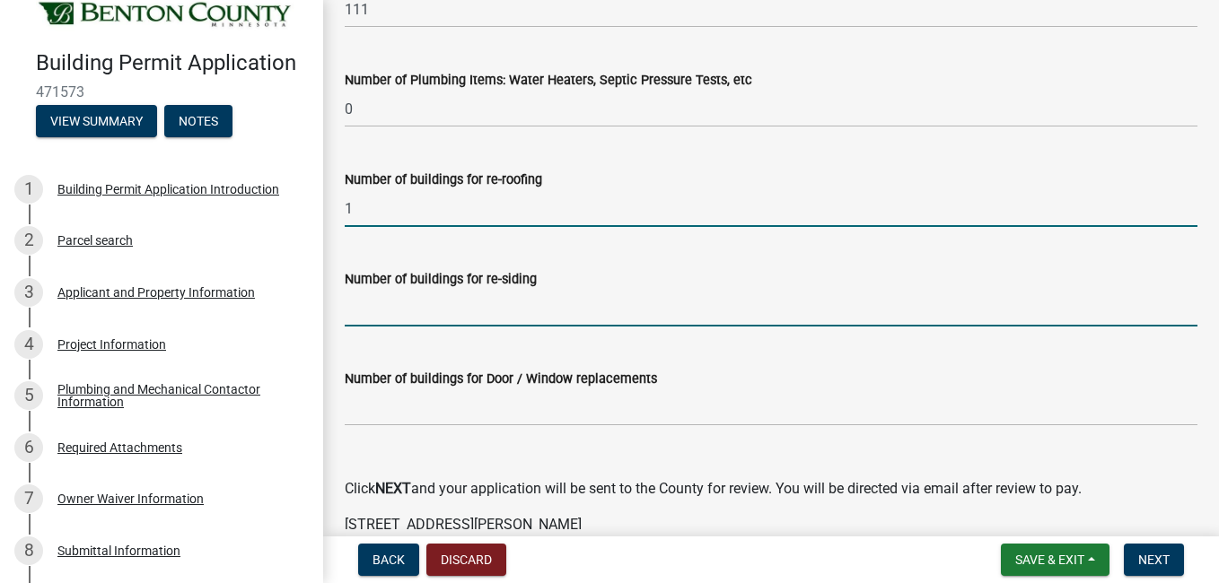
click at [362, 319] on input "text" at bounding box center [771, 308] width 853 height 37
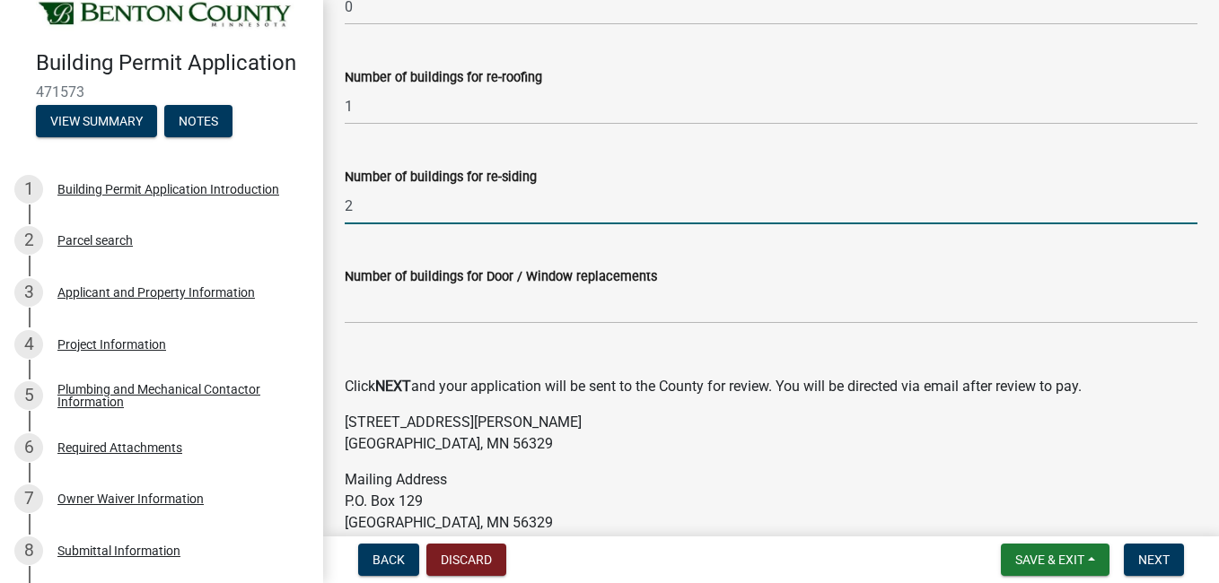
scroll to position [349, 0]
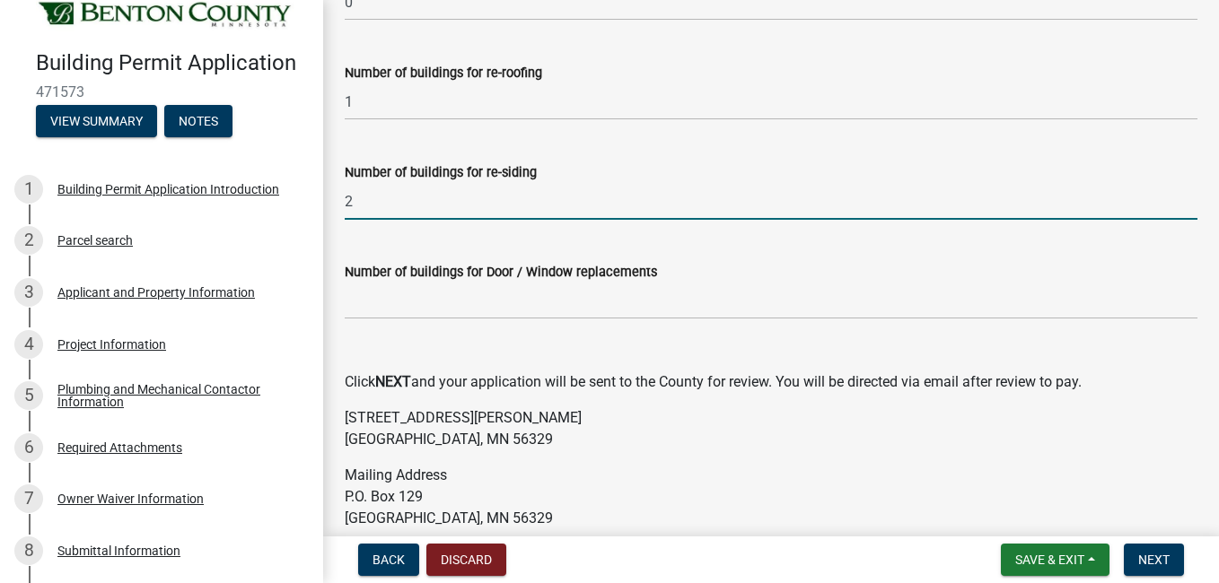
type input "2"
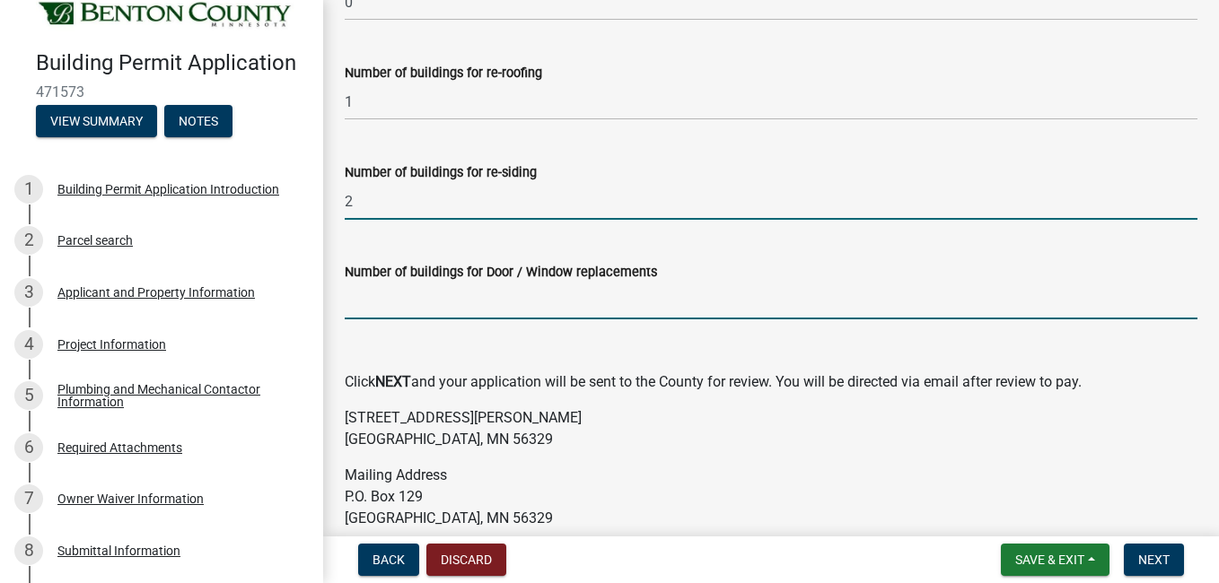
click at [352, 306] on input "text" at bounding box center [771, 301] width 853 height 37
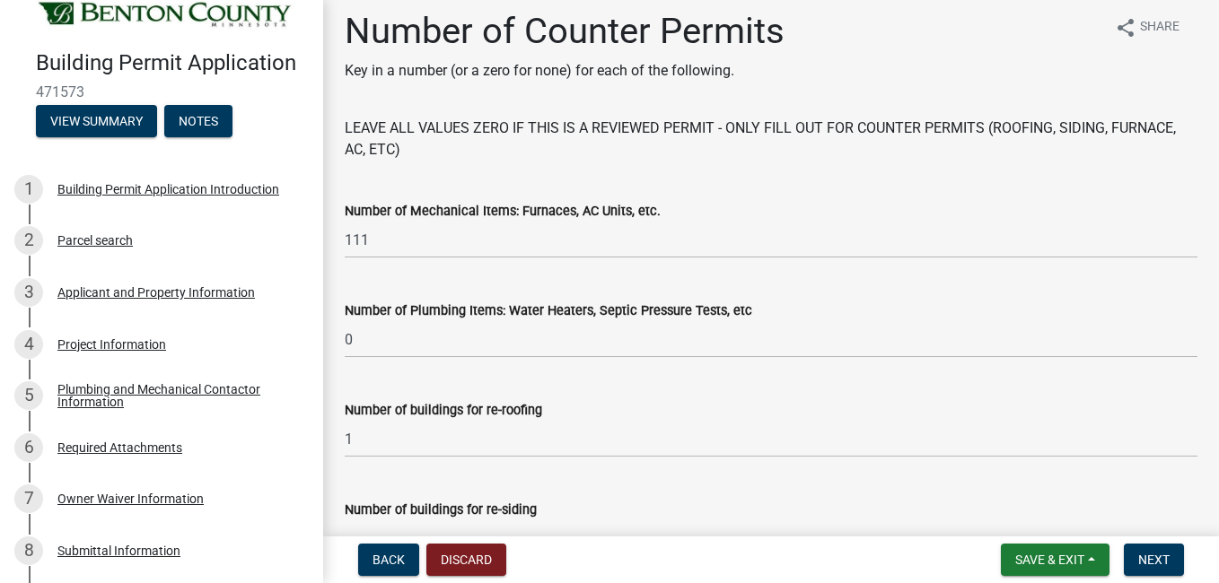
scroll to position [0, 0]
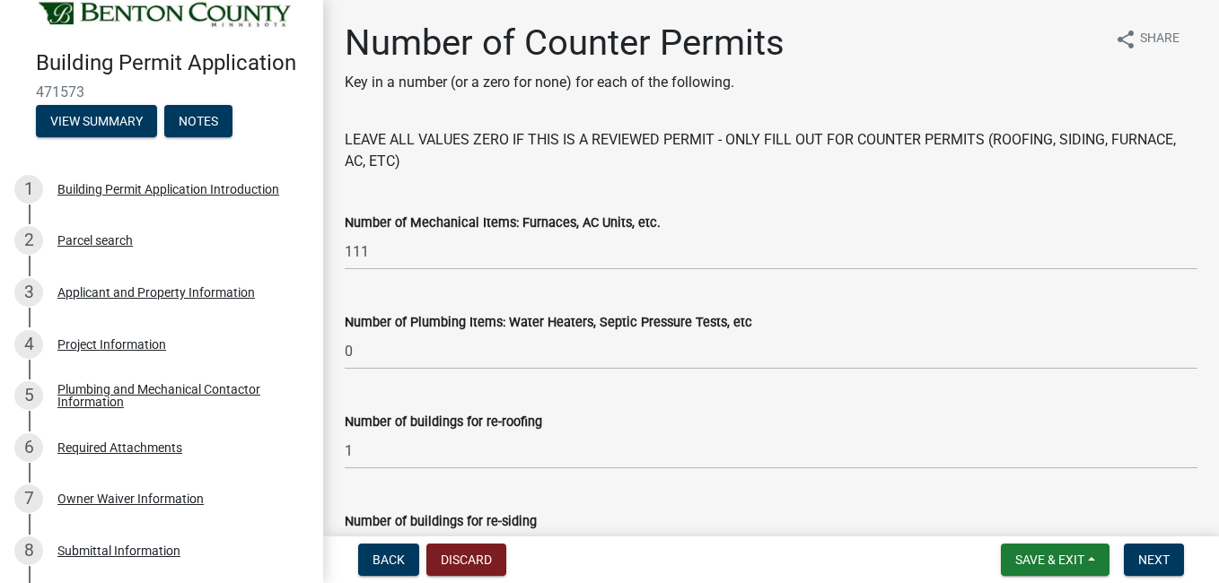
type input "1"
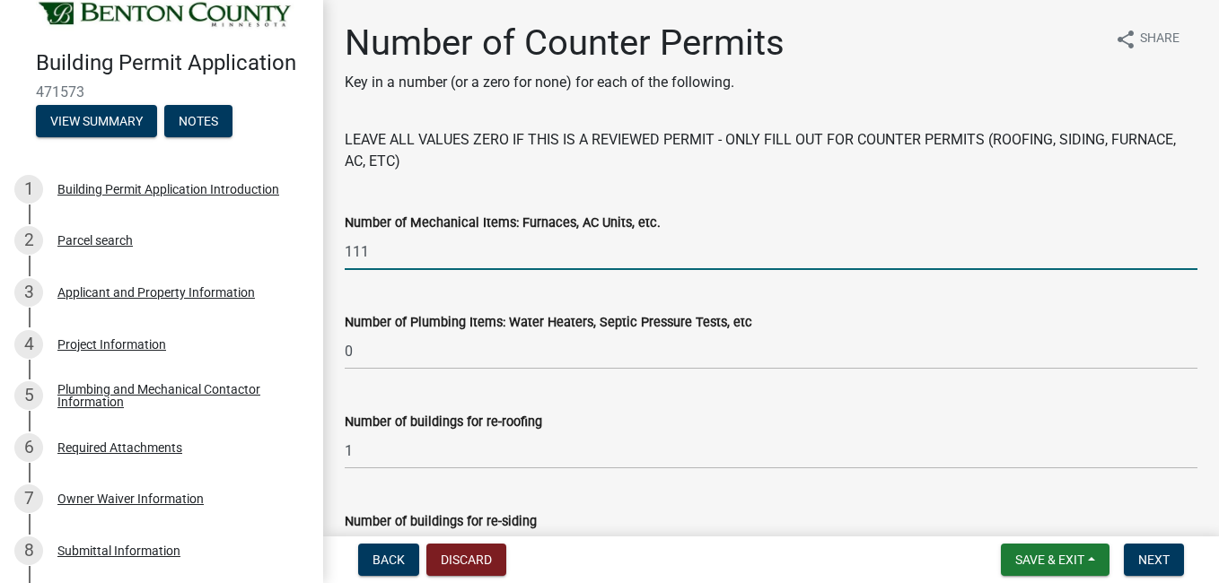
click at [381, 261] on input "111" at bounding box center [771, 251] width 853 height 37
type input "1"
type input "3"
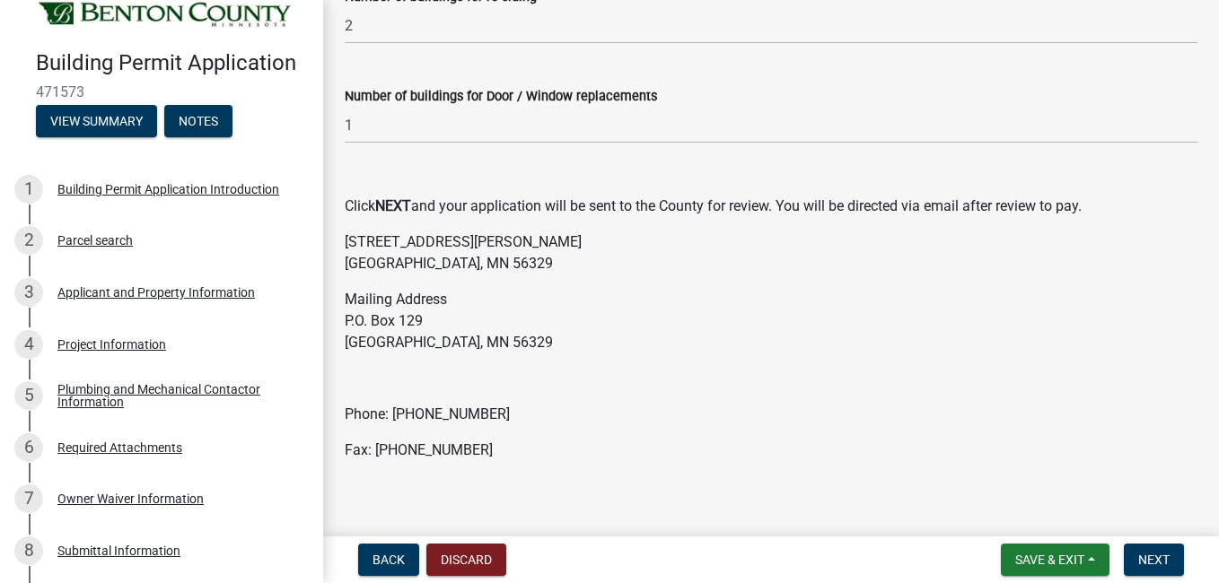
scroll to position [541, 0]
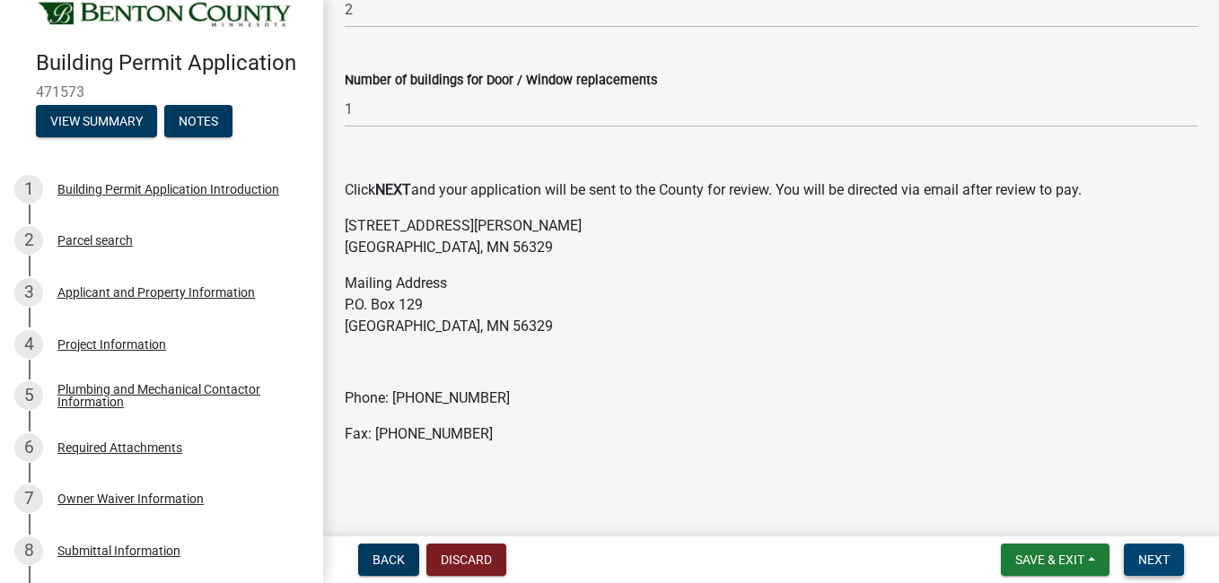
click at [1149, 566] on span "Next" at bounding box center [1153, 560] width 31 height 14
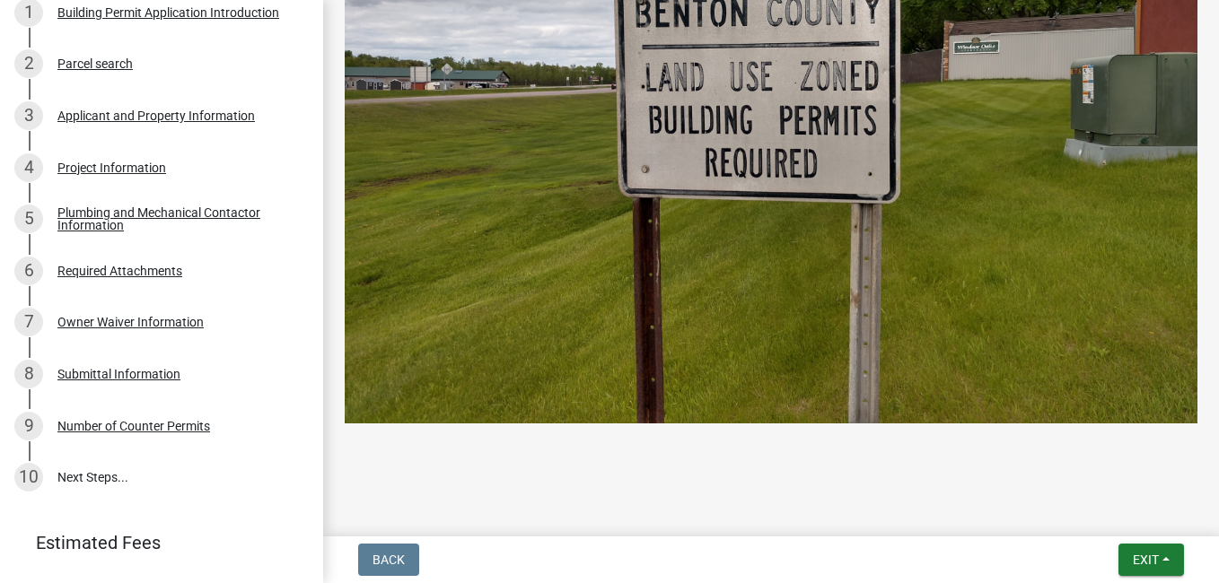
scroll to position [196, 0]
click at [85, 477] on link "10 Next Steps..." at bounding box center [161, 478] width 323 height 52
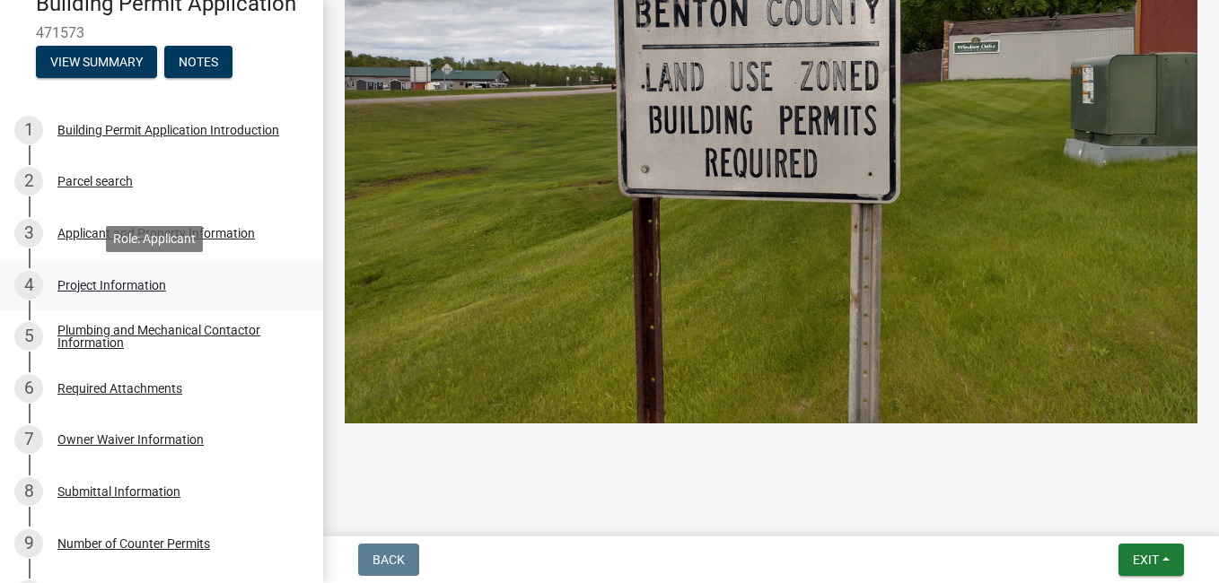
scroll to position [86, 0]
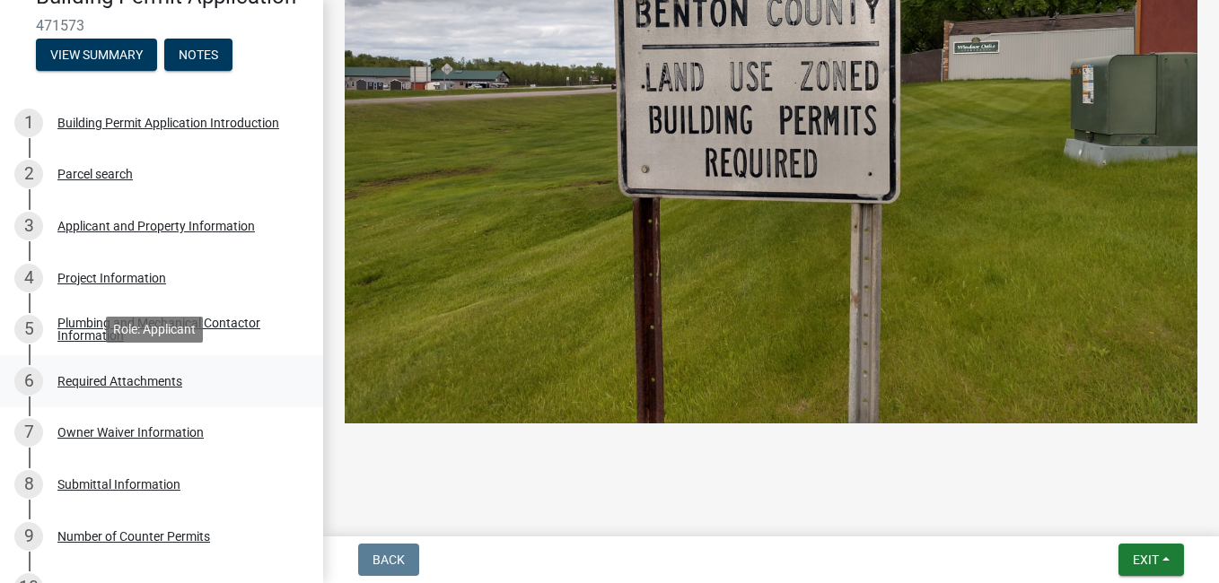
click at [147, 375] on div "Required Attachments" at bounding box center [119, 381] width 125 height 13
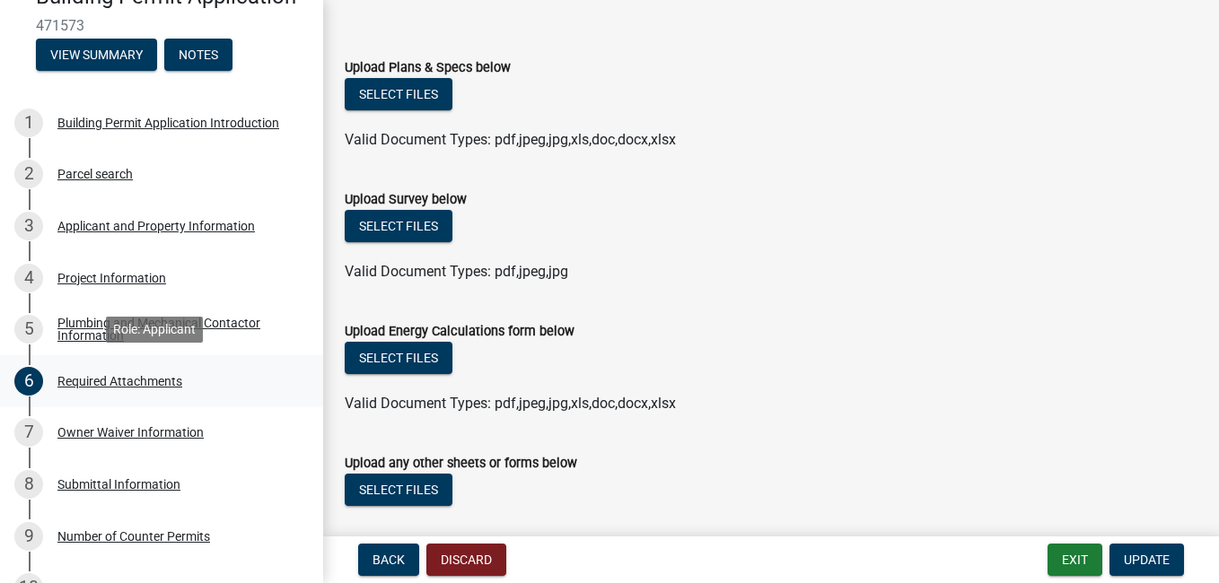
scroll to position [272, 0]
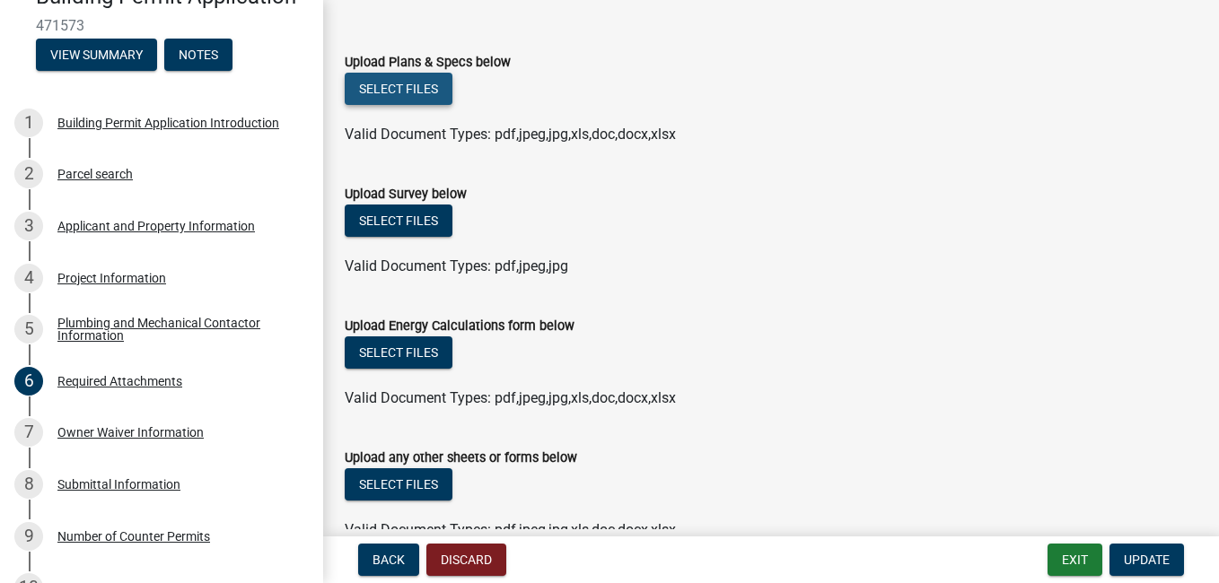
click at [409, 96] on button "Select files" at bounding box center [399, 89] width 108 height 32
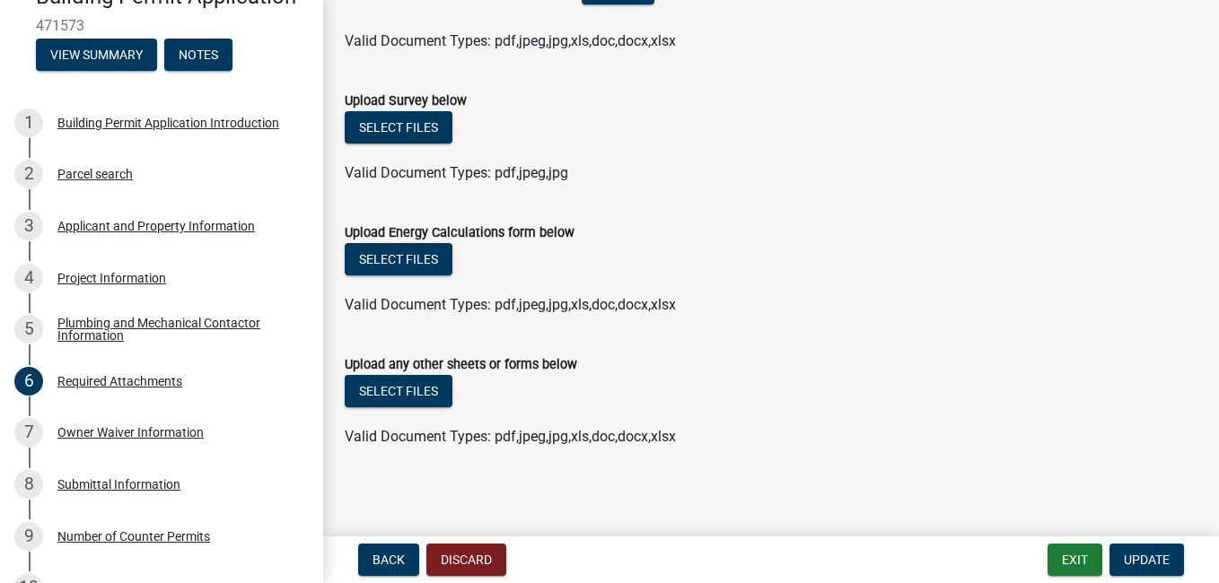
scroll to position [435, 0]
